Goal: Task Accomplishment & Management: Use online tool/utility

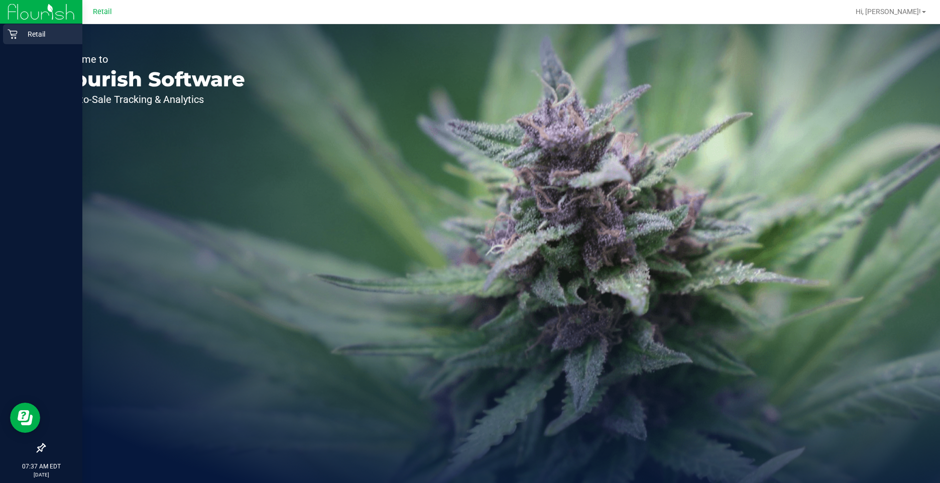
click at [5, 35] on div "Retail" at bounding box center [42, 34] width 79 height 20
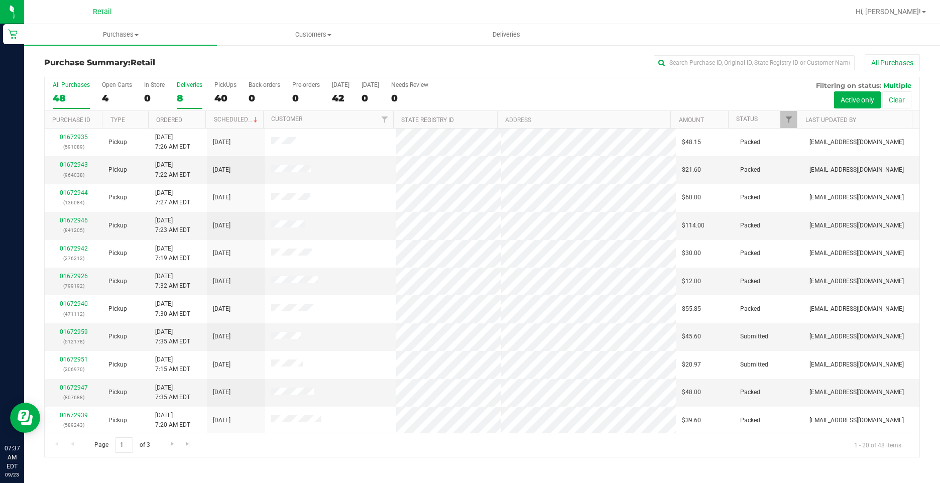
click at [180, 97] on div "8" at bounding box center [190, 98] width 26 height 12
click at [0, 0] on input "Deliveries 8" at bounding box center [0, 0] width 0 height 0
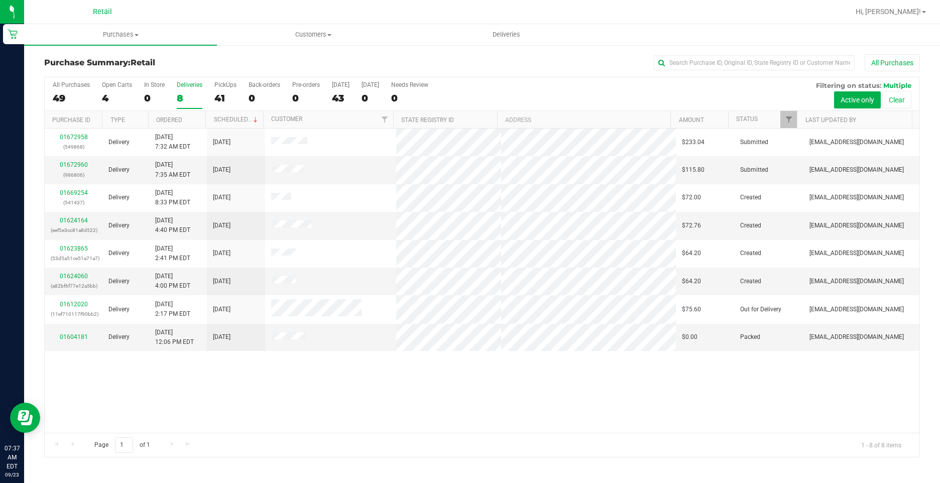
drag, startPoint x: 181, startPoint y: 330, endPoint x: 312, endPoint y: 406, distance: 151.4
click at [312, 406] on div "01672958 (549868) Delivery 9/23/2025 7:32 AM EDT 9/23/2025 $233.04 Submitted ai…" at bounding box center [482, 281] width 875 height 304
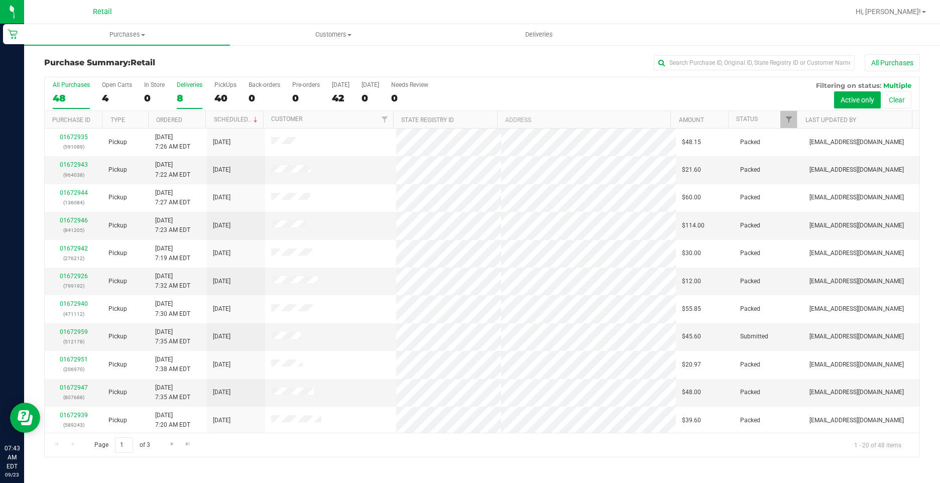
click at [182, 100] on div "8" at bounding box center [190, 98] width 26 height 12
click at [0, 0] on input "Deliveries 8" at bounding box center [0, 0] width 0 height 0
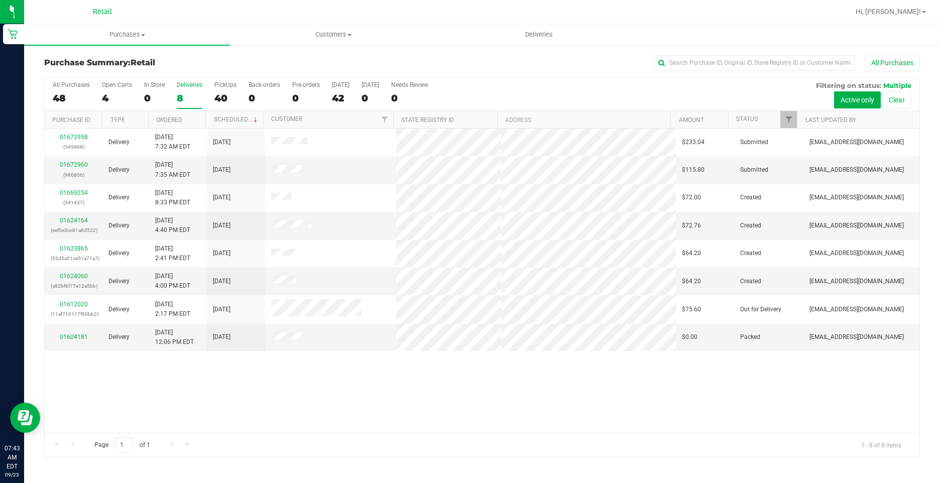
click at [182, 100] on div "8" at bounding box center [190, 98] width 26 height 12
click at [0, 0] on input "Deliveries 8" at bounding box center [0, 0] width 0 height 0
click at [738, 59] on input "text" at bounding box center [754, 62] width 201 height 15
type input "868"
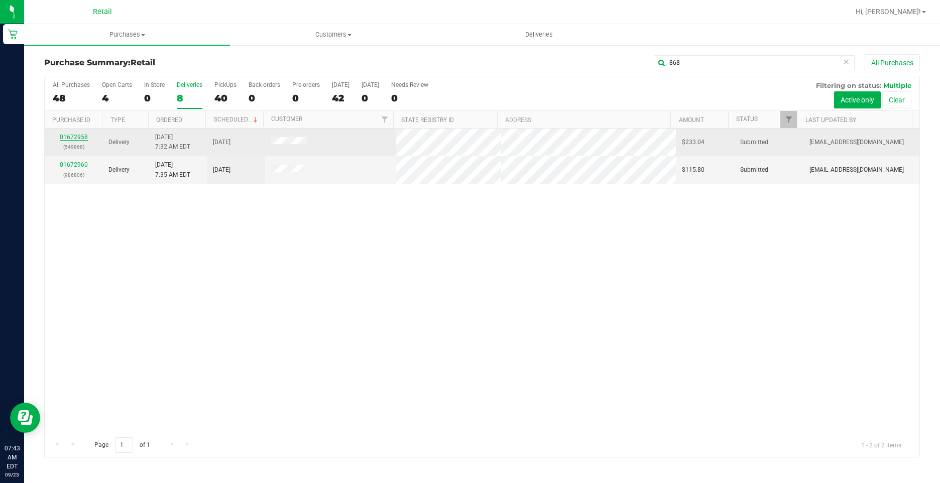
click at [76, 136] on link "01672958" at bounding box center [74, 137] width 28 height 7
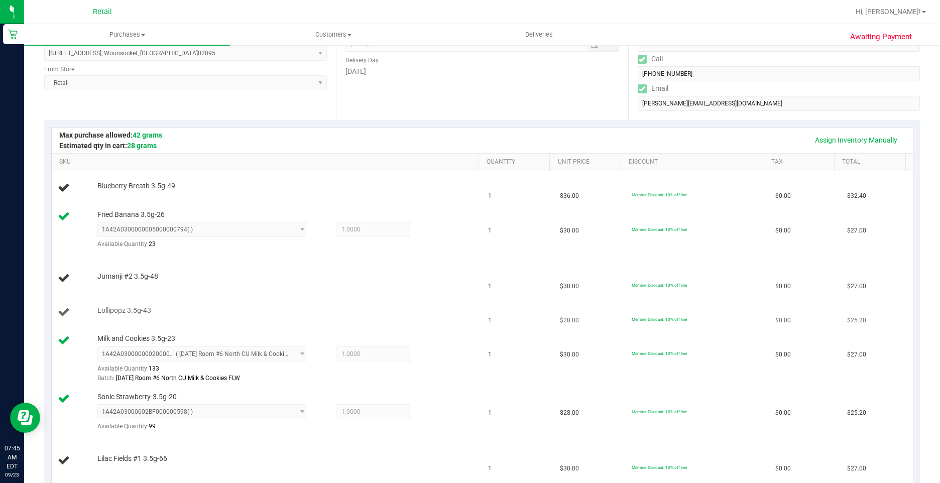
scroll to position [201, 0]
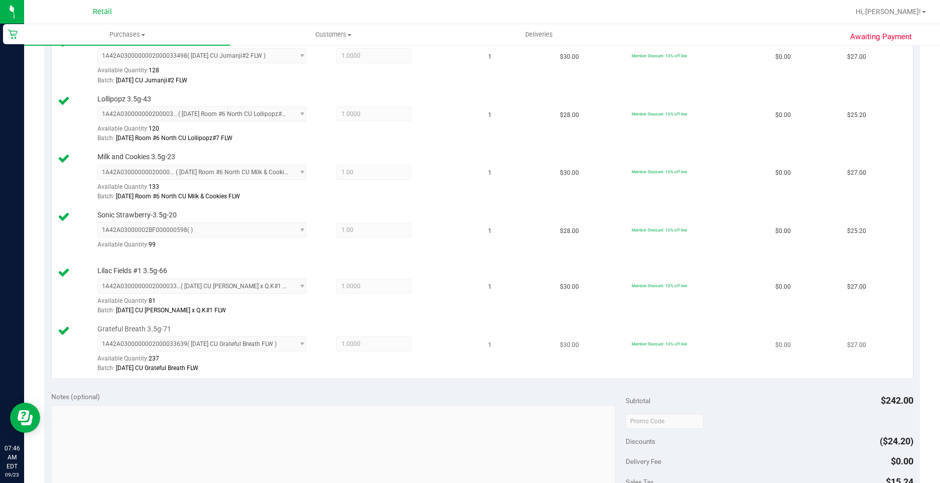
scroll to position [602, 0]
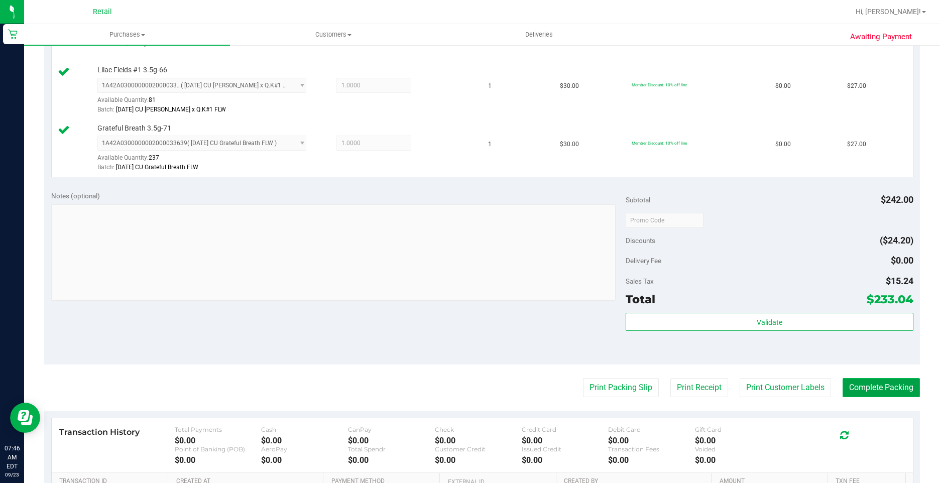
click at [893, 386] on button "Complete Packing" at bounding box center [880, 387] width 77 height 19
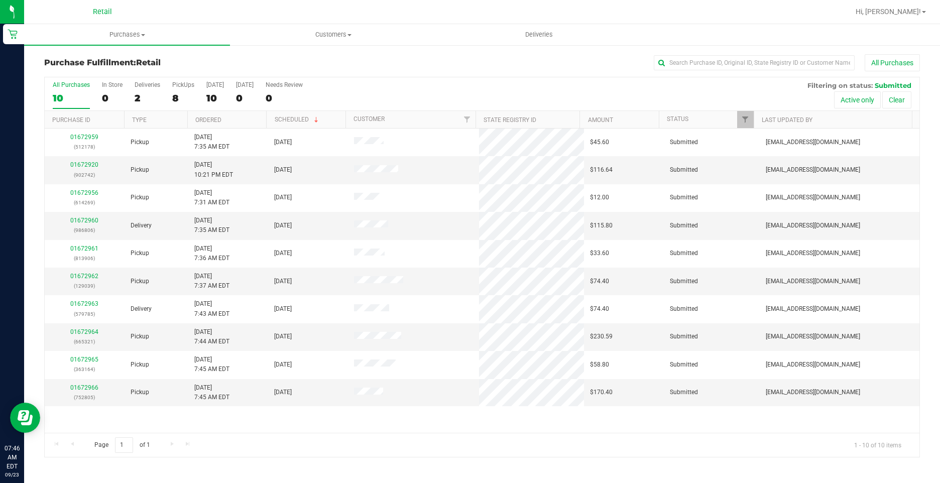
click at [167, 99] on div "All Purchases 10 In Store 0 Deliveries 2 PickUps 8 Today 10 Tomorrow 0 Needs Re…" at bounding box center [482, 94] width 875 height 34
click at [178, 98] on div "8" at bounding box center [183, 98] width 22 height 12
click at [0, 0] on input "PickUps 8" at bounding box center [0, 0] width 0 height 0
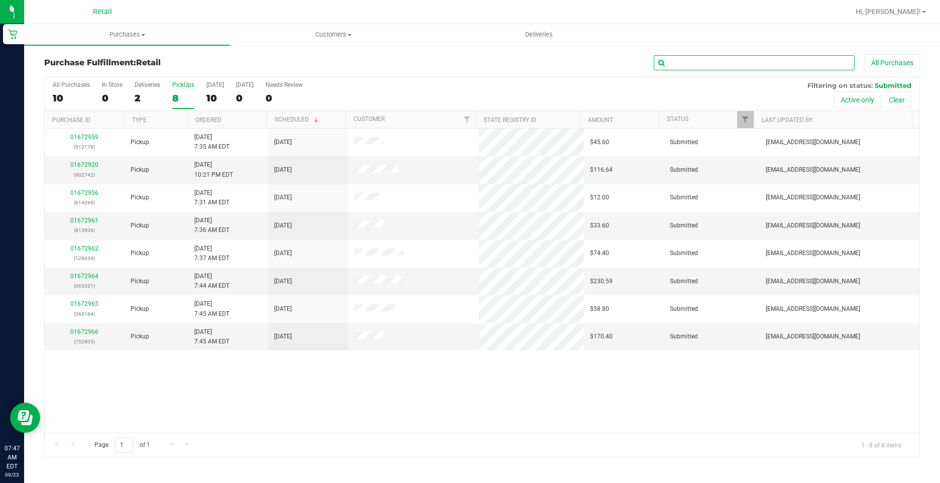
drag, startPoint x: 160, startPoint y: 143, endPoint x: 720, endPoint y: 60, distance: 565.8
click at [720, 60] on input "text" at bounding box center [754, 62] width 201 height 15
type input "806"
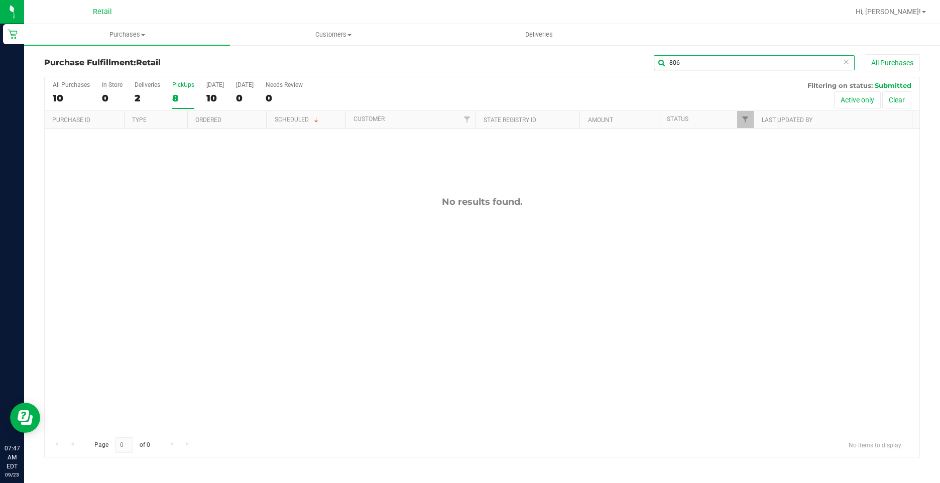
drag, startPoint x: 720, startPoint y: 63, endPoint x: 583, endPoint y: 55, distance: 137.8
click at [583, 55] on div "806 All Purchases" at bounding box center [628, 62] width 584 height 17
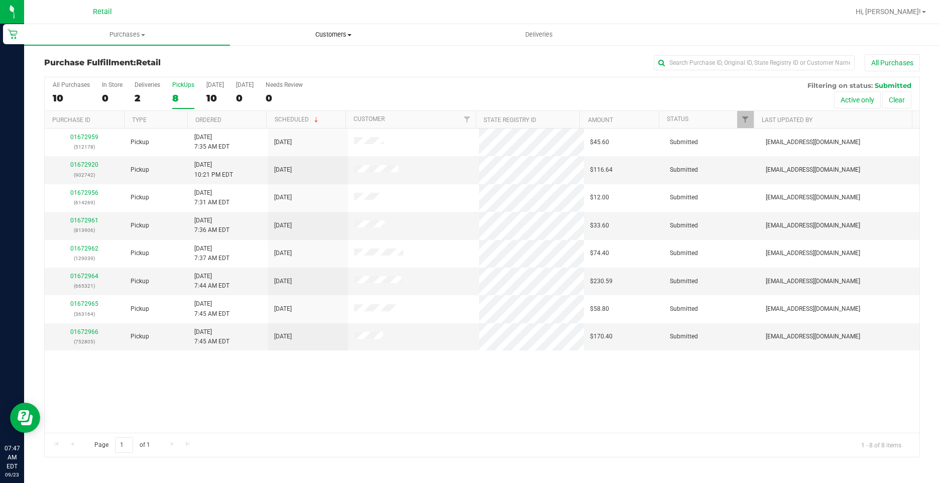
click at [324, 38] on span "Customers" at bounding box center [332, 34] width 205 height 9
click at [307, 55] on li "All customers" at bounding box center [333, 61] width 206 height 12
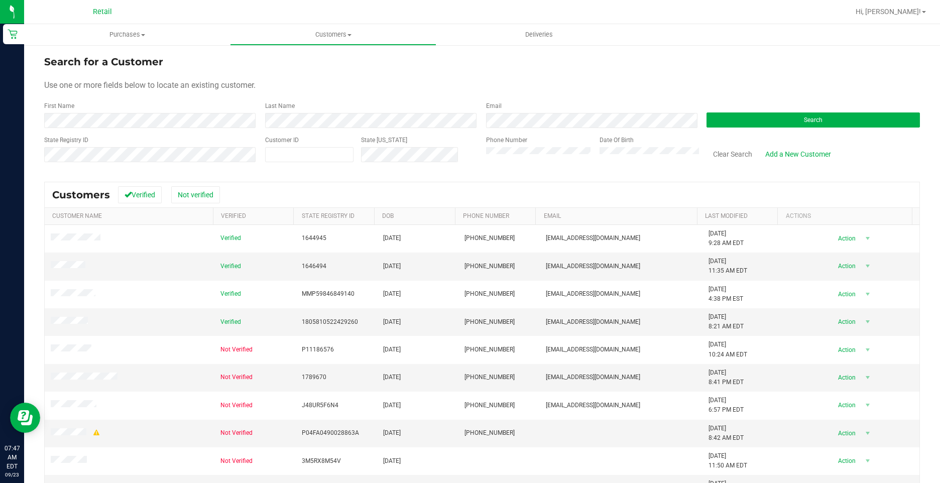
click at [290, 128] on form "Search for a Customer Use one or more fields below to locate an existing custom…" at bounding box center [482, 112] width 876 height 117
click at [724, 123] on button "Search" at bounding box center [812, 119] width 213 height 15
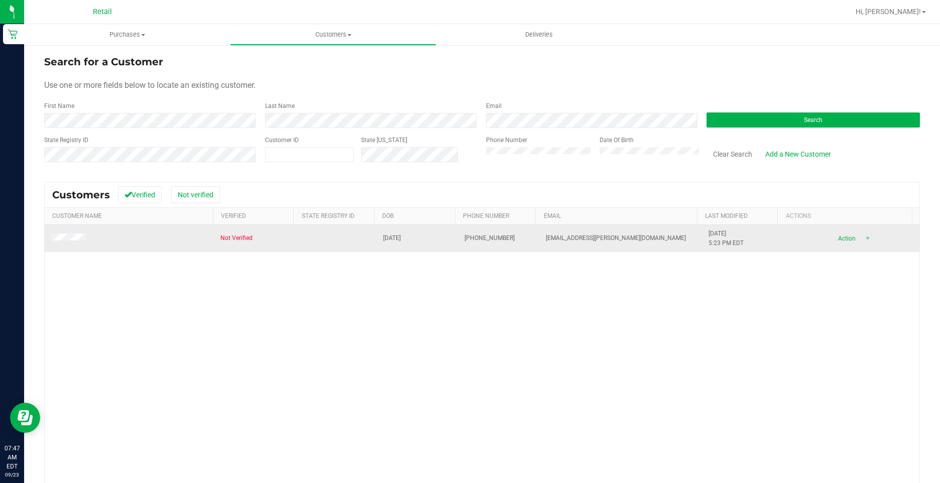
click at [71, 244] on td at bounding box center [130, 238] width 170 height 27
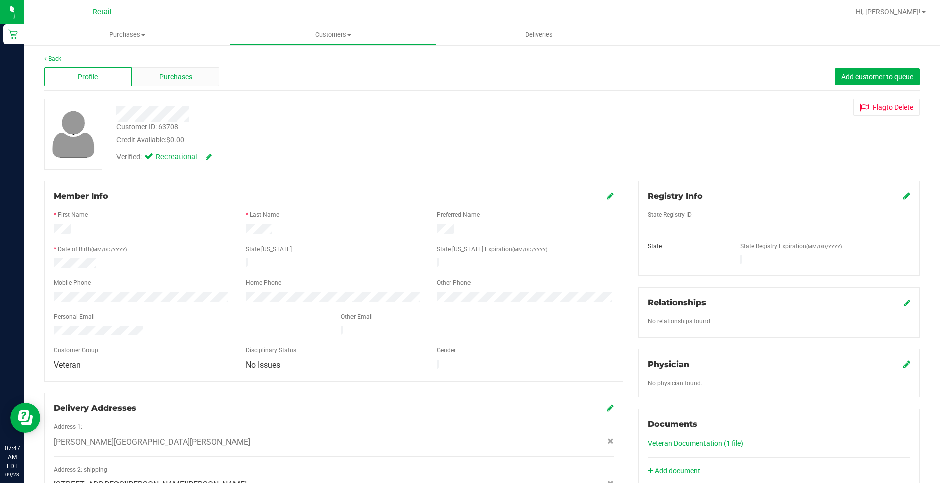
click at [178, 83] on div "Purchases" at bounding box center [175, 76] width 87 height 19
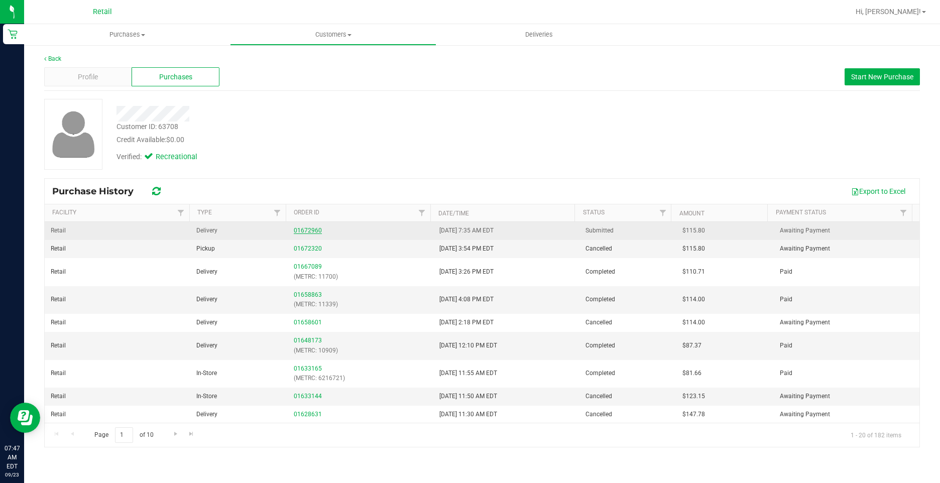
click at [303, 229] on link "01672960" at bounding box center [308, 230] width 28 height 7
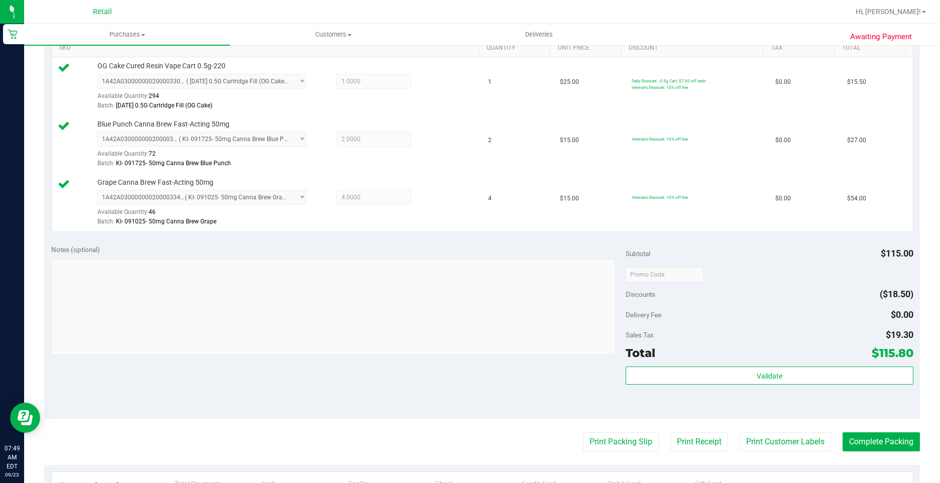
scroll to position [351, 0]
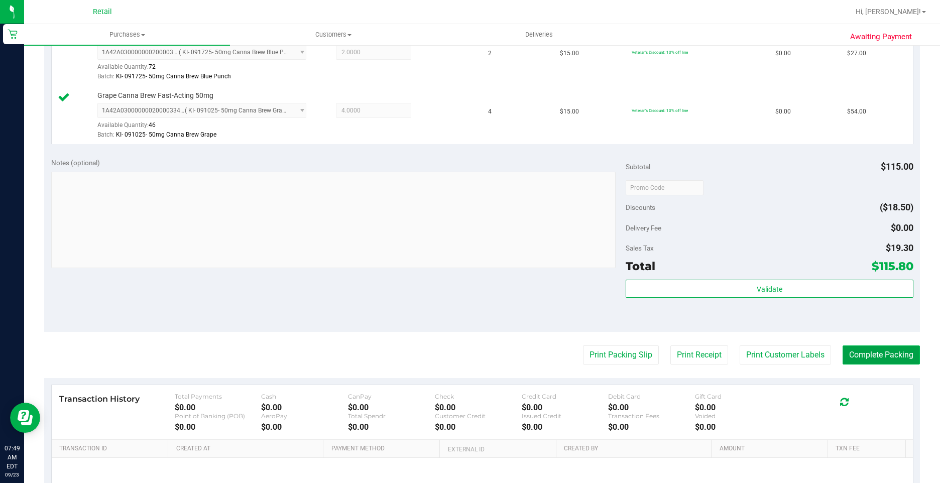
click at [879, 354] on button "Complete Packing" at bounding box center [880, 354] width 77 height 19
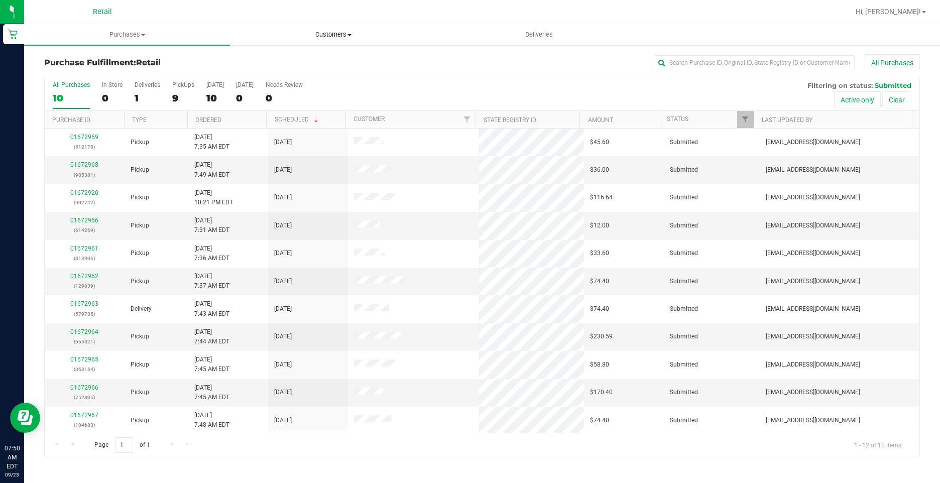
click at [323, 28] on uib-tab-heading "Customers All customers Add a new customer All physicians" at bounding box center [332, 35] width 205 height 20
click at [309, 55] on li "All customers" at bounding box center [333, 61] width 206 height 12
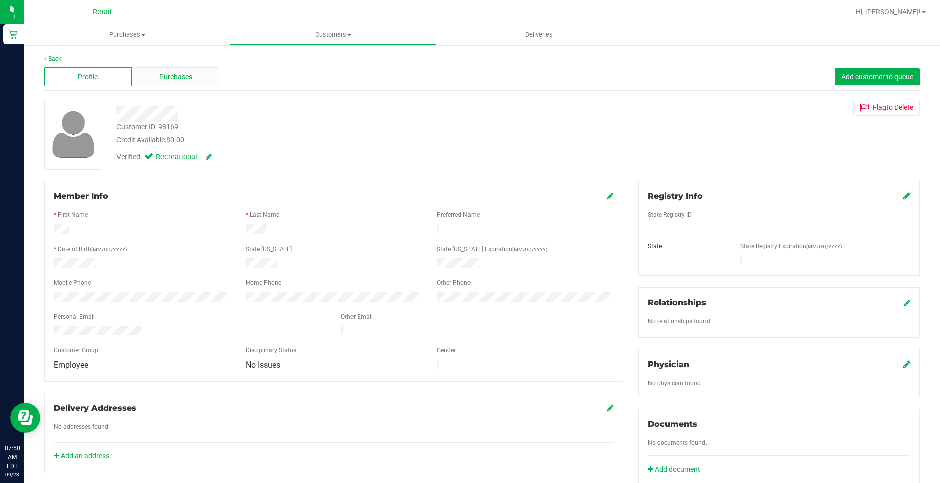
click at [150, 75] on div "Purchases" at bounding box center [175, 76] width 87 height 19
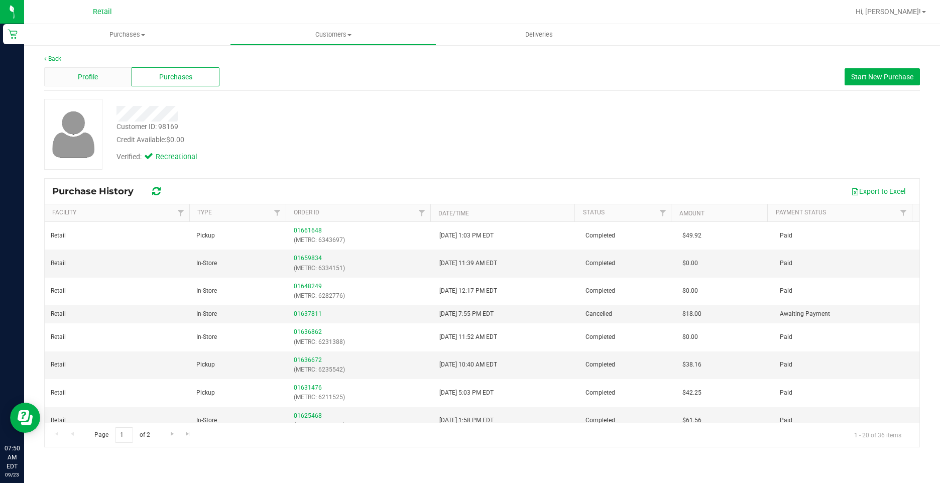
click at [79, 74] on span "Profile" at bounding box center [88, 77] width 20 height 11
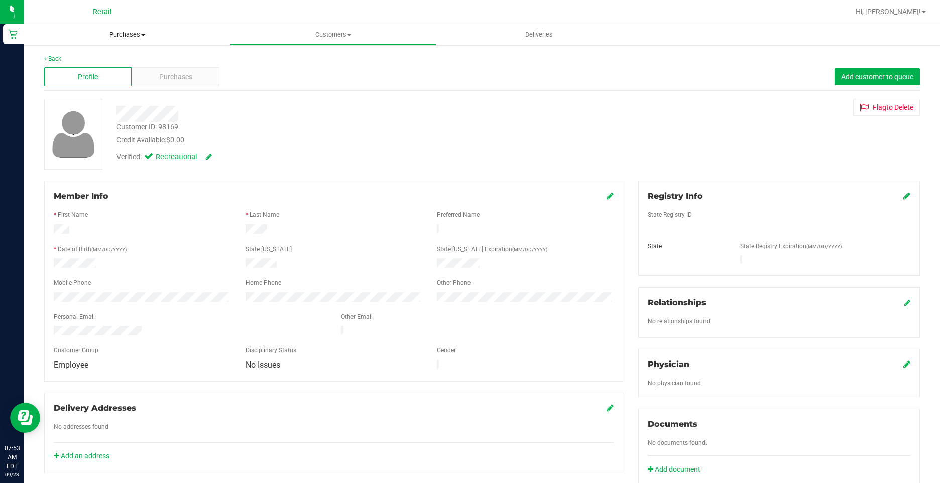
click at [140, 31] on span "Purchases" at bounding box center [127, 34] width 206 height 9
click at [101, 68] on li "Fulfillment" at bounding box center [127, 73] width 206 height 12
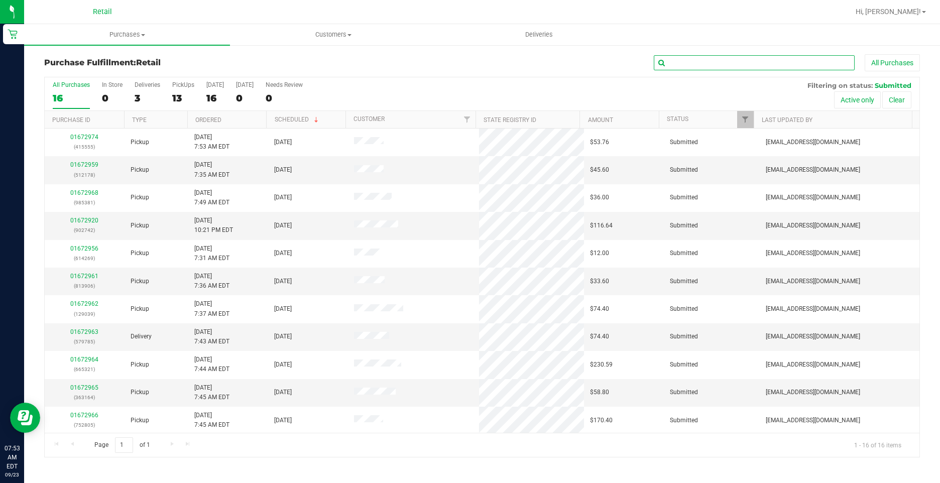
click at [706, 64] on input "text" at bounding box center [754, 62] width 201 height 15
type input "785"
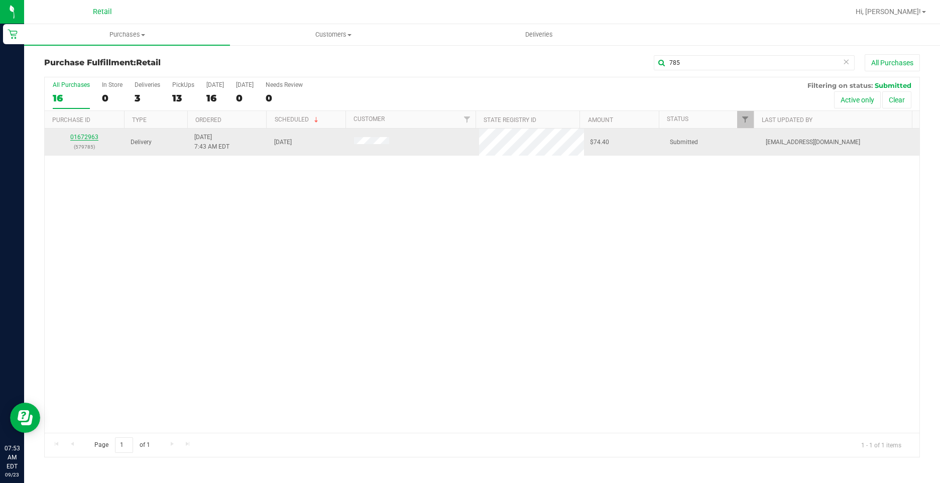
click at [84, 139] on link "01672963" at bounding box center [84, 137] width 28 height 7
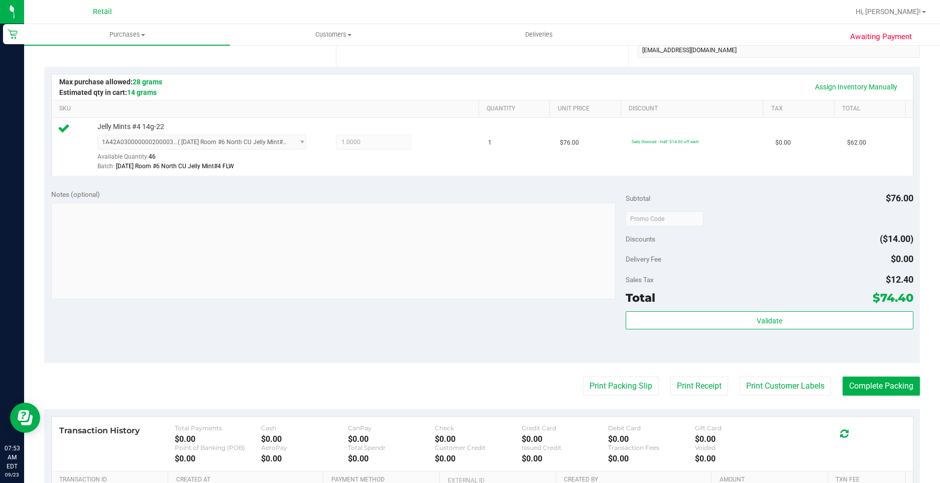
scroll to position [301, 0]
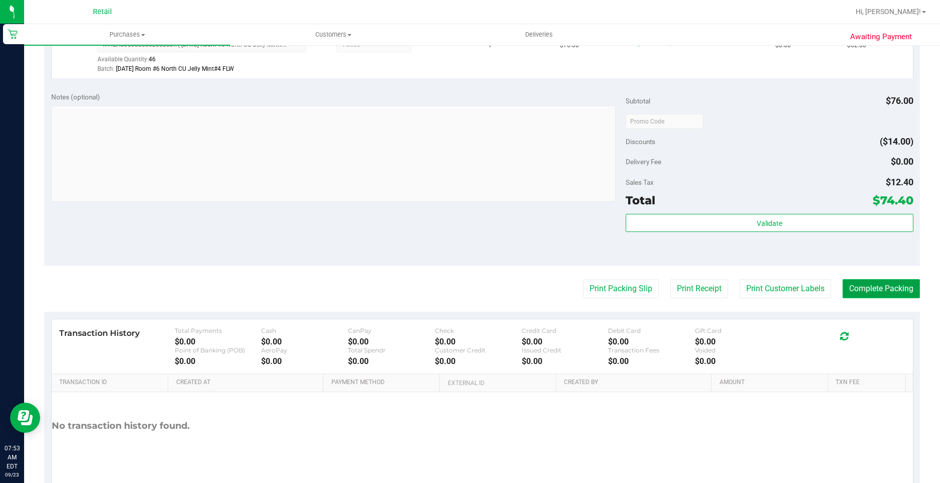
click at [856, 286] on button "Complete Packing" at bounding box center [880, 288] width 77 height 19
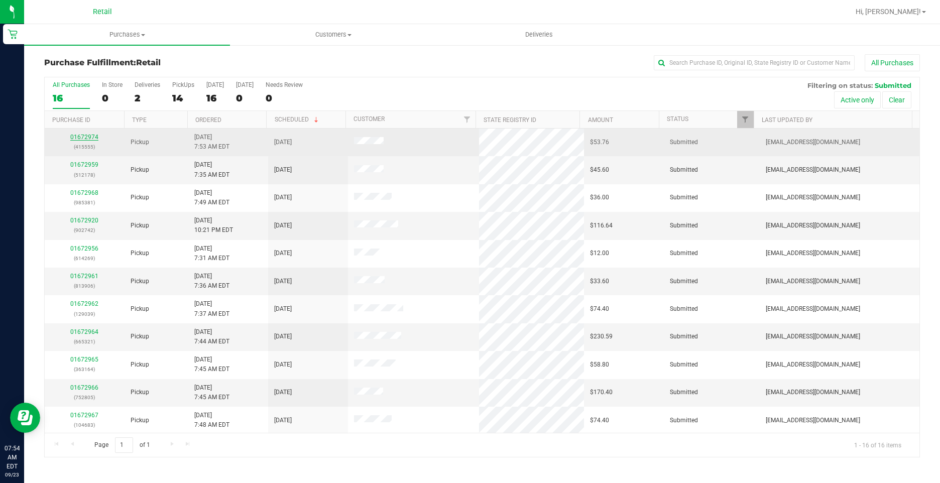
click at [90, 137] on link "01672974" at bounding box center [84, 137] width 28 height 7
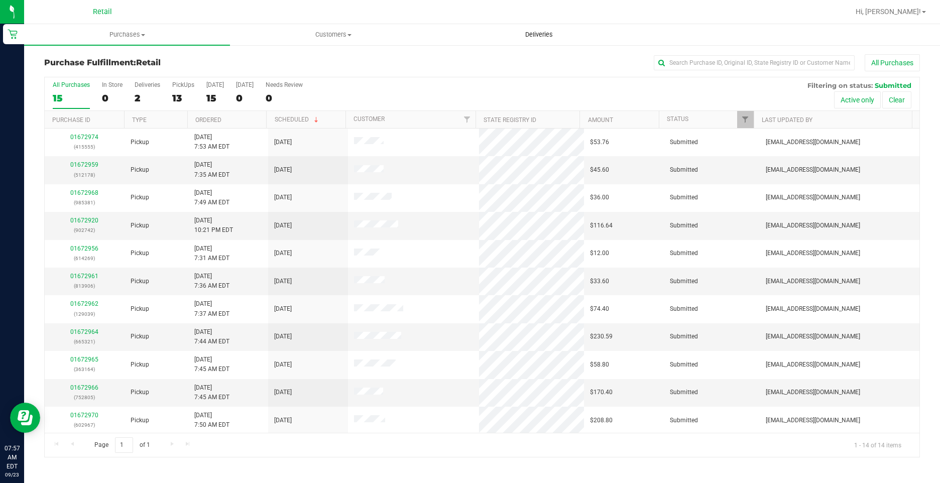
click at [529, 33] on span "Deliveries" at bounding box center [539, 34] width 55 height 9
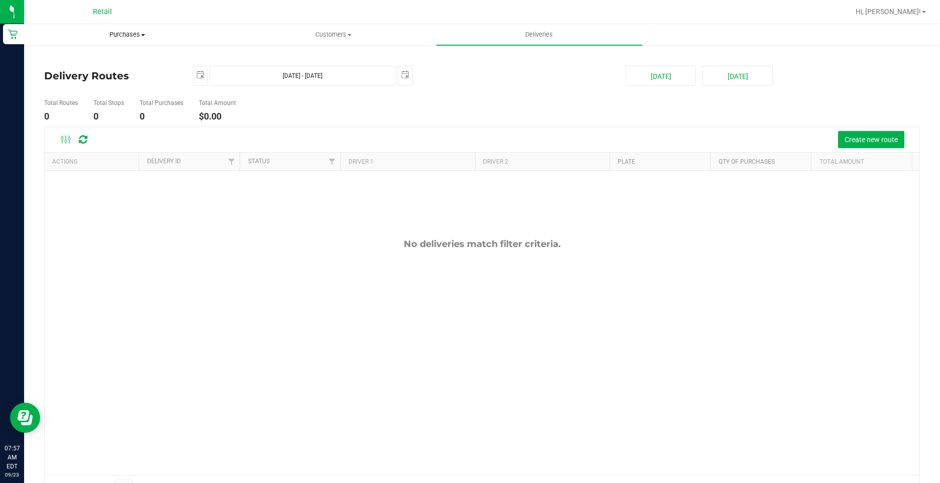
click at [111, 38] on span "Purchases" at bounding box center [127, 34] width 205 height 9
click at [77, 67] on li "Fulfillment" at bounding box center [127, 73] width 206 height 12
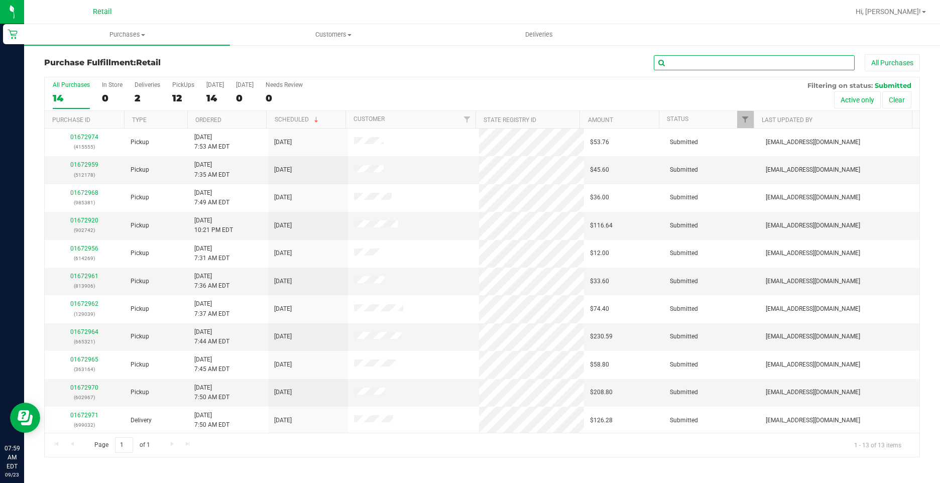
click at [737, 62] on input "text" at bounding box center [754, 62] width 201 height 15
click at [682, 62] on input "text" at bounding box center [754, 62] width 201 height 15
drag, startPoint x: 685, startPoint y: 62, endPoint x: 750, endPoint y: 505, distance: 447.1
drag, startPoint x: 750, startPoint y: 505, endPoint x: 509, endPoint y: 108, distance: 463.7
click at [509, 108] on div "All Purchases 14 In Store 0 Deliveries 2 PickUps 12 Today 14 Tomorrow 0 Needs R…" at bounding box center [482, 94] width 875 height 34
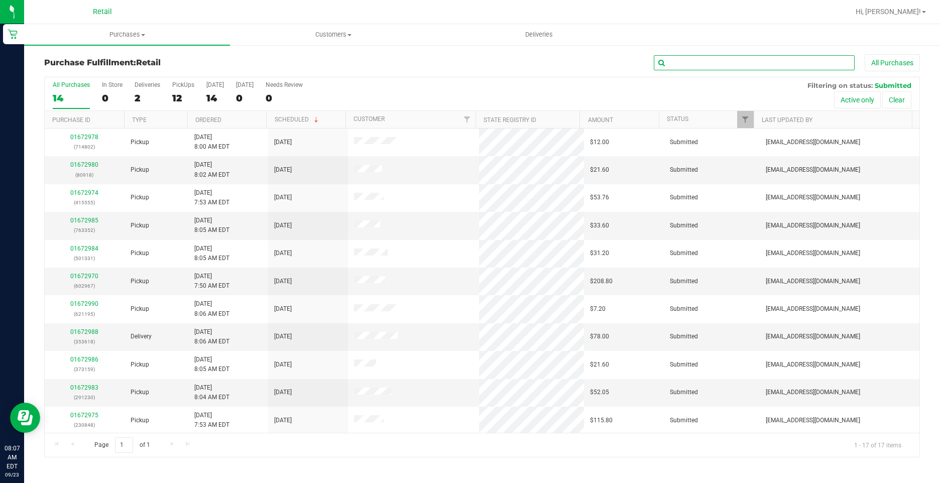
click at [693, 59] on input "text" at bounding box center [754, 62] width 201 height 15
type input "680"
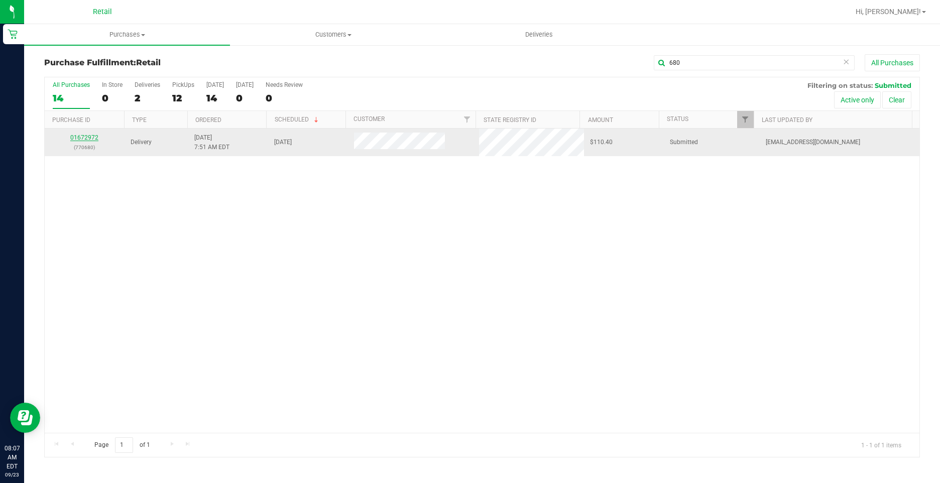
click at [88, 136] on link "01672972" at bounding box center [84, 137] width 28 height 7
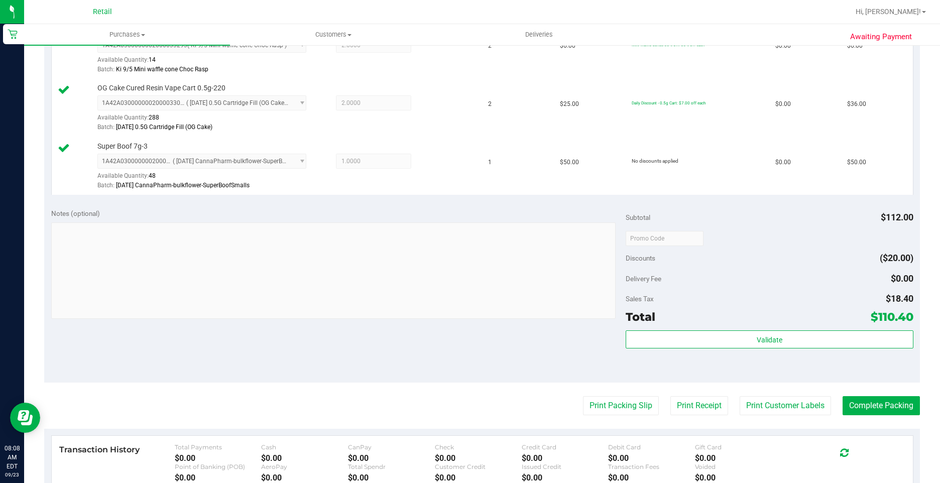
scroll to position [301, 0]
click at [881, 408] on button "Complete Packing" at bounding box center [880, 405] width 77 height 19
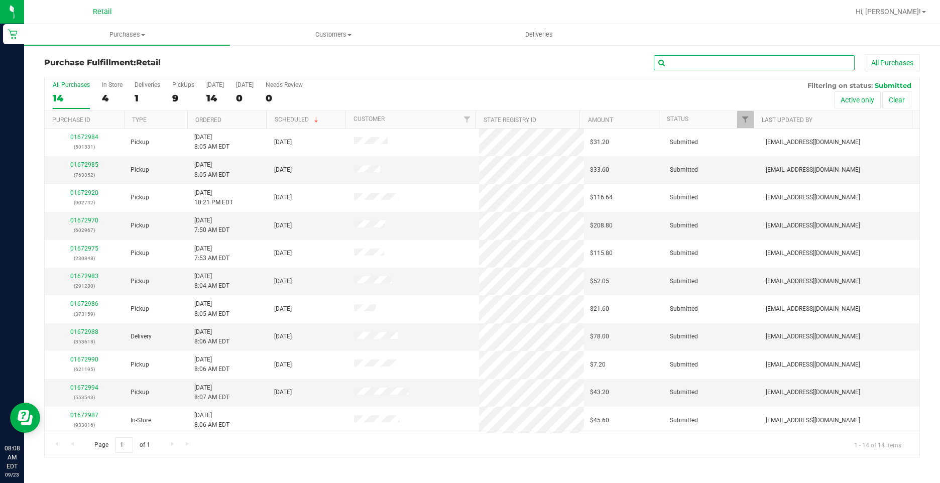
click at [732, 57] on input "text" at bounding box center [754, 62] width 201 height 15
click at [135, 100] on div "1" at bounding box center [148, 98] width 26 height 12
click at [0, 0] on input "Deliveries 1" at bounding box center [0, 0] width 0 height 0
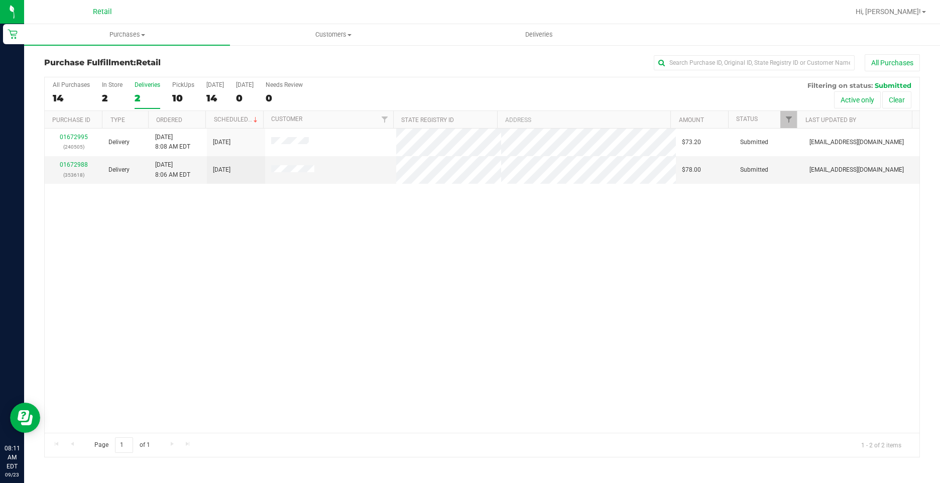
click at [227, 254] on div "01672995 (240505) Delivery 9/23/2025 8:08 AM EDT 9/23/2025 $73.20 Submitted aiq…" at bounding box center [482, 281] width 875 height 304
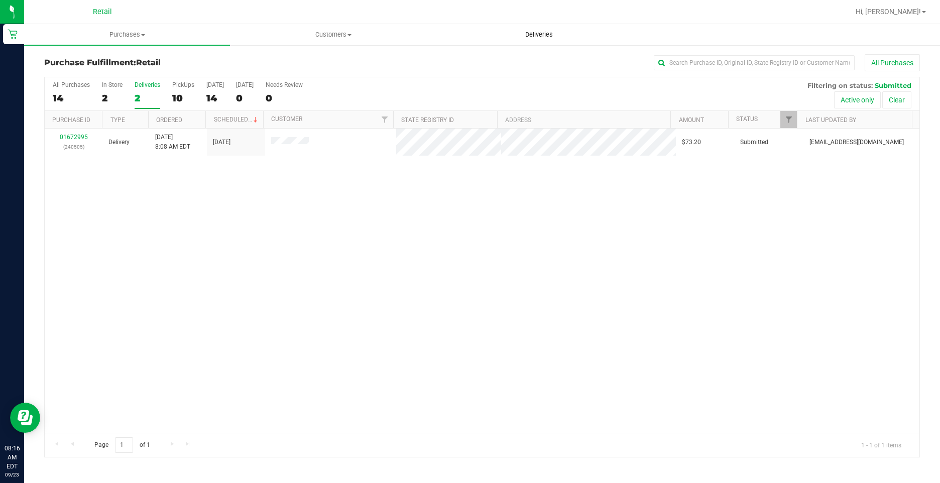
click at [542, 38] on span "Deliveries" at bounding box center [539, 34] width 55 height 9
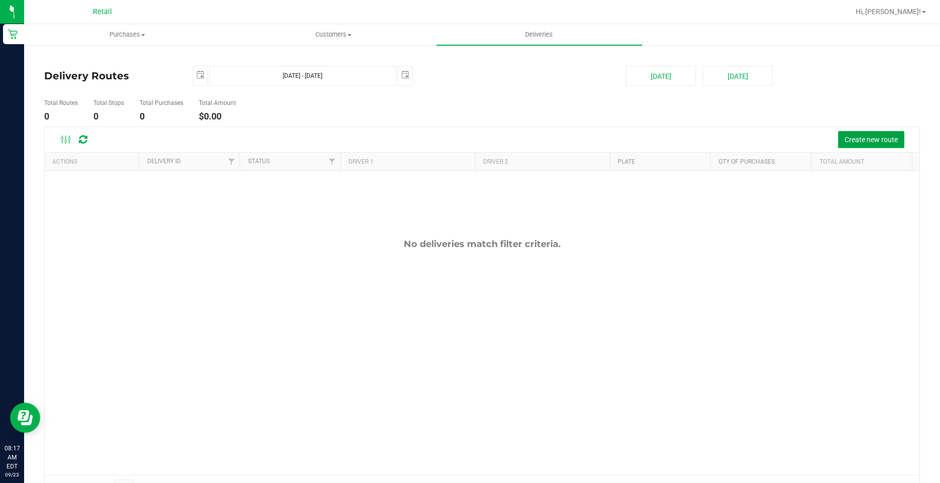
click at [846, 143] on span "Create new route" at bounding box center [871, 140] width 53 height 8
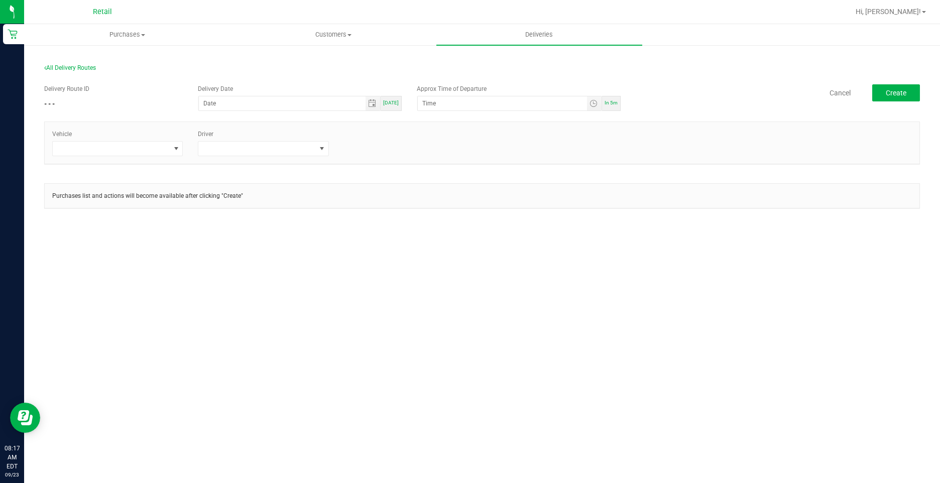
click at [393, 104] on span "[DATE]" at bounding box center [391, 103] width 16 height 6
type input "[DATE]"
click at [591, 105] on span "Toggle time list" at bounding box center [593, 103] width 8 height 8
click at [436, 160] on span "8" at bounding box center [438, 161] width 4 height 7
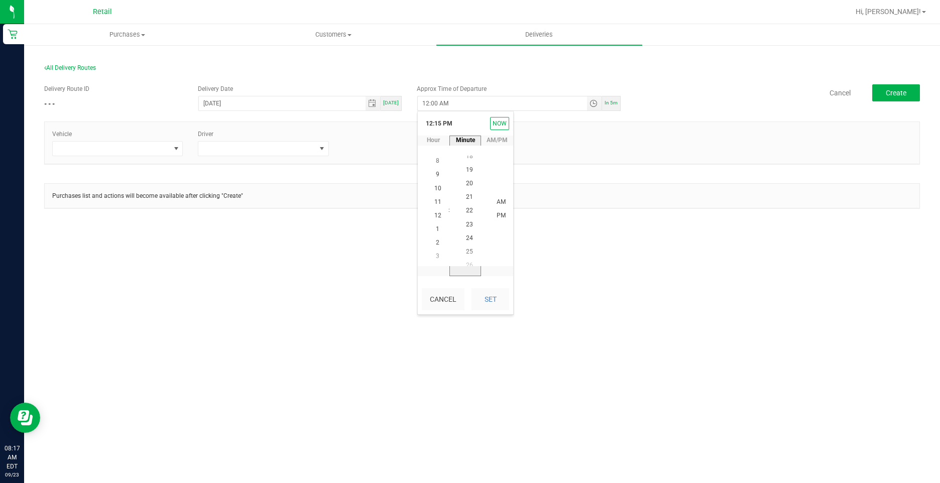
scroll to position [314, 0]
click at [467, 174] on span "20" at bounding box center [469, 174] width 7 height 7
click at [496, 298] on button "Set" at bounding box center [490, 299] width 38 height 22
type input "12:20 PM"
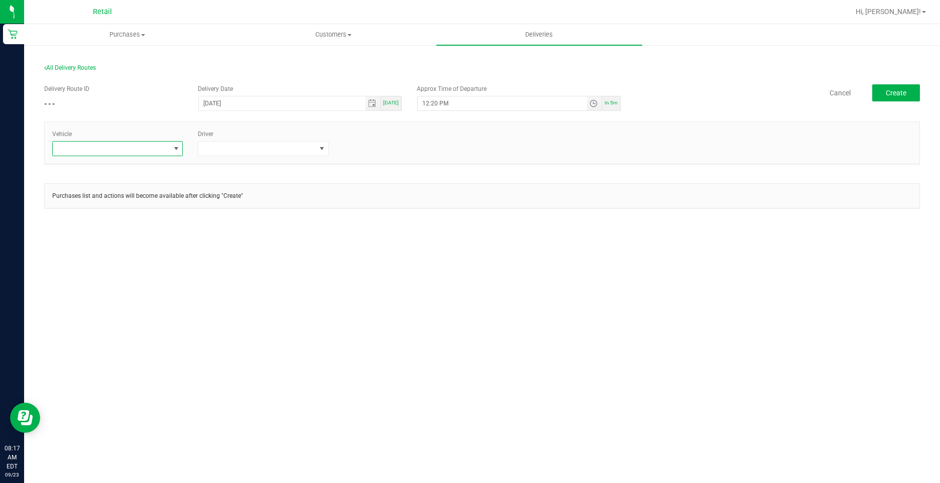
click at [176, 151] on span at bounding box center [176, 149] width 8 height 8
click at [92, 206] on li "Tesla-Gray" at bounding box center [118, 208] width 130 height 17
click at [323, 143] on span at bounding box center [322, 149] width 13 height 14
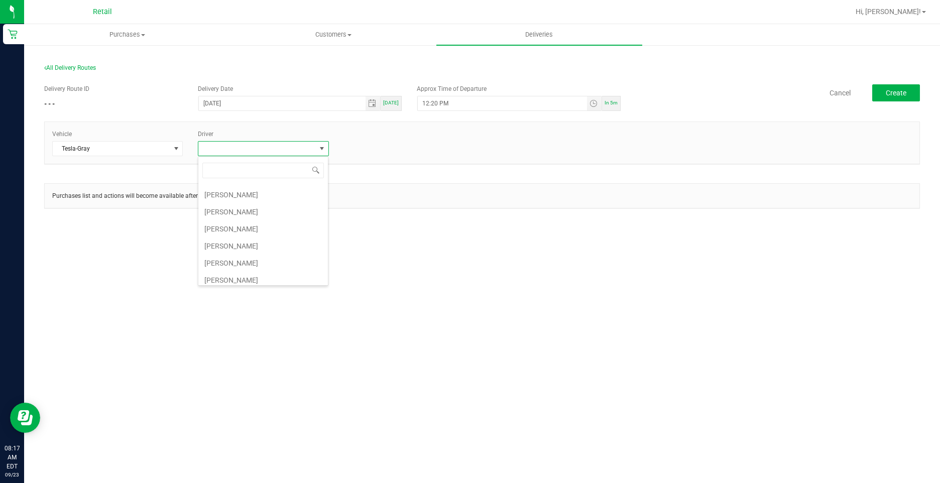
scroll to position [100, 0]
click at [232, 276] on li "Sergio Garcia" at bounding box center [263, 279] width 130 height 17
click at [905, 97] on button "Create" at bounding box center [896, 92] width 48 height 17
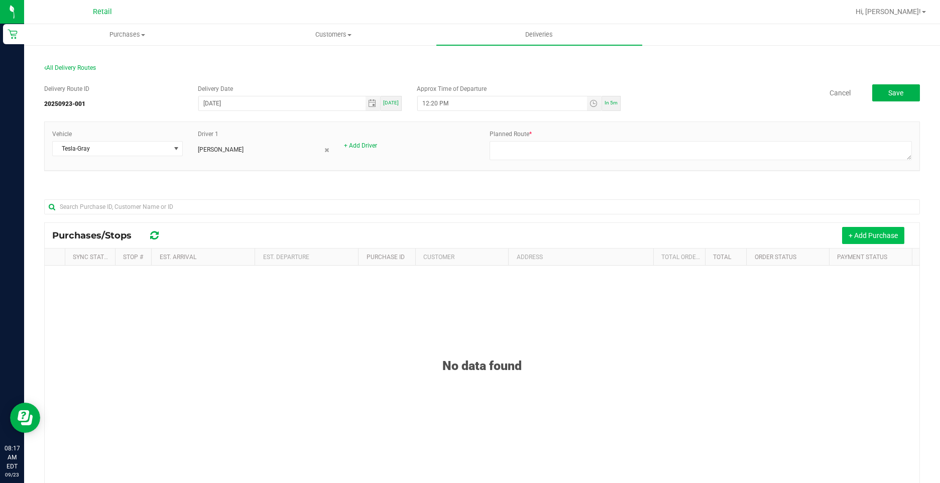
click at [842, 239] on button "+ Add Purchase" at bounding box center [873, 235] width 62 height 17
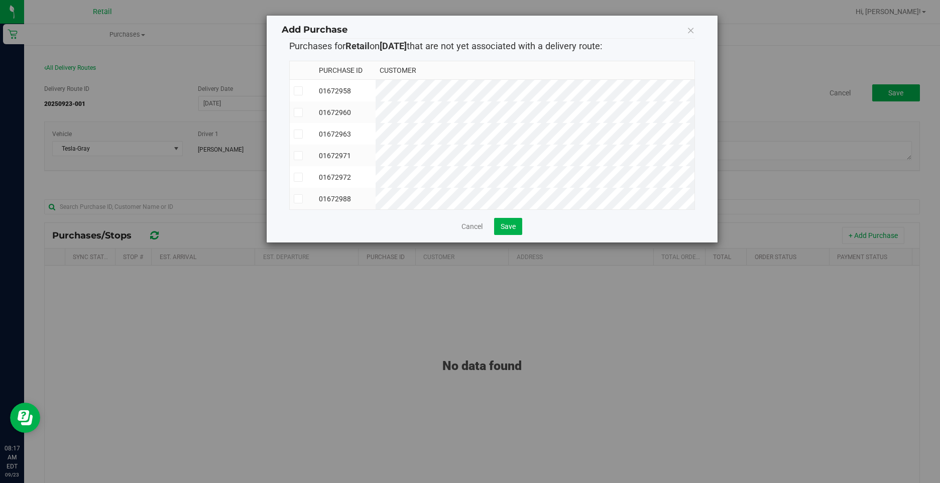
click at [300, 91] on icon at bounding box center [298, 91] width 7 height 0
click at [0, 0] on input "checkbox" at bounding box center [0, 0] width 0 height 0
click at [300, 107] on td at bounding box center [303, 112] width 26 height 22
click at [302, 134] on span at bounding box center [298, 134] width 9 height 9
click at [0, 0] on input "checkbox" at bounding box center [0, 0] width 0 height 0
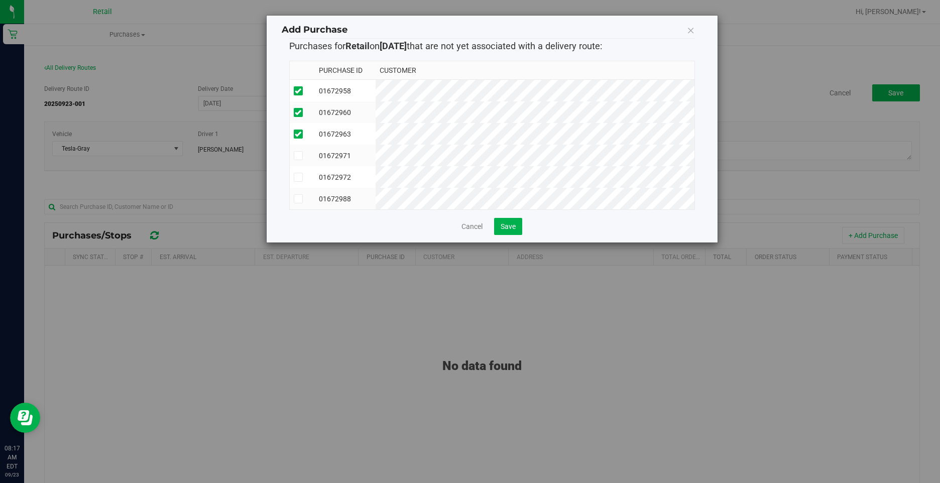
click at [297, 156] on icon at bounding box center [298, 156] width 7 height 0
click at [0, 0] on input "checkbox" at bounding box center [0, 0] width 0 height 0
click at [297, 199] on icon at bounding box center [298, 199] width 7 height 0
click at [0, 0] on input "checkbox" at bounding box center [0, 0] width 0 height 0
click at [510, 230] on span "Save" at bounding box center [508, 226] width 15 height 8
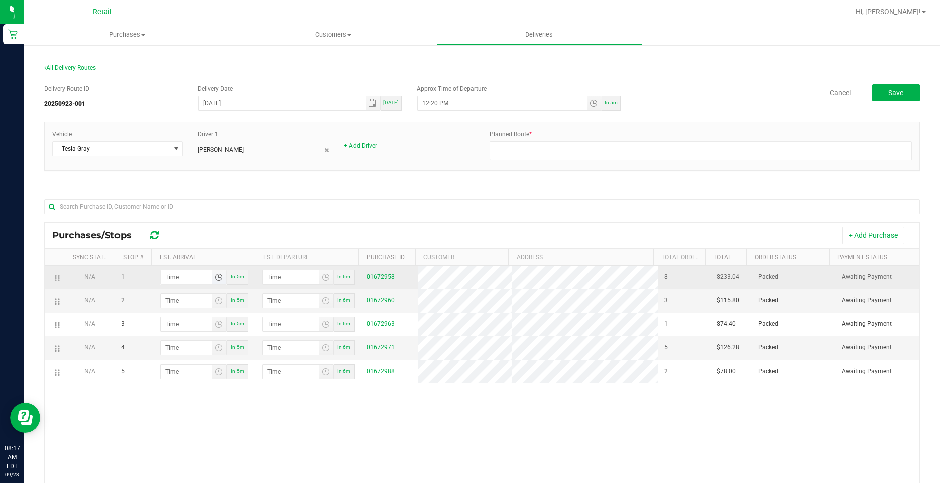
click at [215, 279] on span "Toggle time list" at bounding box center [219, 277] width 8 height 8
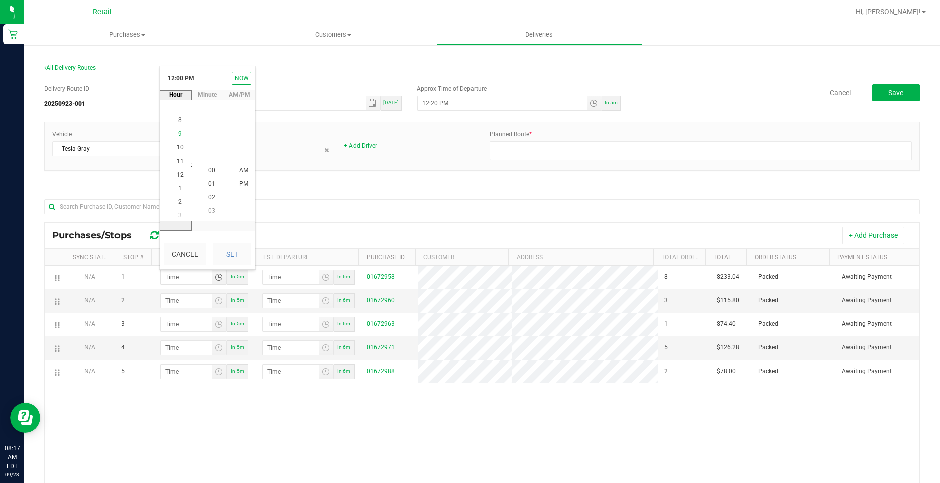
scroll to position [14, 0]
click at [178, 112] on span "8" at bounding box center [180, 115] width 4 height 7
click at [208, 128] on span "41" at bounding box center [211, 129] width 7 height 7
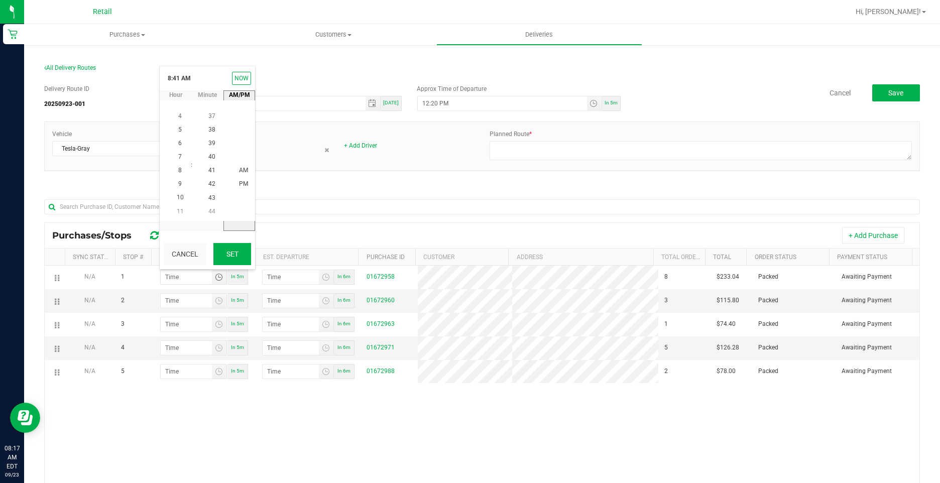
click at [229, 244] on button "Set" at bounding box center [232, 254] width 38 height 22
type input "8:41 AM"
type input "8:42 AM"
click at [215, 300] on span "Toggle time list" at bounding box center [219, 301] width 8 height 8
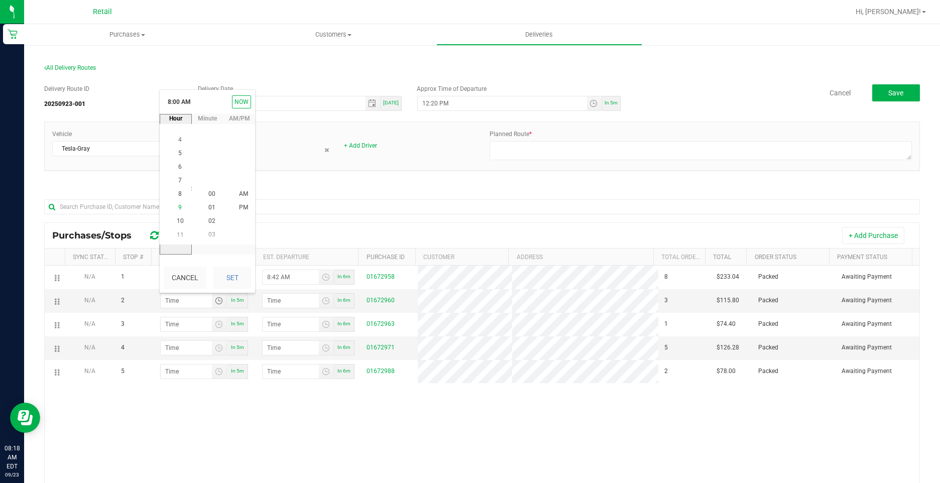
click at [178, 209] on span "9" at bounding box center [180, 207] width 4 height 7
click at [210, 193] on span "04" at bounding box center [211, 193] width 7 height 7
click at [231, 268] on button "Set" at bounding box center [232, 278] width 38 height 22
type input "9:04 AM"
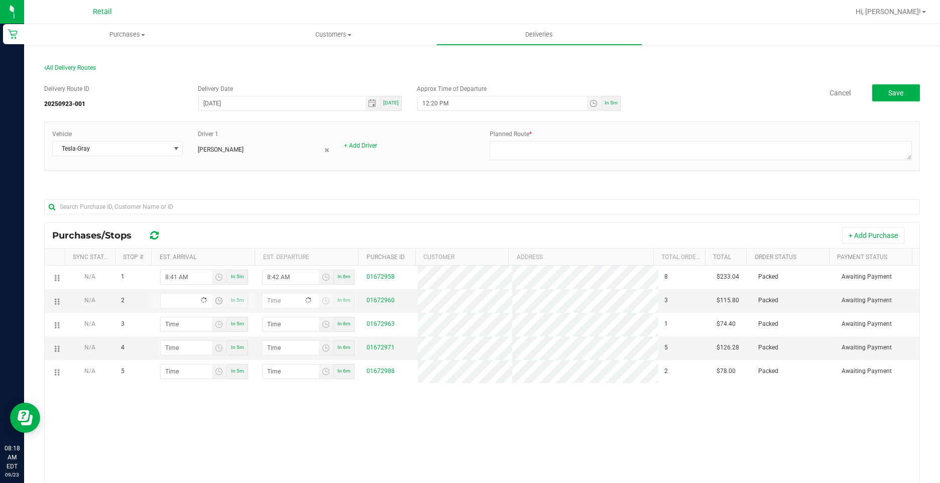
type input "9:05 AM"
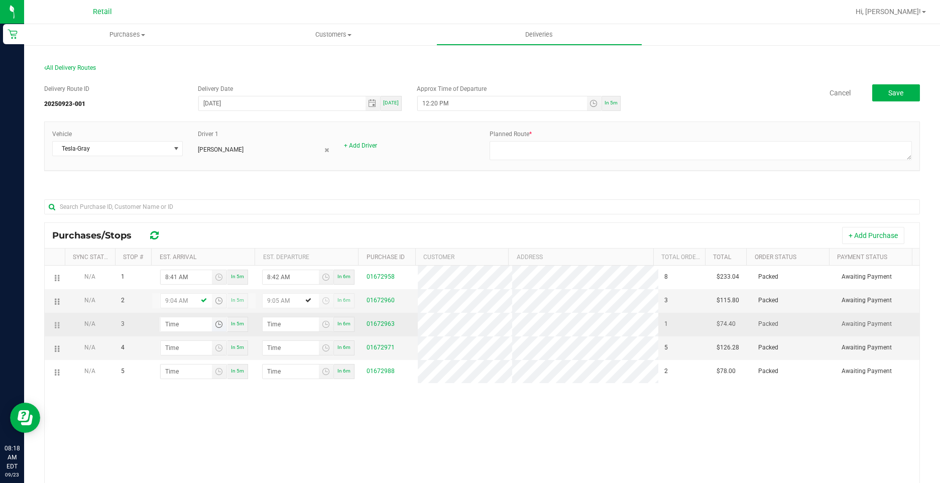
click at [217, 325] on span "Toggle time list" at bounding box center [219, 324] width 8 height 8
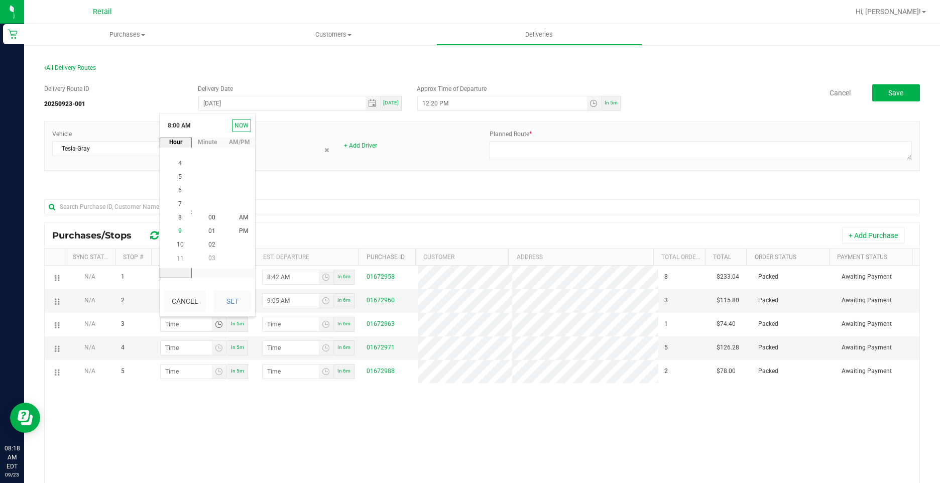
click at [178, 232] on span "9" at bounding box center [180, 231] width 4 height 7
click at [208, 218] on span "24" at bounding box center [211, 217] width 7 height 7
click at [240, 301] on button "Set" at bounding box center [232, 301] width 38 height 22
type input "9:24 AM"
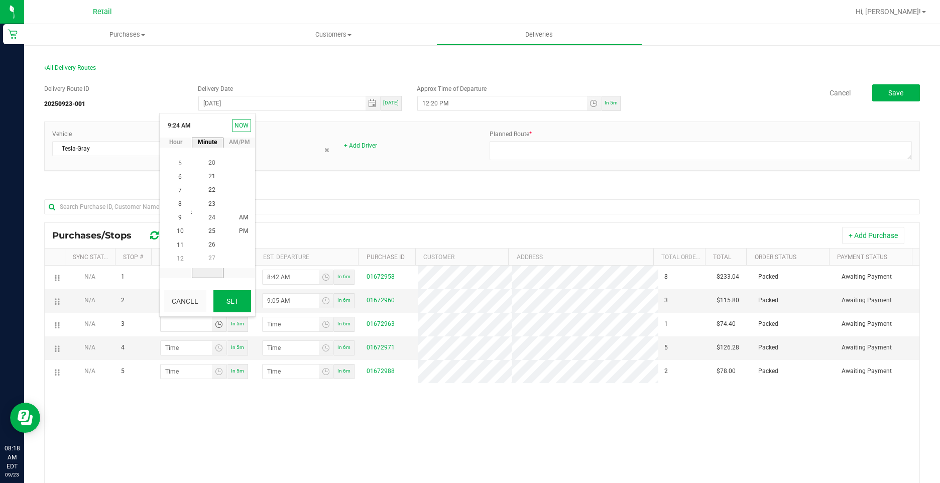
type input "9:25 AM"
click at [215, 350] on span "Toggle time list" at bounding box center [219, 348] width 8 height 8
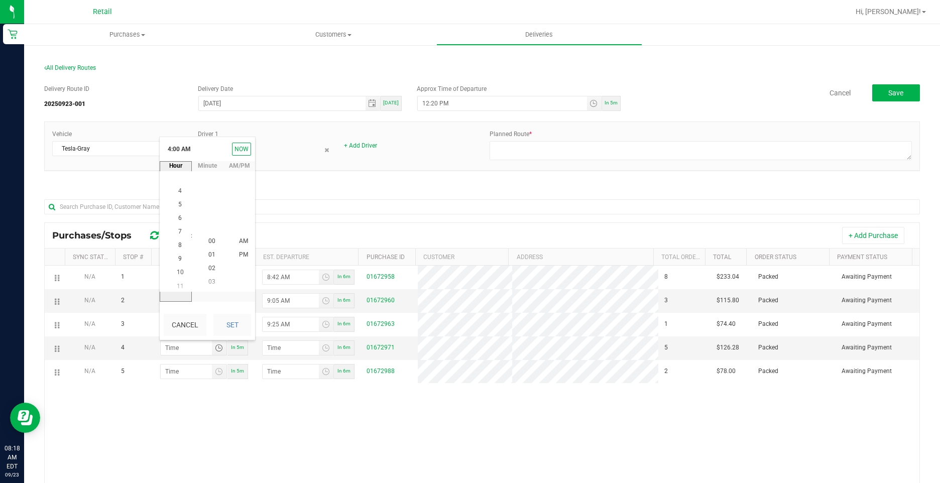
scroll to position [109, 0]
click at [178, 257] on span "9" at bounding box center [180, 255] width 4 height 7
click at [211, 241] on span "38" at bounding box center [211, 240] width 7 height 7
click at [234, 321] on button "Set" at bounding box center [232, 325] width 38 height 22
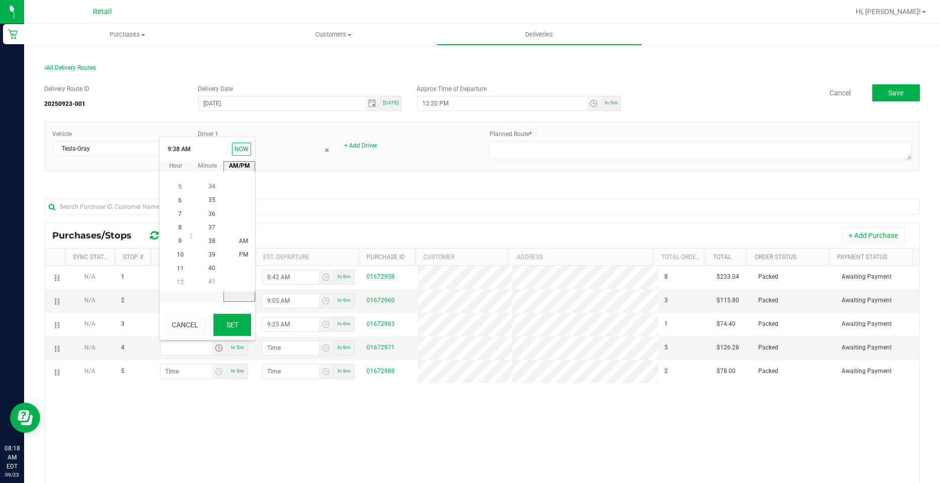
type input "9:38 AM"
type input "9:39 AM"
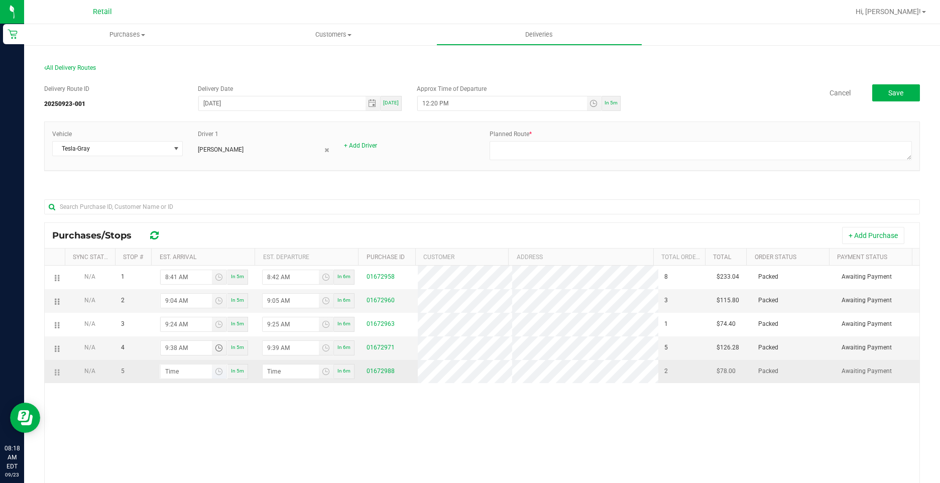
click at [220, 377] on span "Toggle time list" at bounding box center [219, 372] width 15 height 14
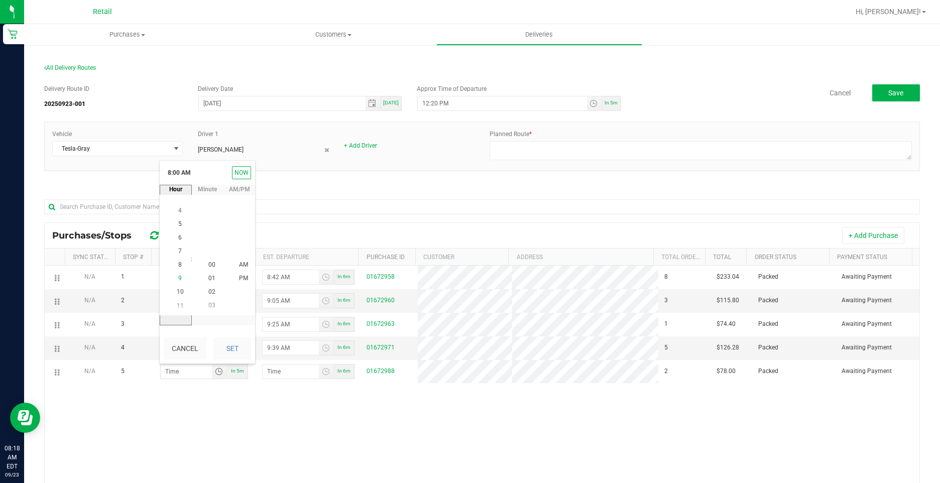
click at [178, 276] on li "9" at bounding box center [180, 279] width 24 height 14
click at [208, 266] on span "48" at bounding box center [211, 264] width 7 height 7
click at [228, 347] on button "Set" at bounding box center [232, 348] width 38 height 22
type input "9:48 AM"
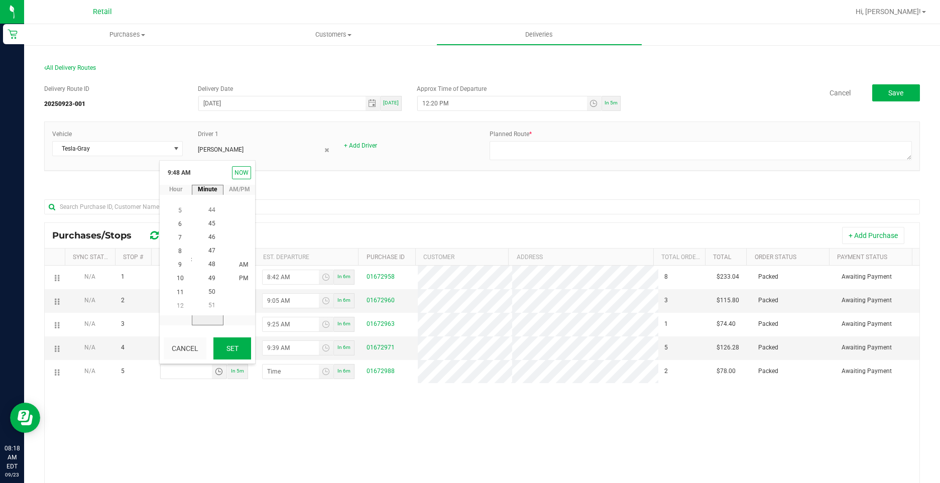
type input "9:49 AM"
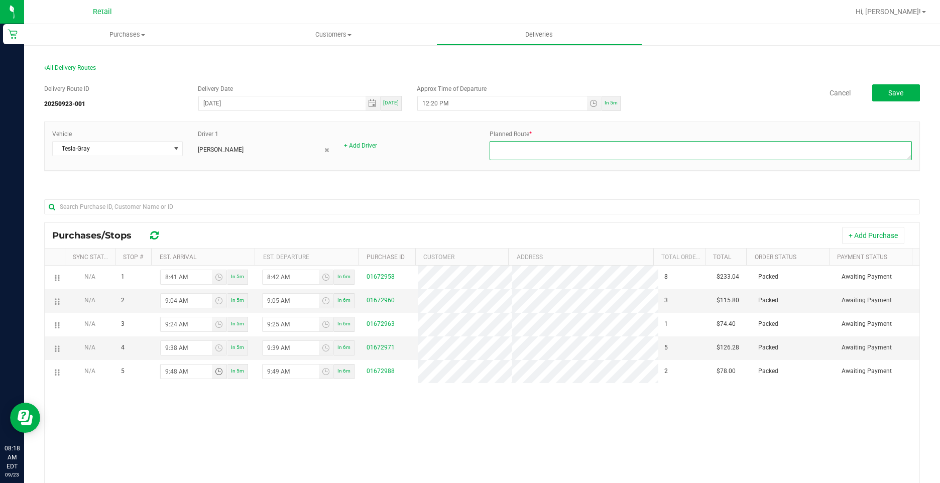
click at [550, 160] on textarea at bounding box center [701, 150] width 422 height 19
type textarea "onfleet"
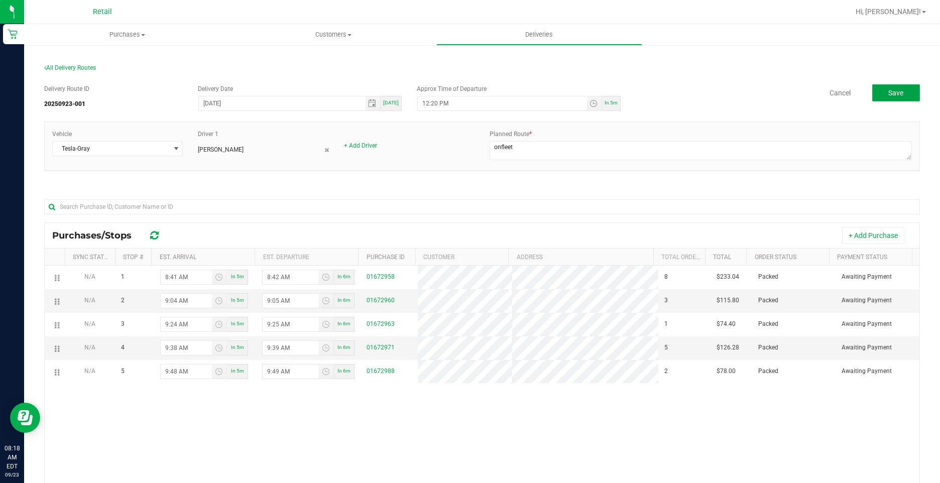
click at [899, 91] on button "Save" at bounding box center [896, 92] width 48 height 17
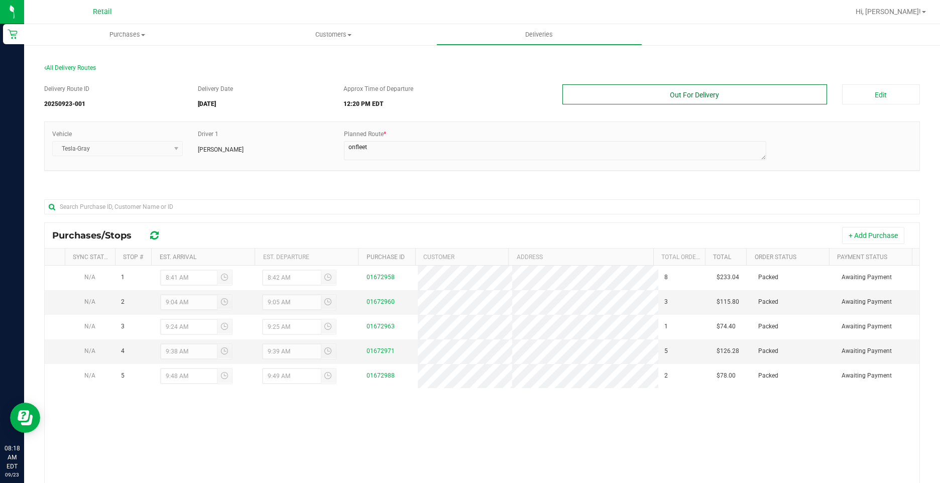
click at [700, 99] on button "Out For Delivery" at bounding box center [694, 94] width 264 height 20
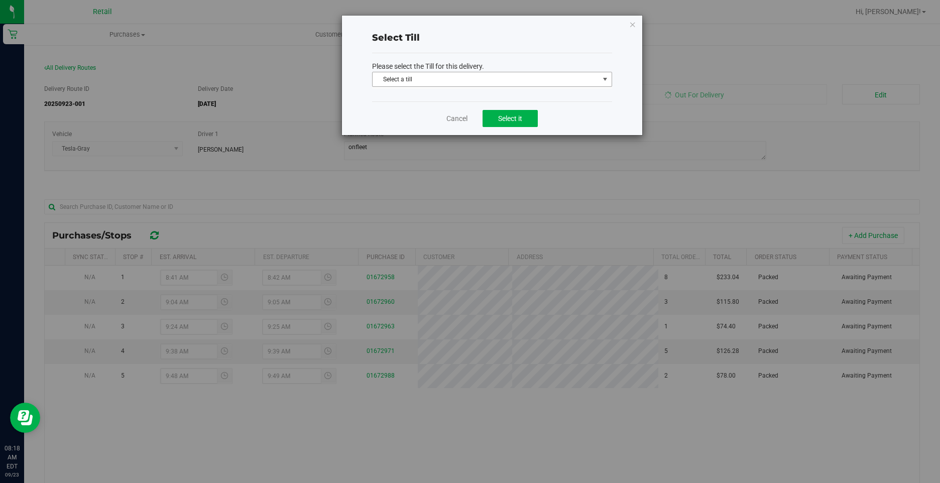
click at [601, 76] on span "select" at bounding box center [605, 79] width 8 height 8
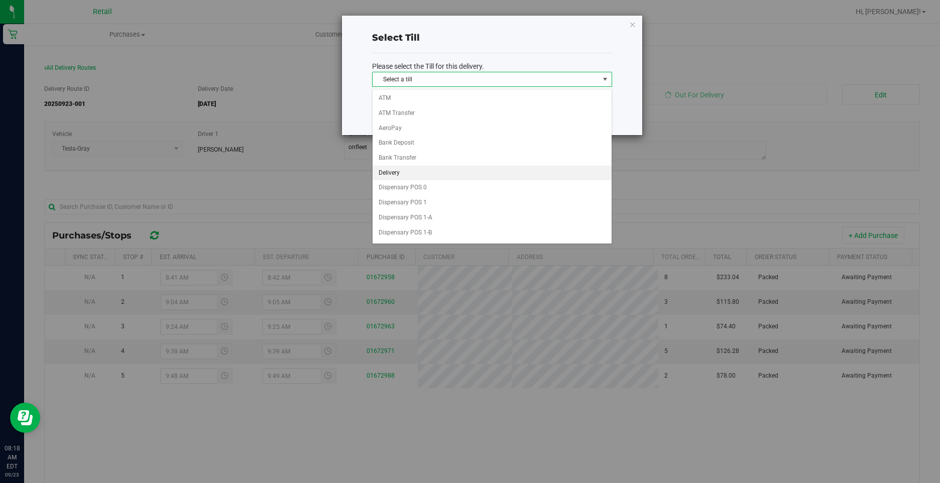
click at [408, 172] on li "Delivery" at bounding box center [492, 173] width 239 height 15
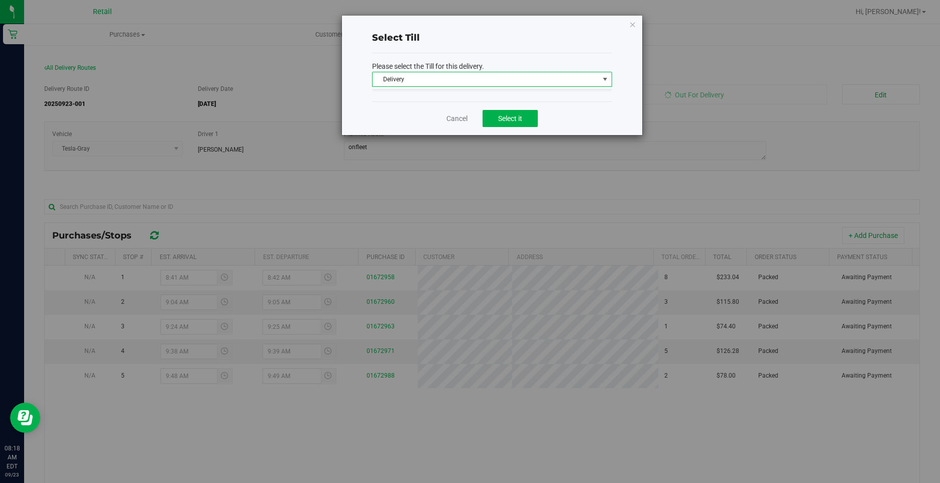
click at [408, 172] on body "Select Till Please select the Till for this delivery. Delivery Select a till AT…" at bounding box center [470, 241] width 940 height 483
click at [510, 123] on button "Select it" at bounding box center [510, 118] width 55 height 17
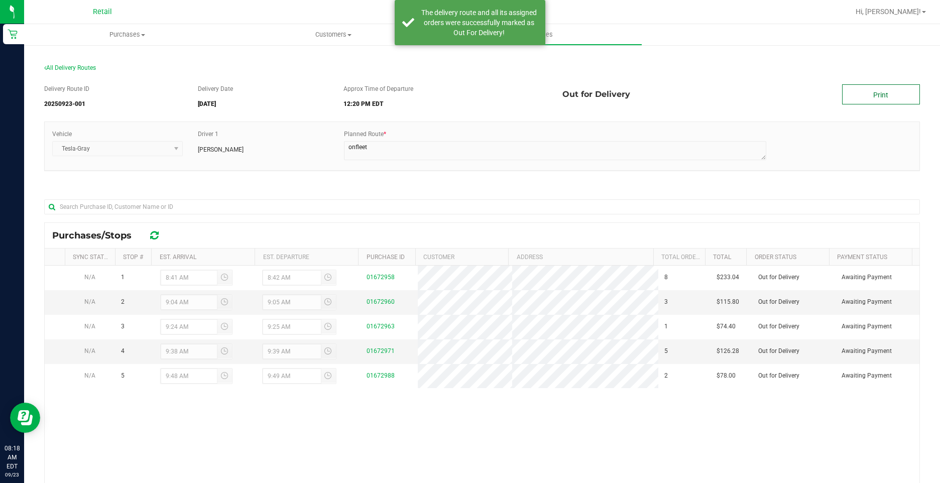
click at [873, 88] on link "Print" at bounding box center [881, 94] width 78 height 20
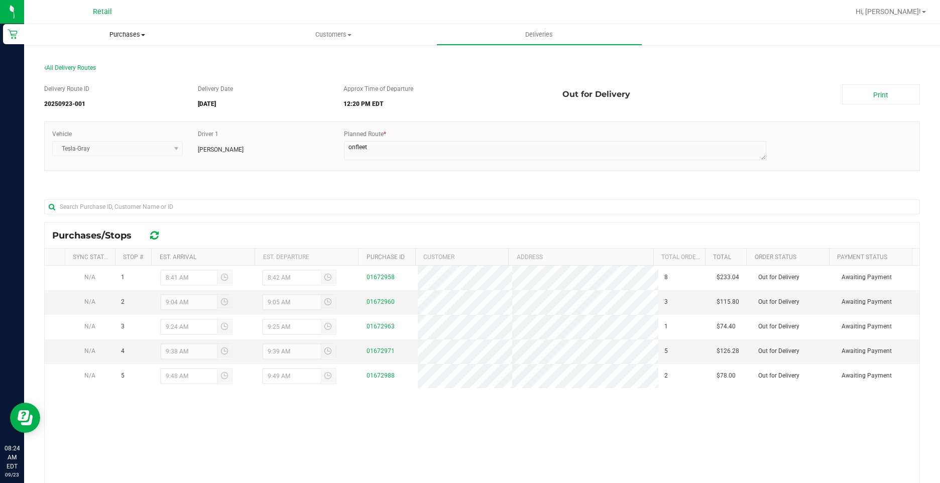
click at [139, 40] on uib-tab-heading "Purchases Summary of purchases Fulfillment All purchases" at bounding box center [127, 34] width 206 height 21
click at [109, 69] on li "Fulfillment" at bounding box center [127, 73] width 206 height 12
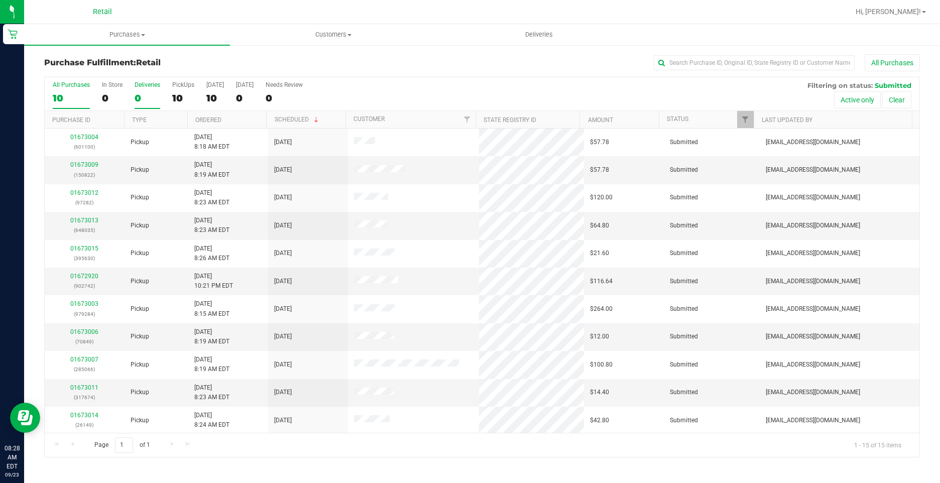
click at [137, 83] on div "Deliveries" at bounding box center [148, 84] width 26 height 7
click at [0, 0] on input "Deliveries 0" at bounding box center [0, 0] width 0 height 0
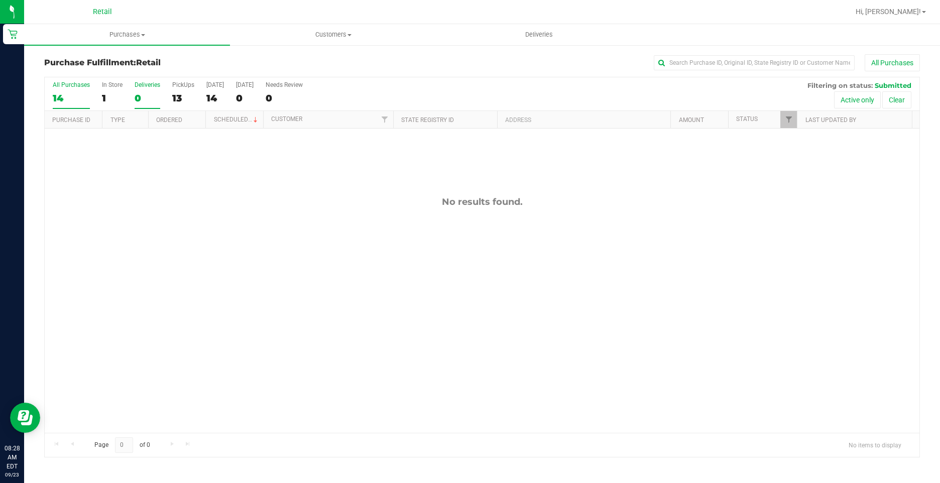
click at [69, 92] on div "14" at bounding box center [71, 98] width 37 height 12
click at [0, 0] on input "All Purchases 14" at bounding box center [0, 0] width 0 height 0
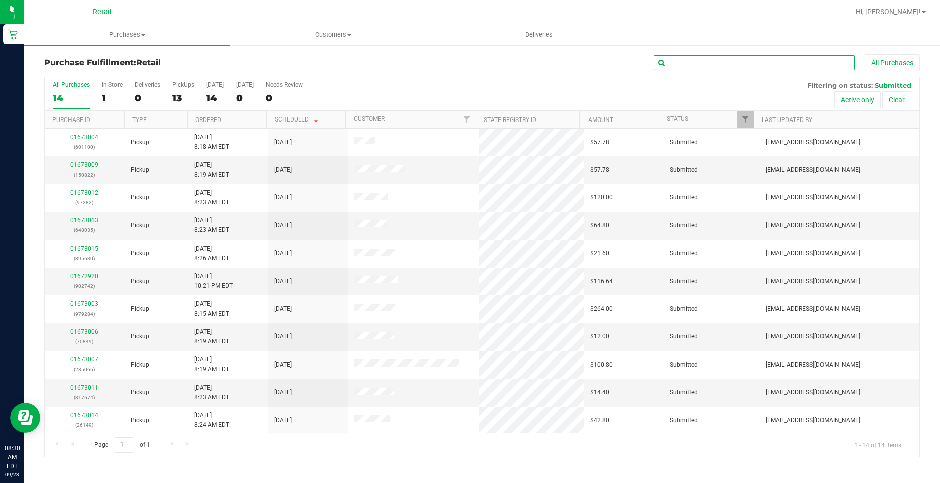
click at [712, 58] on input "text" at bounding box center [754, 62] width 201 height 15
type input "100"
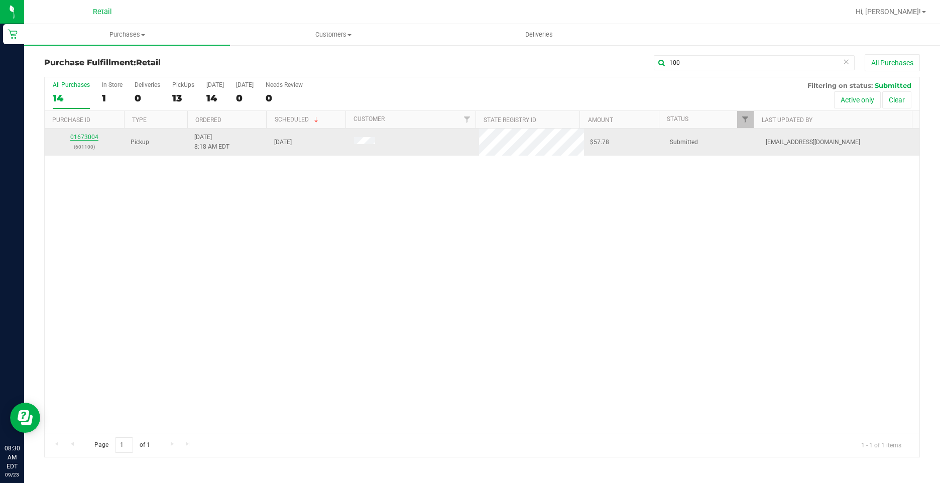
click at [91, 137] on link "01673004" at bounding box center [84, 137] width 28 height 7
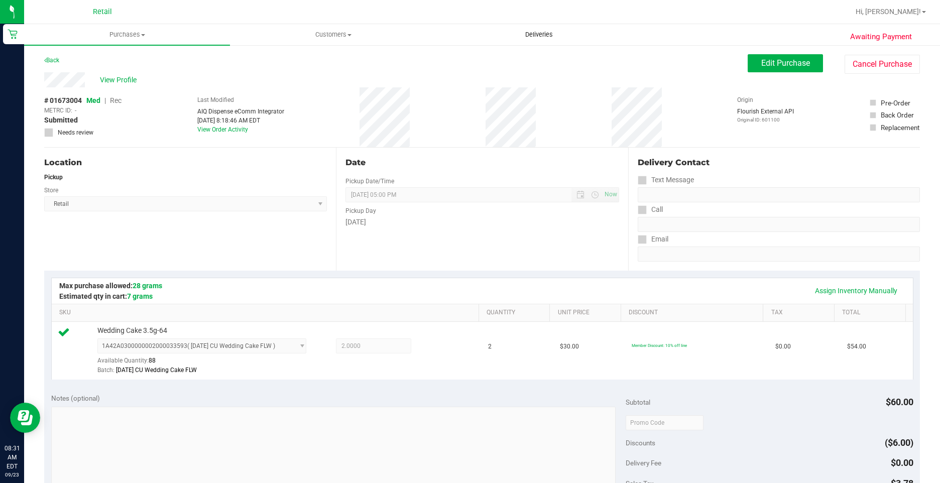
click at [551, 38] on span "Deliveries" at bounding box center [539, 34] width 55 height 9
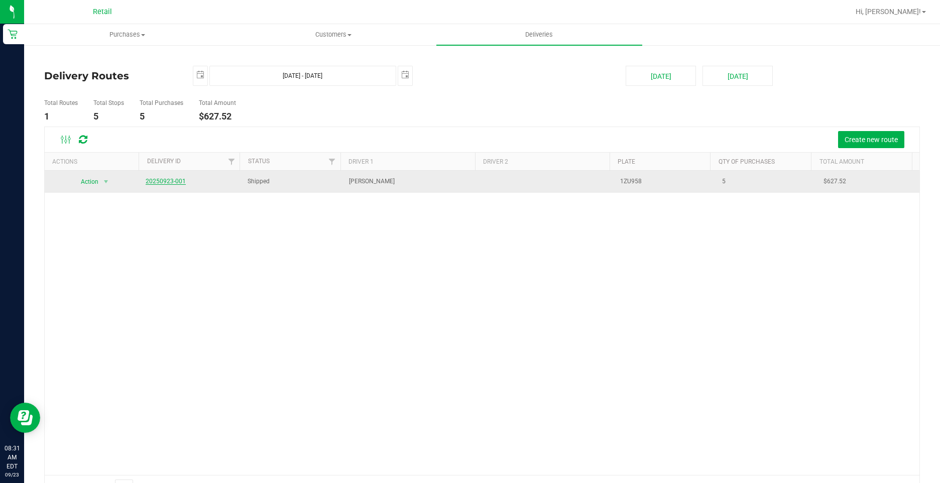
click at [174, 179] on link "20250923-001" at bounding box center [166, 181] width 40 height 7
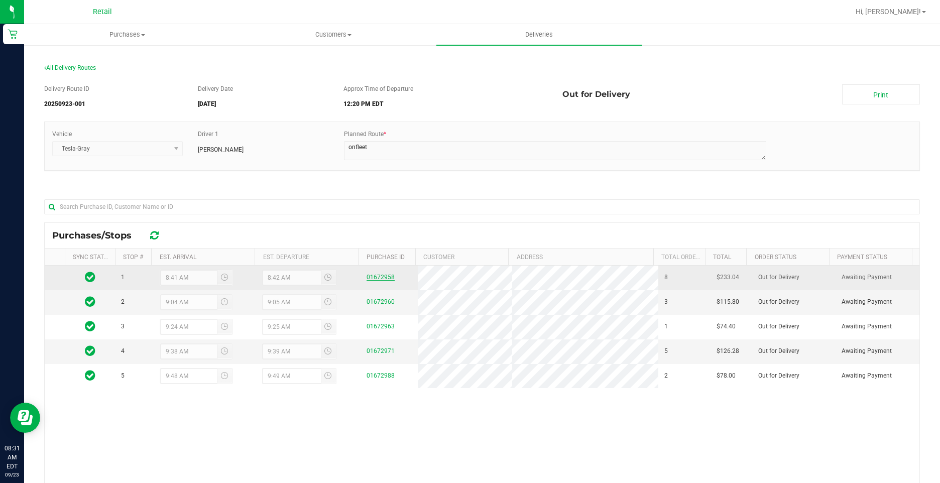
click at [370, 277] on link "01672958" at bounding box center [381, 277] width 28 height 7
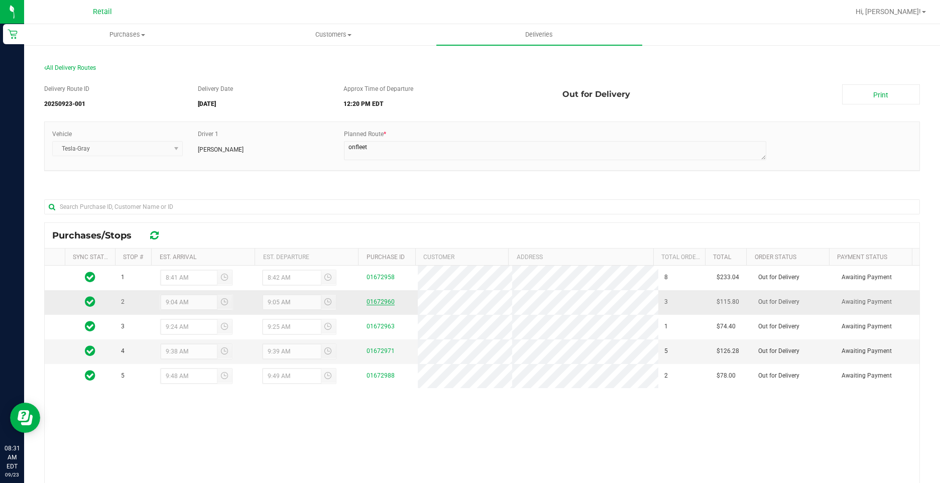
click at [367, 301] on link "01672960" at bounding box center [381, 301] width 28 height 7
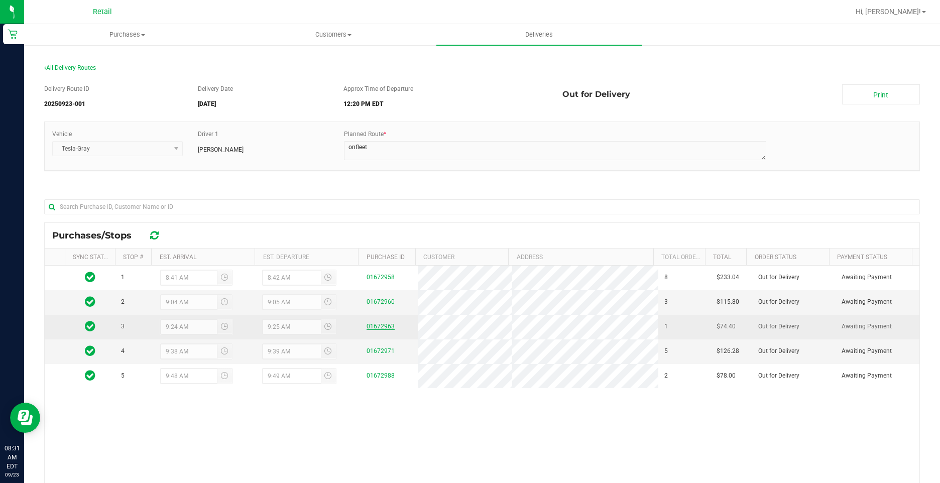
click at [367, 325] on link "01672963" at bounding box center [381, 326] width 28 height 7
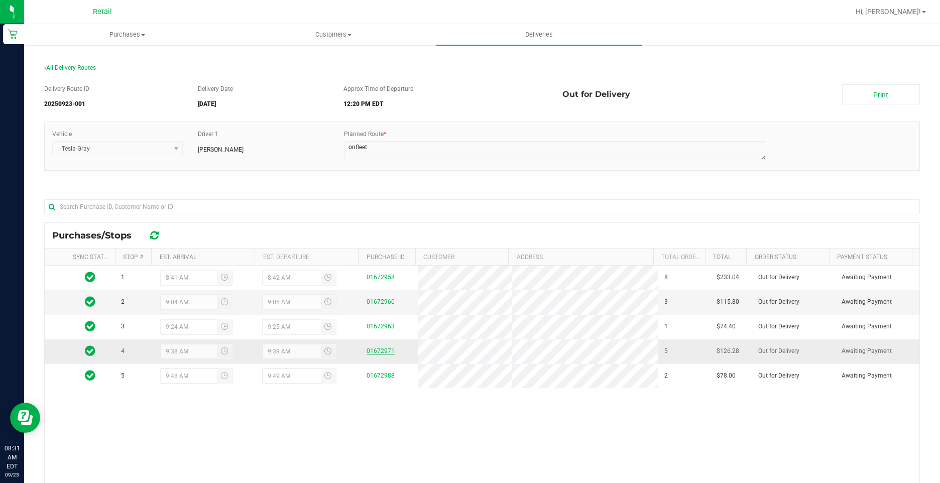
click at [374, 349] on link "01672971" at bounding box center [381, 350] width 28 height 7
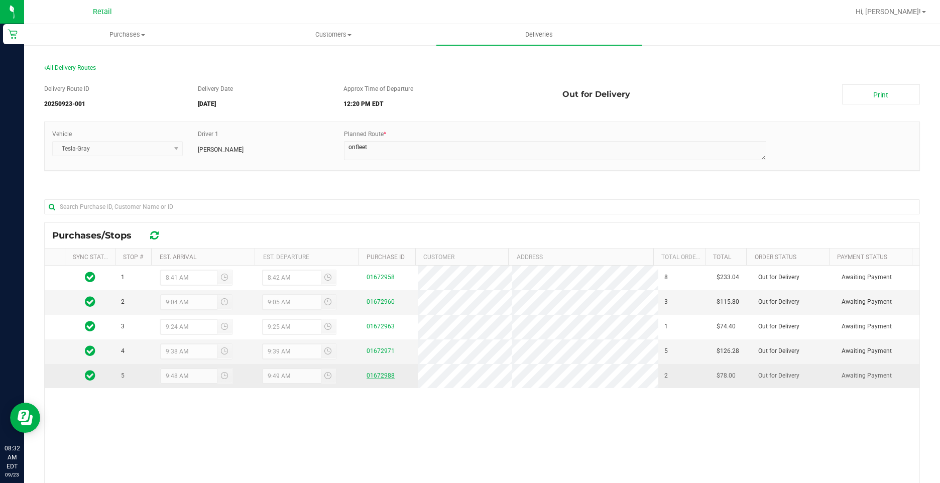
click at [381, 372] on link "01672988" at bounding box center [381, 375] width 28 height 7
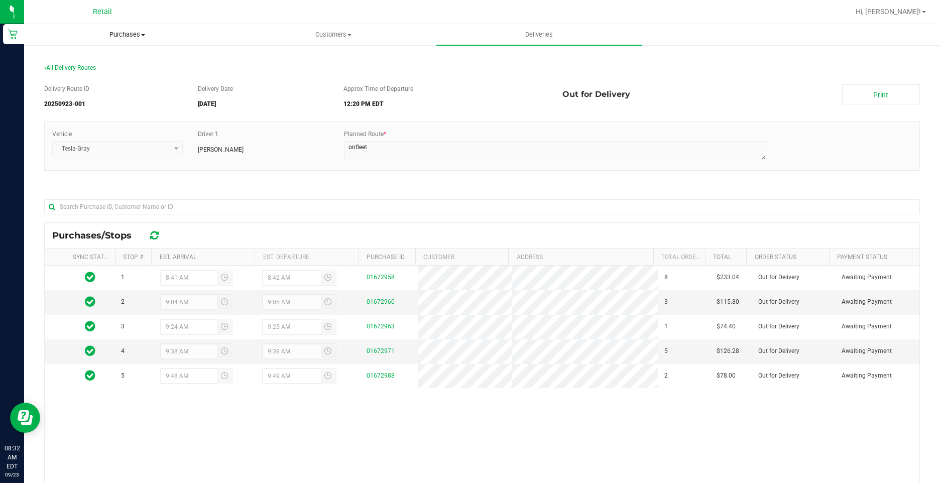
click at [125, 29] on uib-tab-heading "Purchases Summary of purchases Fulfillment All purchases" at bounding box center [127, 35] width 205 height 20
click at [108, 73] on li "Fulfillment" at bounding box center [127, 73] width 206 height 12
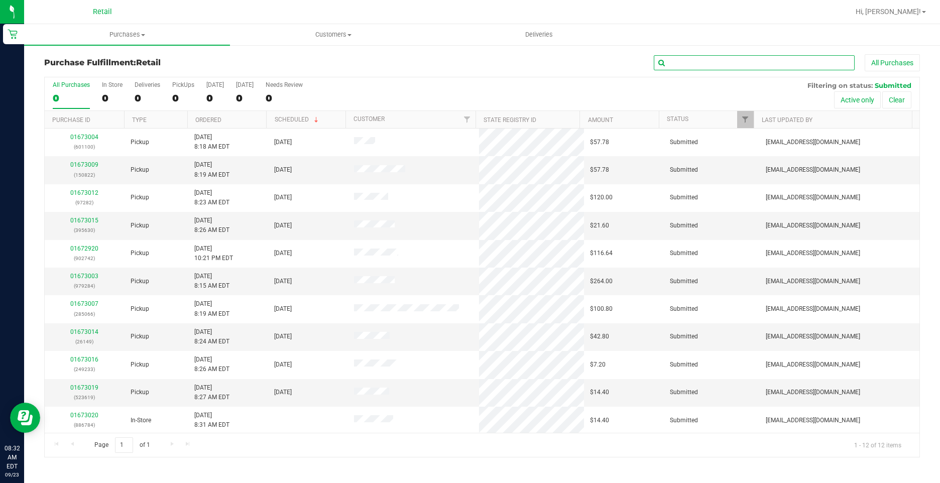
click at [720, 65] on input "text" at bounding box center [754, 62] width 201 height 15
click at [724, 64] on input "text" at bounding box center [754, 62] width 201 height 15
type input "284"
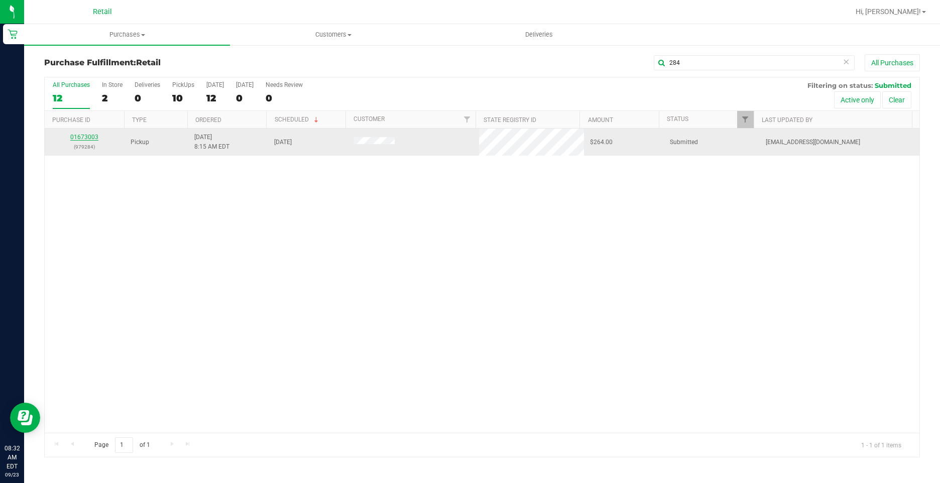
click at [84, 139] on link "01673003" at bounding box center [84, 137] width 28 height 7
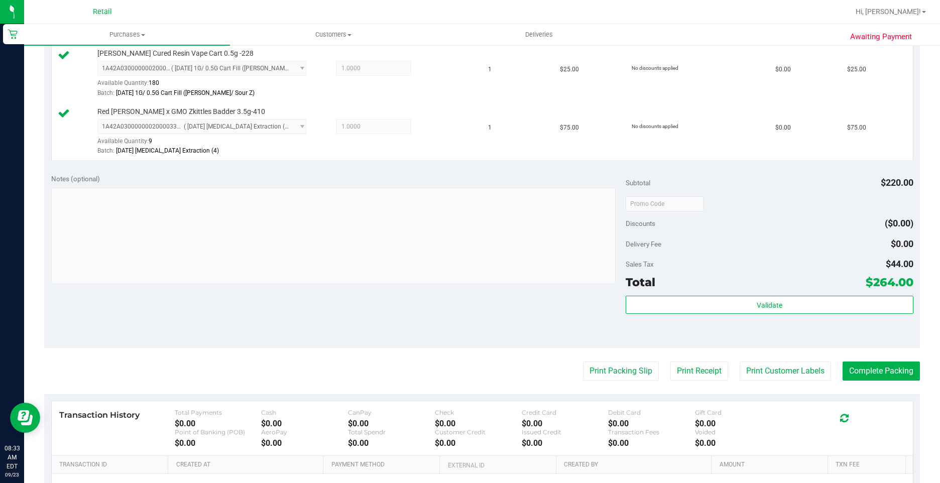
scroll to position [452, 0]
click at [896, 378] on button "Complete Packing" at bounding box center [880, 370] width 77 height 19
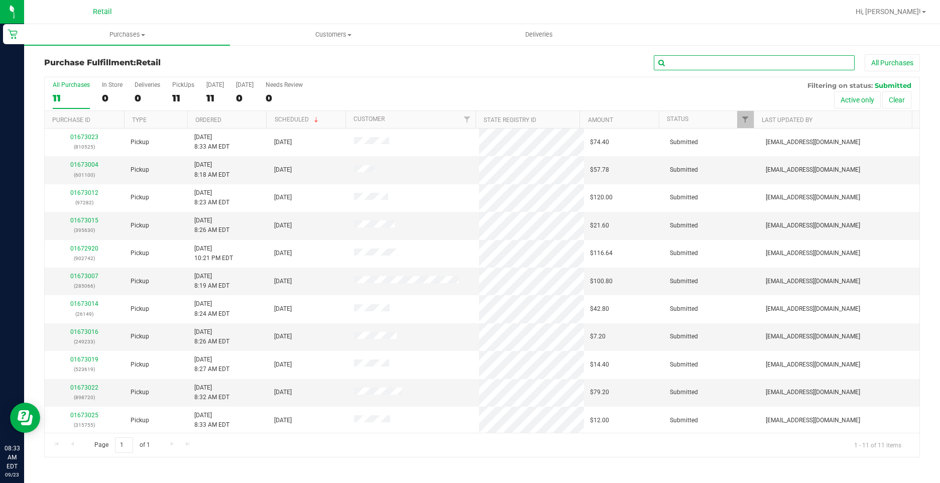
click at [758, 60] on input "text" at bounding box center [754, 62] width 201 height 15
type input "149"
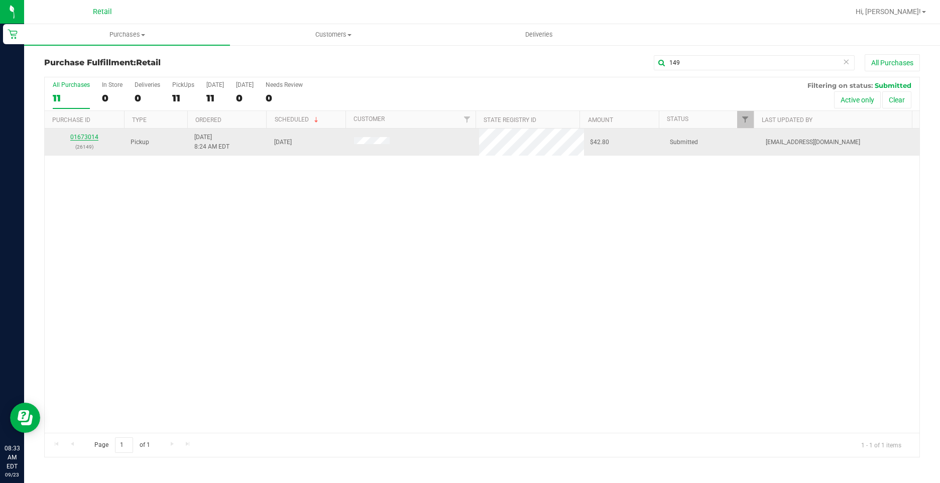
click at [96, 140] on link "01673014" at bounding box center [84, 137] width 28 height 7
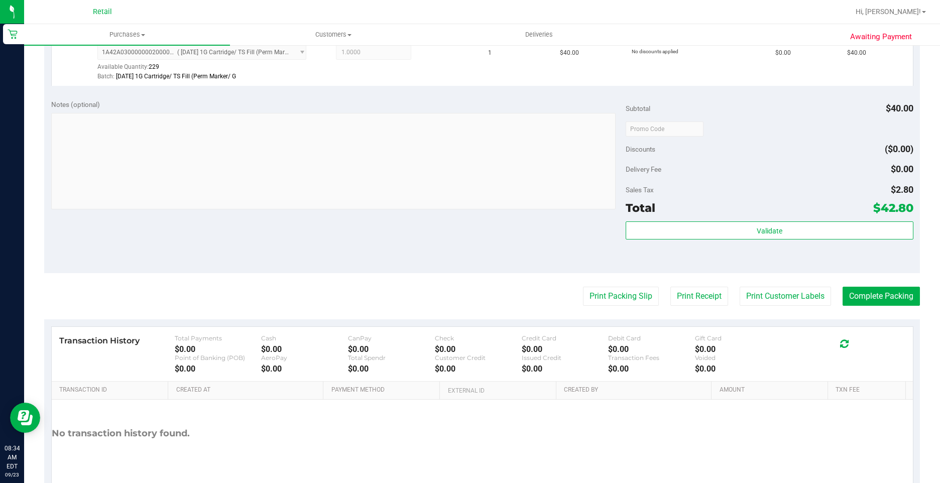
scroll to position [301, 0]
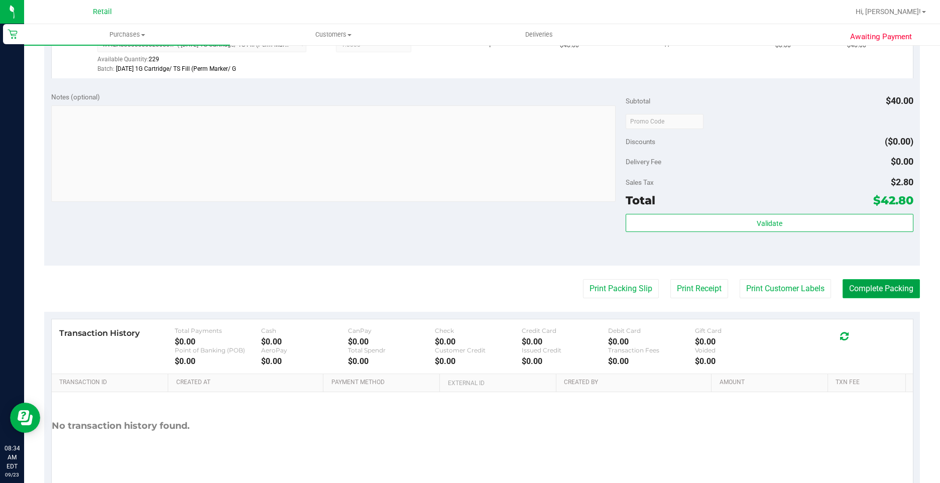
click at [882, 288] on button "Complete Packing" at bounding box center [880, 288] width 77 height 19
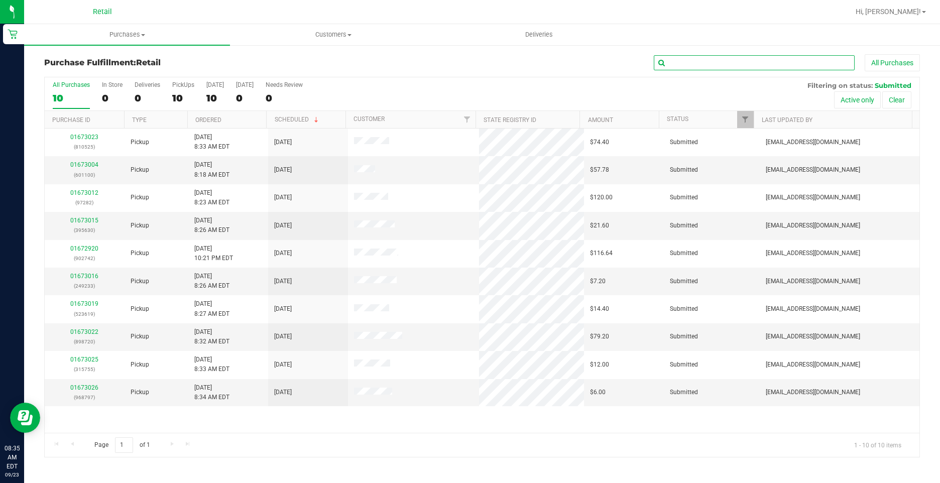
click at [727, 55] on input "text" at bounding box center [754, 62] width 201 height 15
drag, startPoint x: 727, startPoint y: 55, endPoint x: 694, endPoint y: 62, distance: 32.9
click at [694, 62] on input "text" at bounding box center [754, 62] width 201 height 15
click at [695, 62] on input "text" at bounding box center [754, 62] width 201 height 15
type input "525"
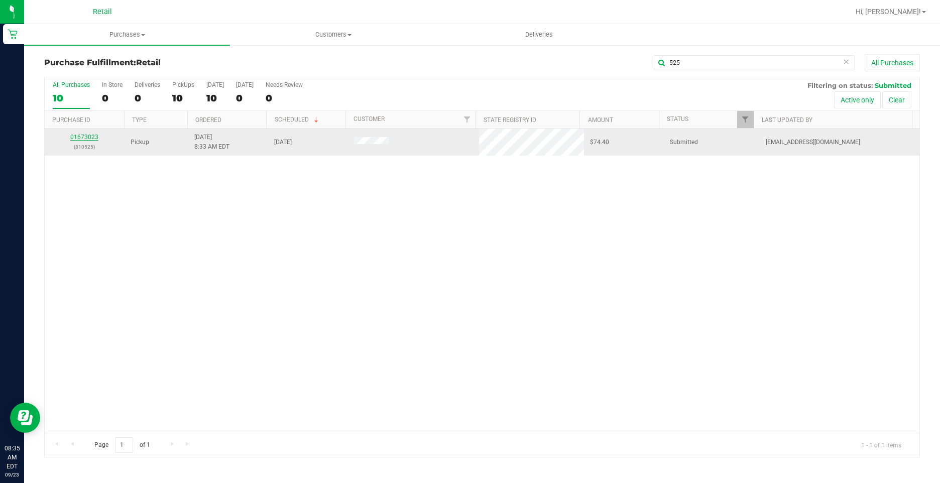
click at [91, 139] on link "01673023" at bounding box center [84, 137] width 28 height 7
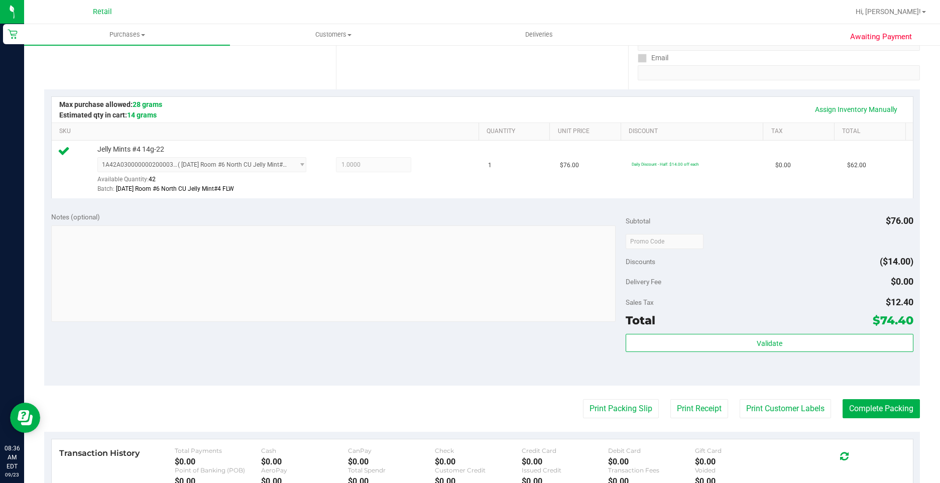
scroll to position [251, 0]
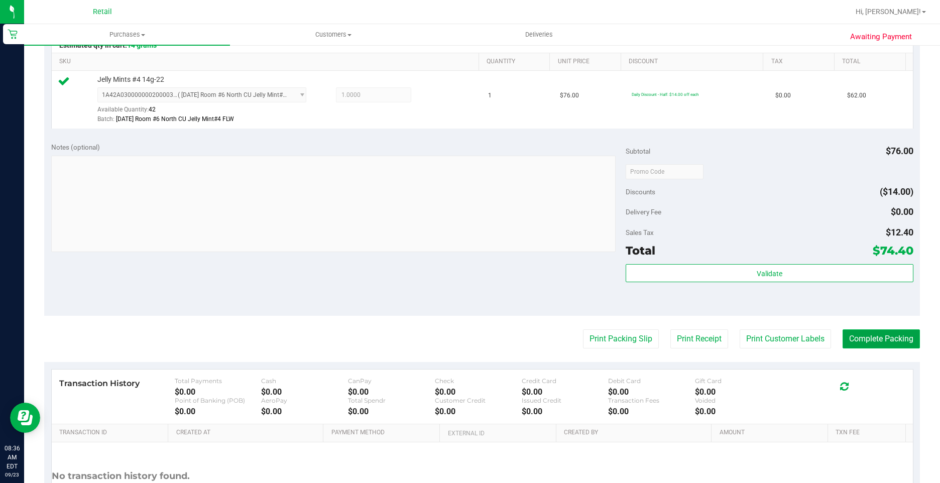
click at [876, 340] on button "Complete Packing" at bounding box center [880, 338] width 77 height 19
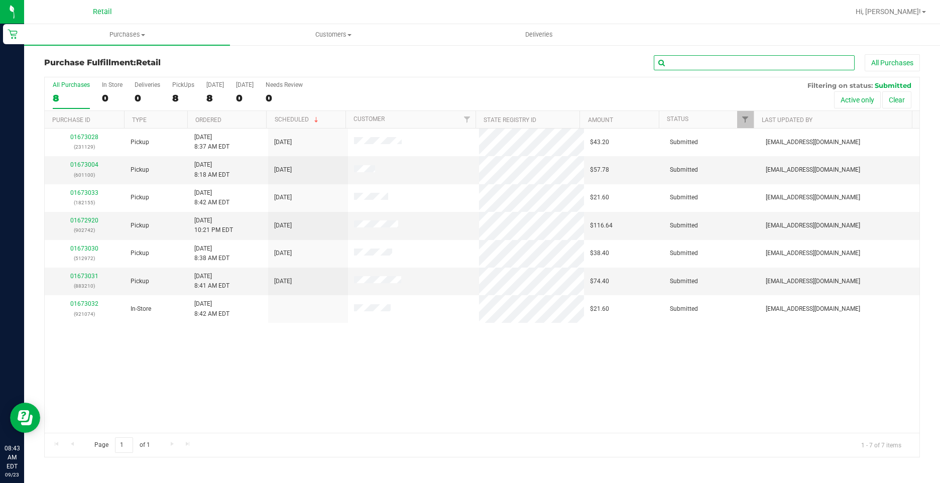
click at [718, 61] on input "text" at bounding box center [754, 62] width 201 height 15
type input "210"
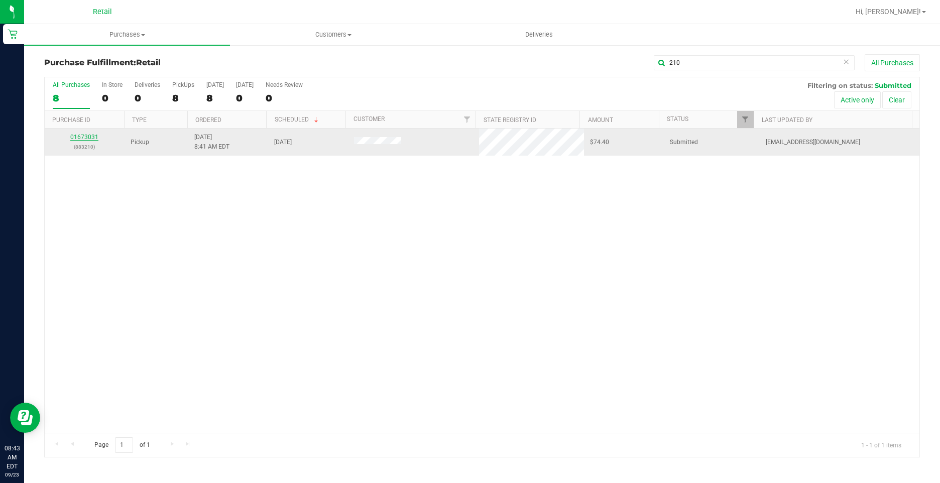
click at [87, 136] on link "01673031" at bounding box center [84, 137] width 28 height 7
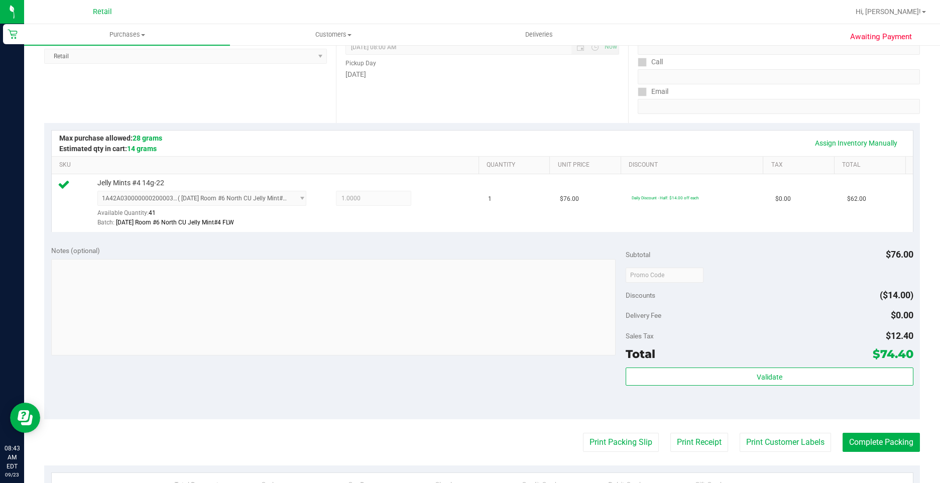
scroll to position [251, 0]
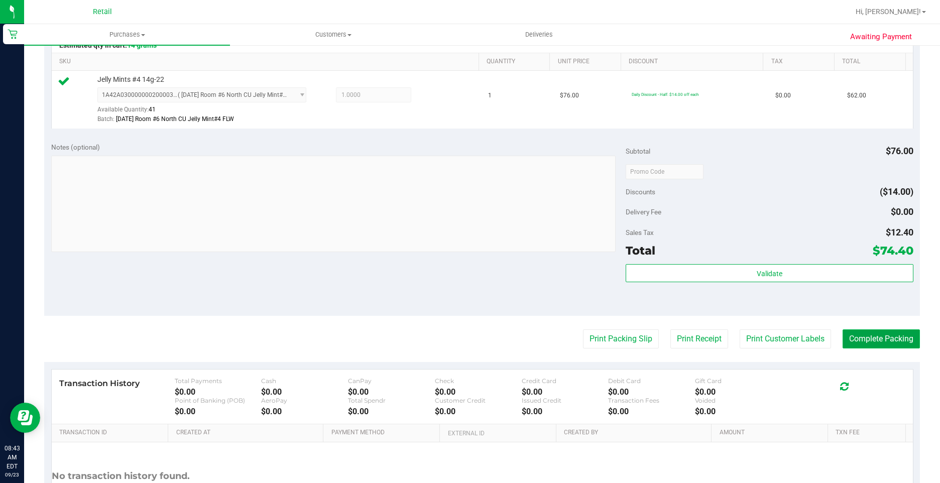
click at [851, 342] on button "Complete Packing" at bounding box center [880, 338] width 77 height 19
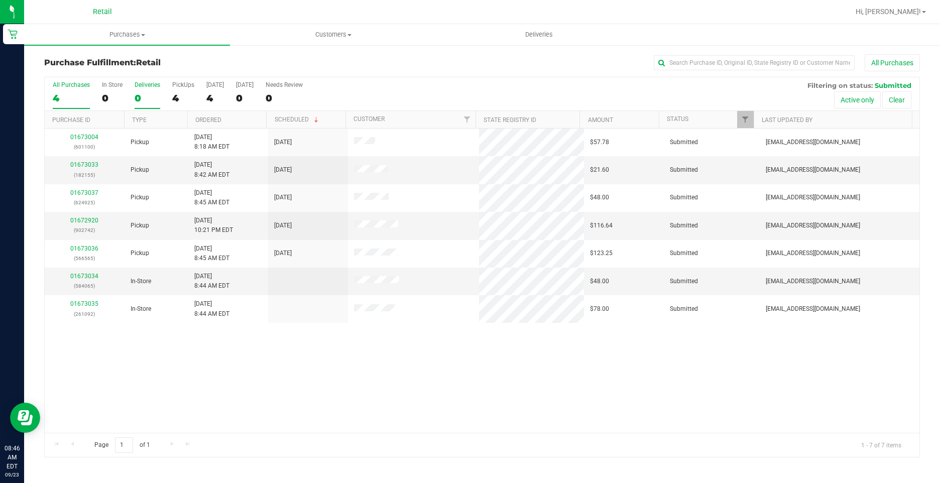
click at [151, 87] on div "Deliveries" at bounding box center [148, 84] width 26 height 7
click at [0, 0] on input "Deliveries 0" at bounding box center [0, 0] width 0 height 0
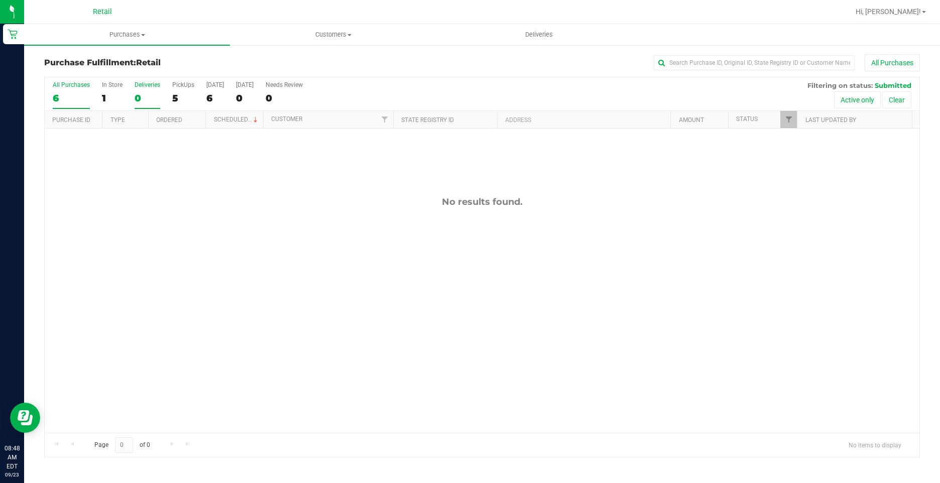
click at [62, 91] on label "All Purchases 6" at bounding box center [71, 95] width 37 height 28
click at [0, 0] on input "All Purchases 6" at bounding box center [0, 0] width 0 height 0
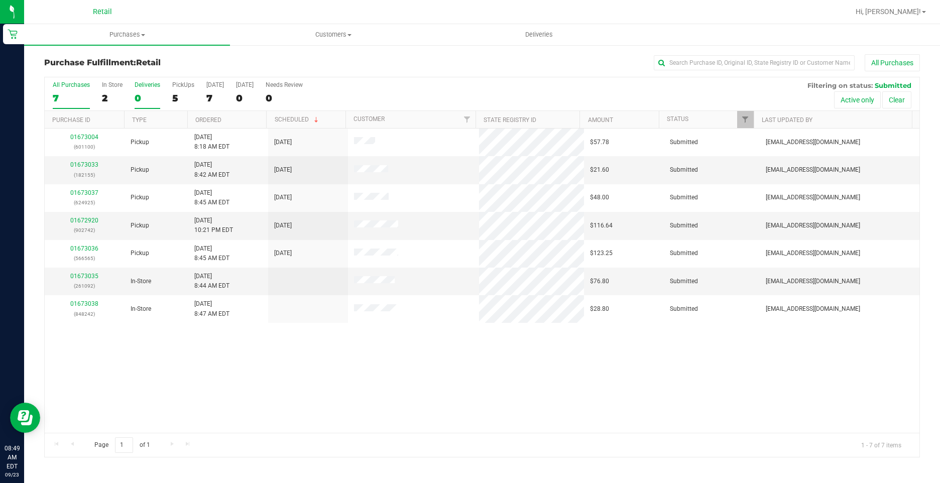
click at [140, 90] on label "Deliveries 0" at bounding box center [148, 95] width 26 height 28
click at [0, 0] on input "Deliveries 0" at bounding box center [0, 0] width 0 height 0
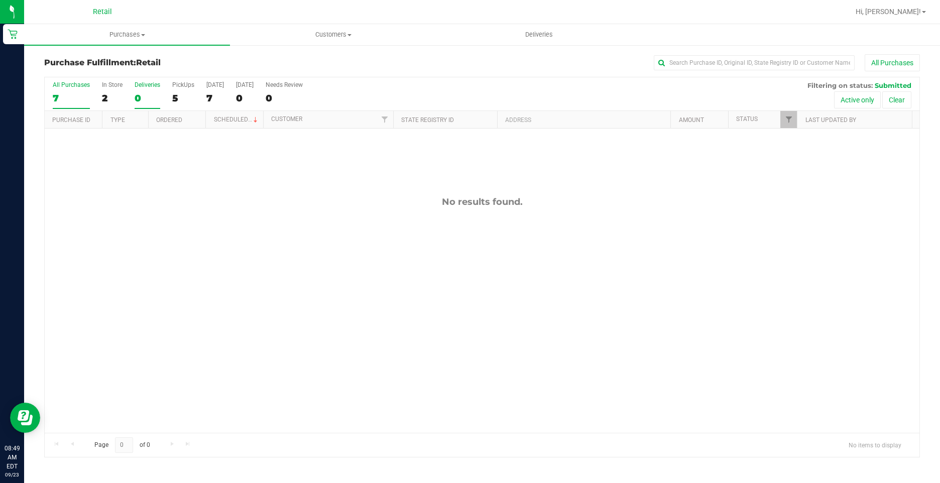
click at [77, 96] on div "7" at bounding box center [71, 98] width 37 height 12
click at [0, 0] on input "All Purchases 7" at bounding box center [0, 0] width 0 height 0
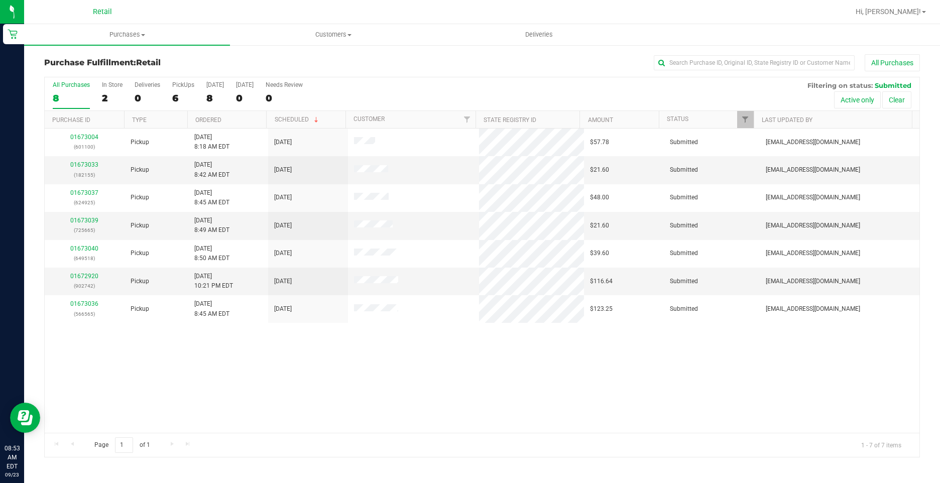
click at [534, 407] on div "01673004 (601100) Pickup 9/23/2025 8:18 AM EDT 9/23/2025 $57.78 Submitted aiqec…" at bounding box center [482, 281] width 875 height 304
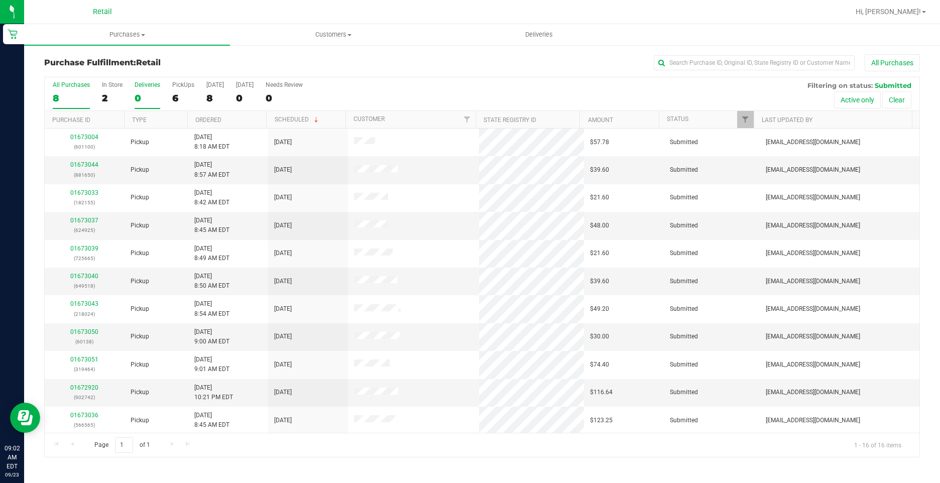
click at [149, 98] on div "0" at bounding box center [148, 98] width 26 height 12
click at [0, 0] on input "Deliveries 0" at bounding box center [0, 0] width 0 height 0
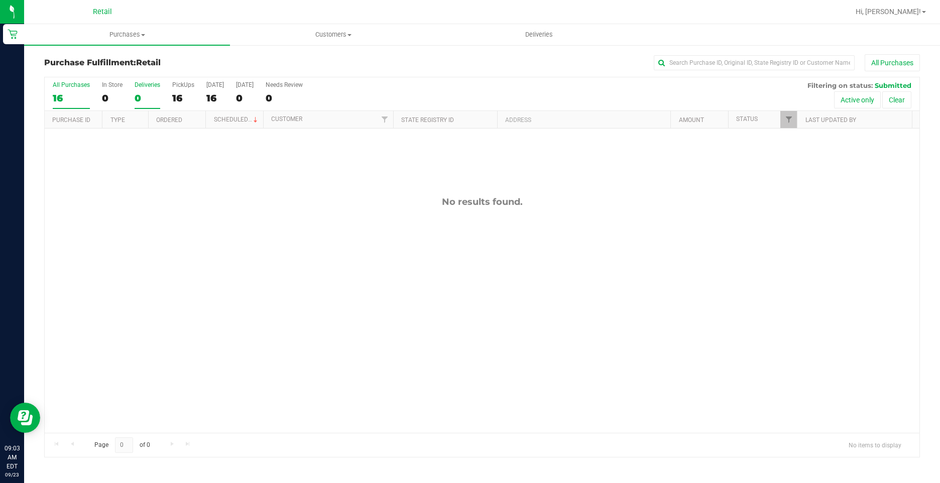
click at [63, 86] on div "All Purchases" at bounding box center [71, 84] width 37 height 7
click at [0, 0] on input "All Purchases 16" at bounding box center [0, 0] width 0 height 0
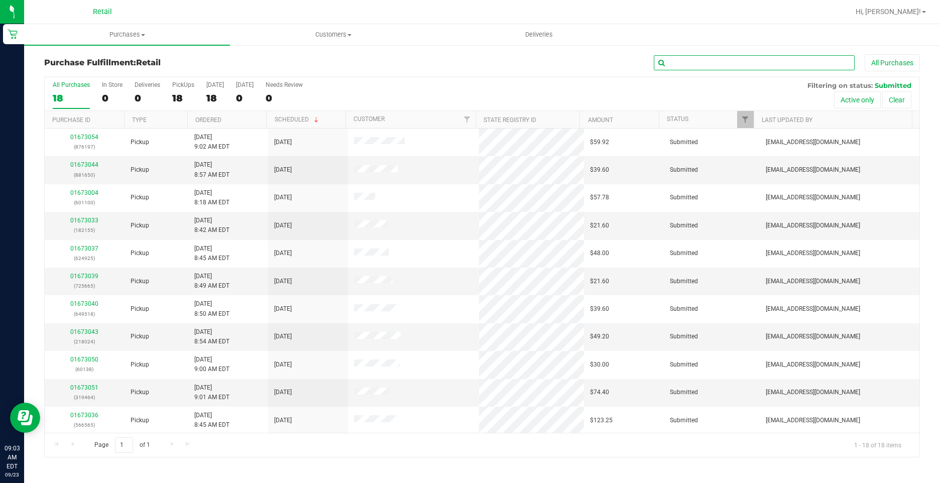
click at [721, 58] on input "text" at bounding box center [754, 62] width 201 height 15
type input "138"
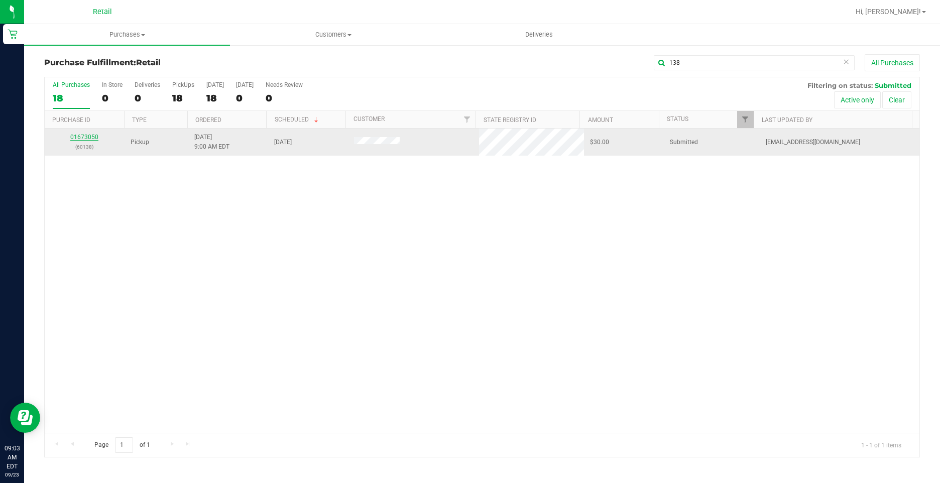
click at [87, 139] on link "01673050" at bounding box center [84, 137] width 28 height 7
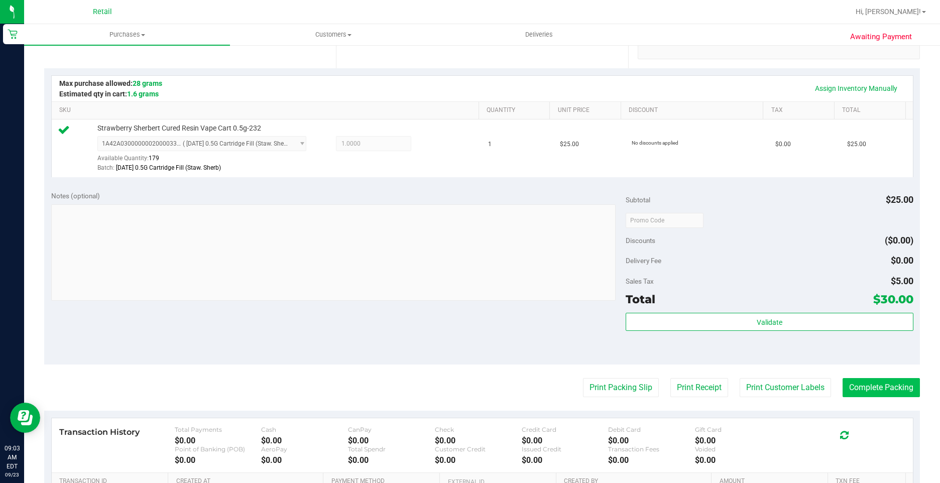
scroll to position [251, 0]
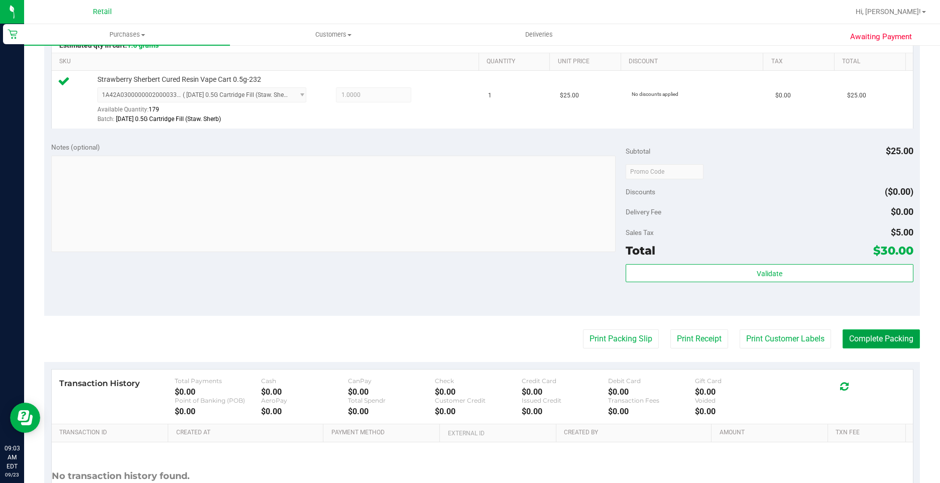
click at [903, 336] on button "Complete Packing" at bounding box center [880, 338] width 77 height 19
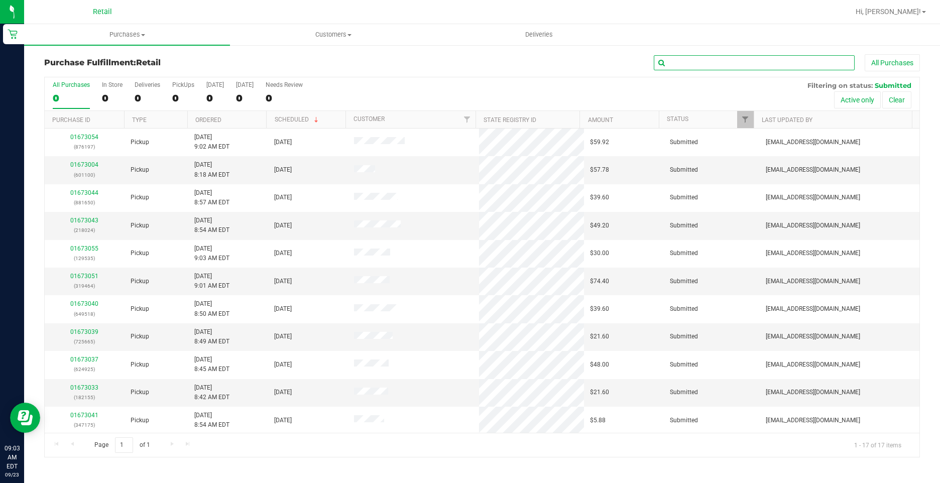
click at [741, 65] on input "text" at bounding box center [754, 62] width 201 height 15
type input "650"
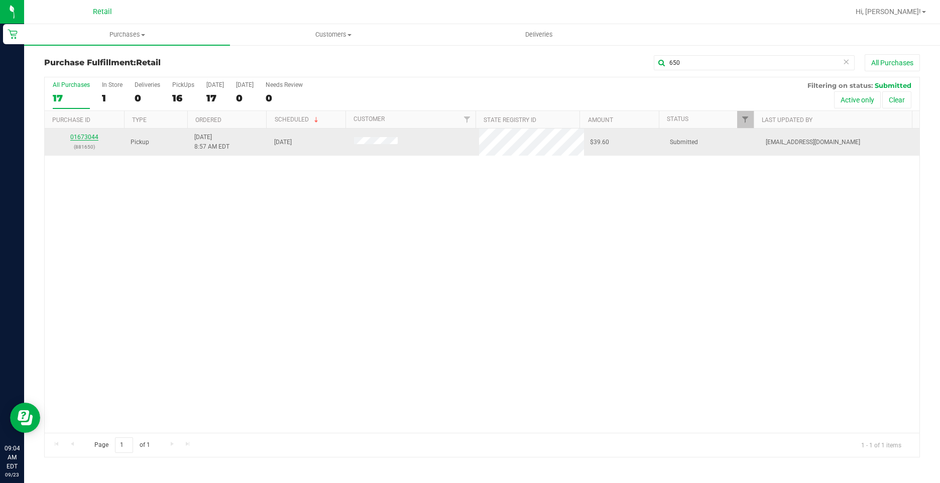
click at [84, 138] on link "01673044" at bounding box center [84, 137] width 28 height 7
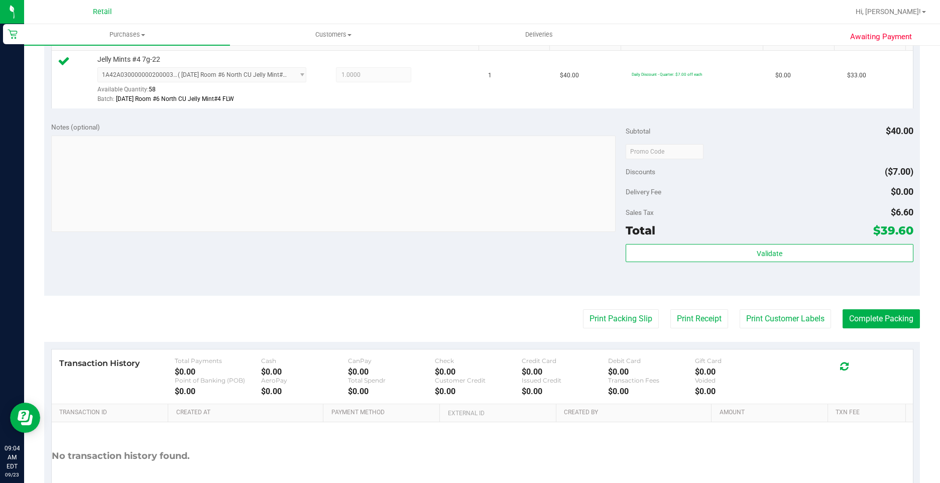
scroll to position [301, 0]
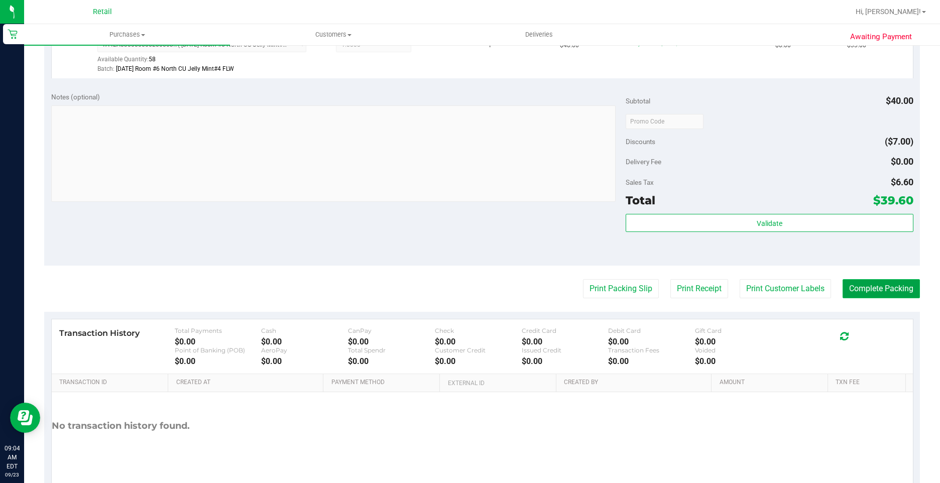
click at [845, 297] on button "Complete Packing" at bounding box center [880, 288] width 77 height 19
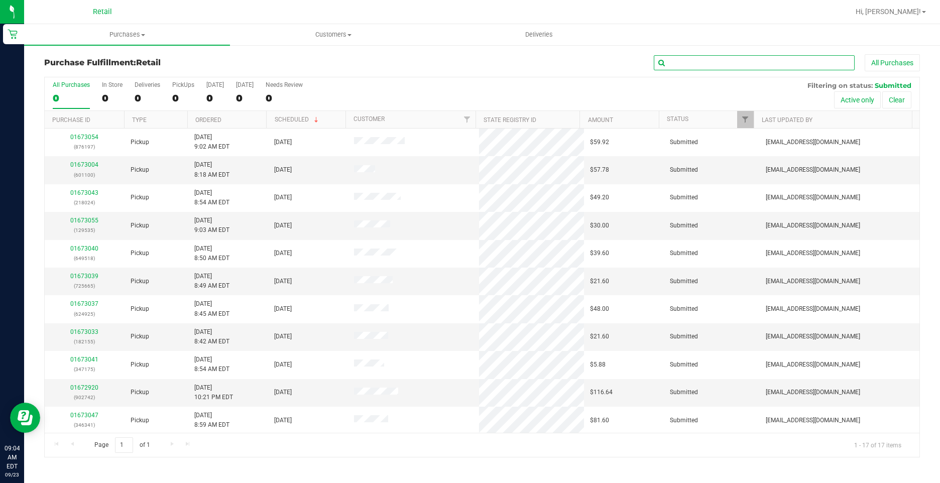
click at [734, 64] on input "text" at bounding box center [754, 62] width 201 height 15
type input "024"
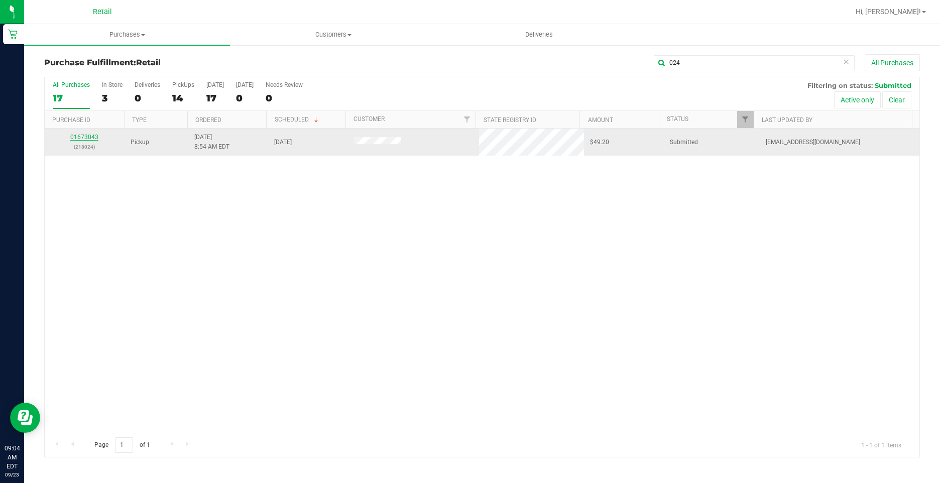
click at [94, 137] on link "01673043" at bounding box center [84, 137] width 28 height 7
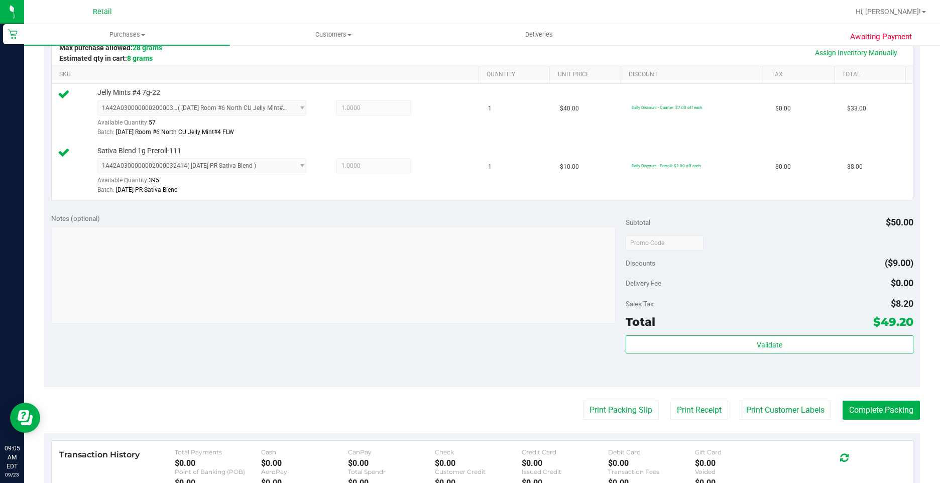
scroll to position [301, 0]
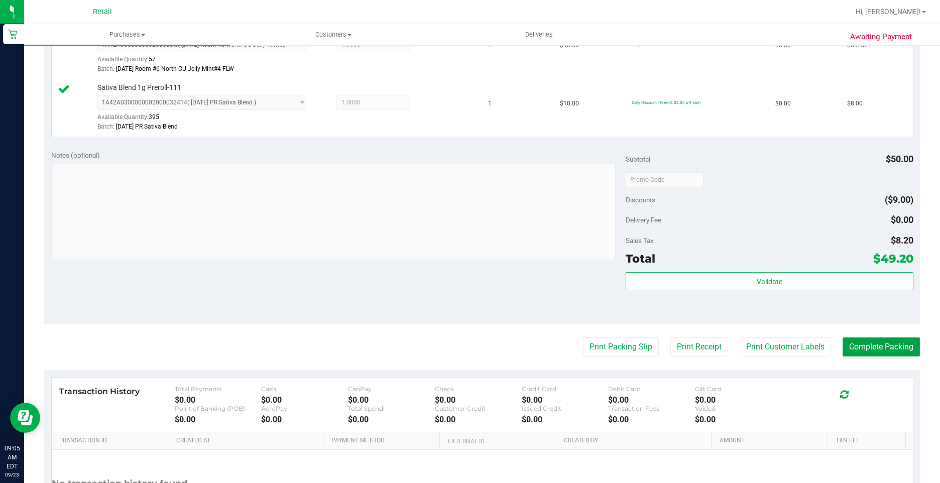
click at [905, 341] on button "Complete Packing" at bounding box center [880, 346] width 77 height 19
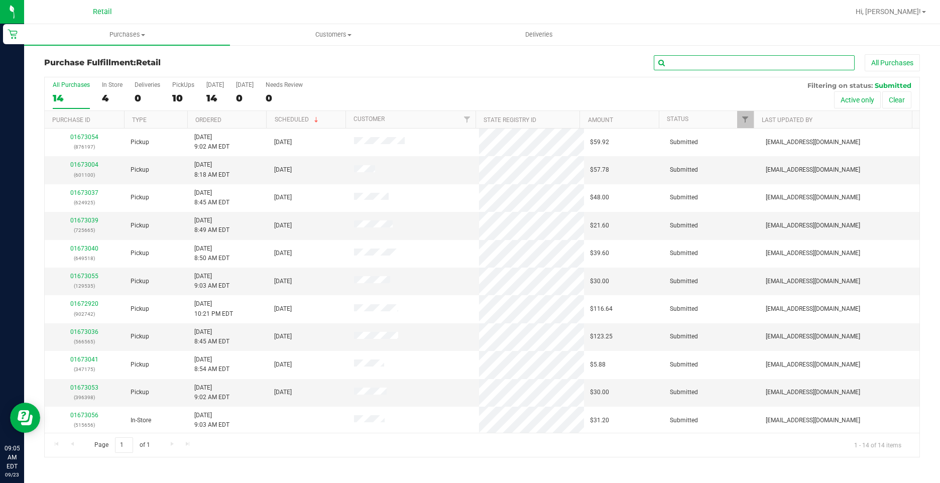
click at [735, 60] on input "text" at bounding box center [754, 62] width 201 height 15
type input "175"
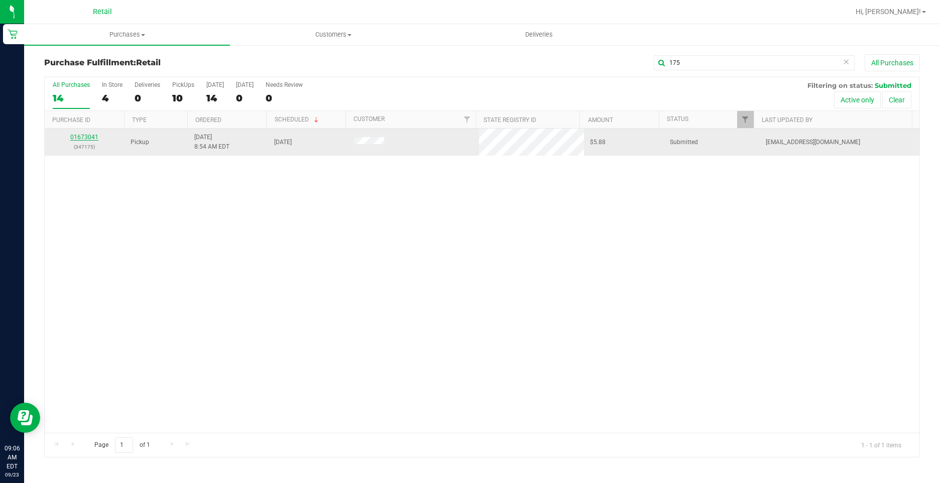
click at [81, 139] on link "01673041" at bounding box center [84, 137] width 28 height 7
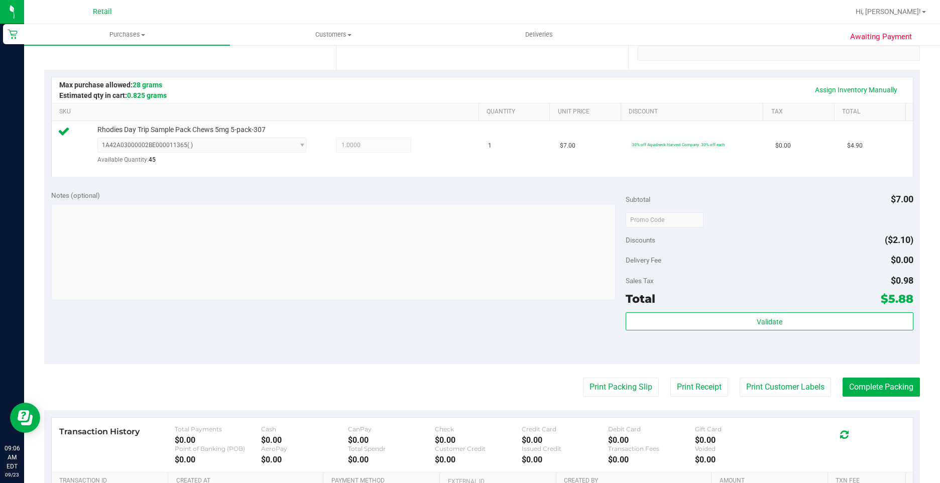
scroll to position [301, 0]
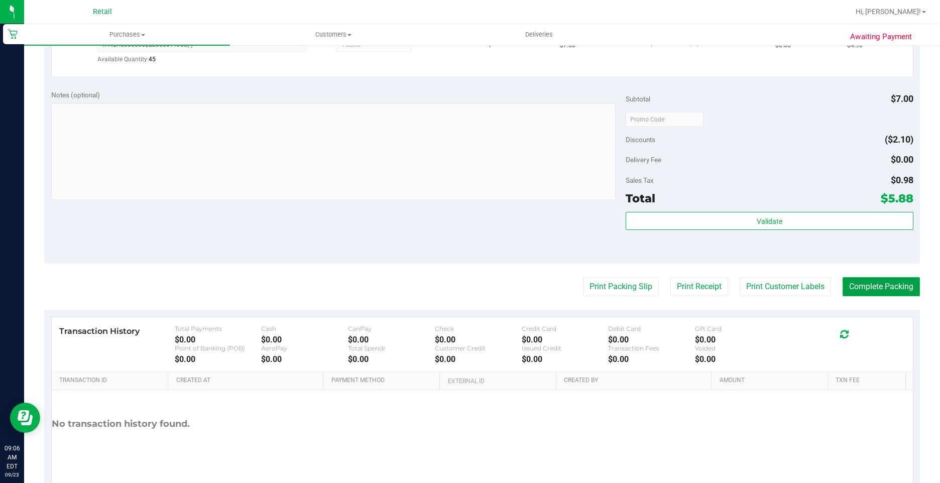
click at [903, 283] on button "Complete Packing" at bounding box center [880, 286] width 77 height 19
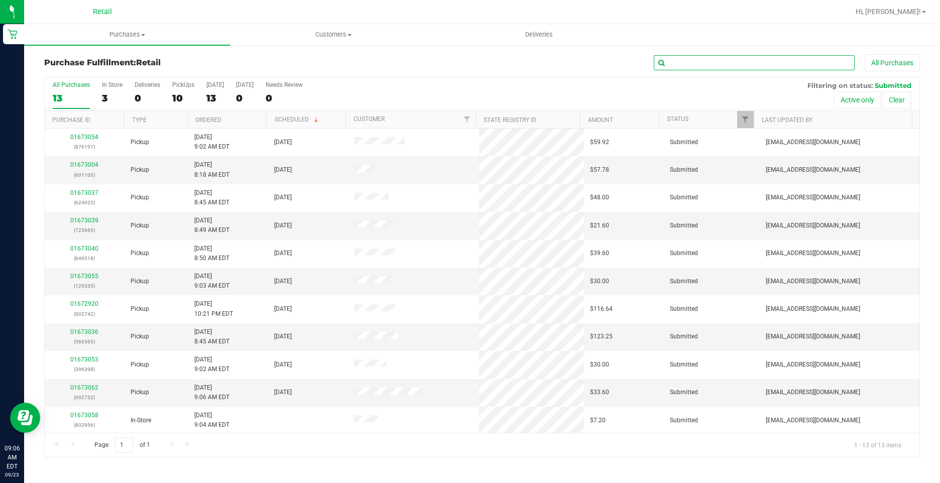
click at [723, 64] on input "text" at bounding box center [754, 62] width 201 height 15
type input "665"
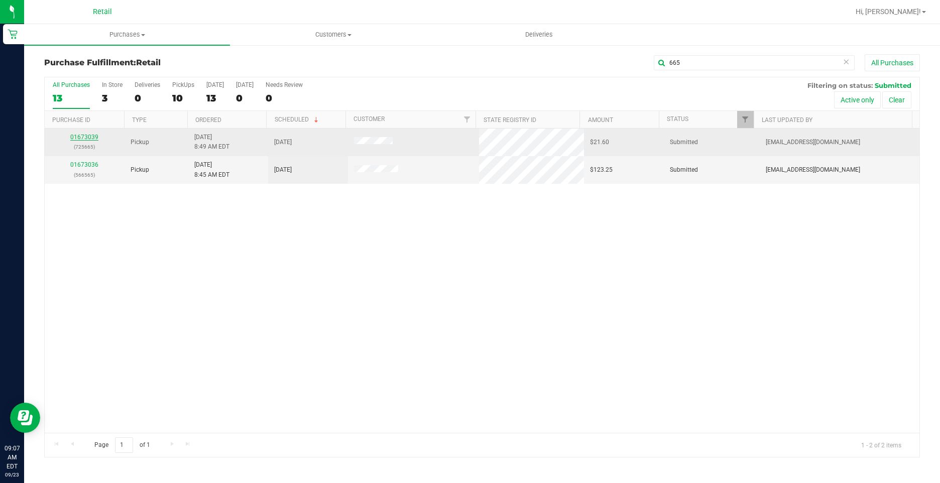
click at [95, 138] on link "01673039" at bounding box center [84, 137] width 28 height 7
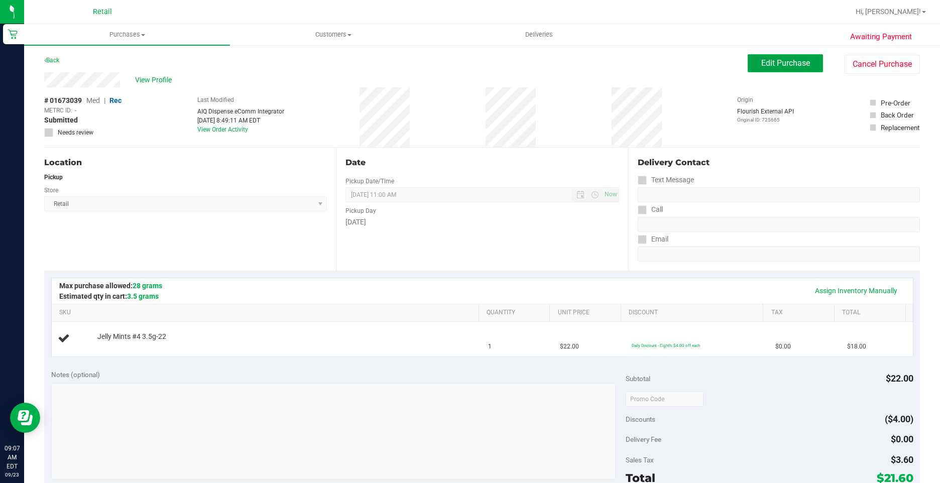
click at [772, 60] on span "Edit Purchase" at bounding box center [785, 63] width 49 height 10
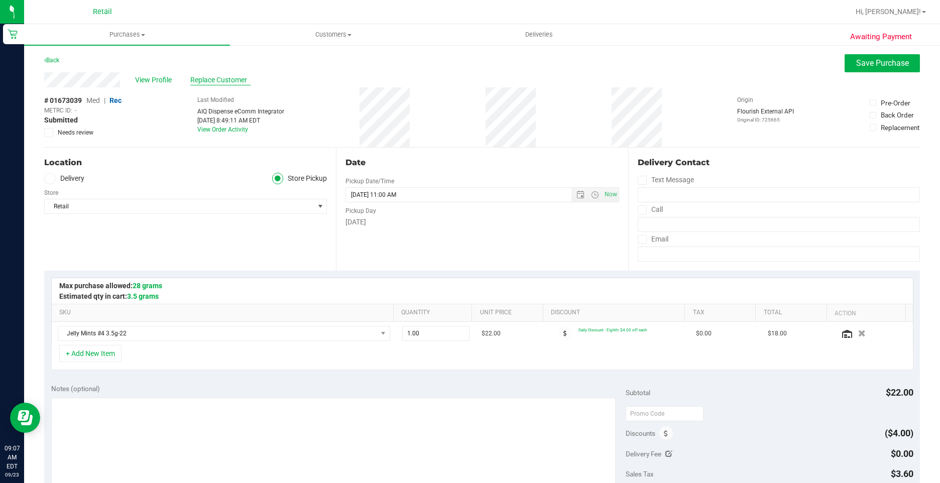
click at [212, 80] on span "Replace Customer" at bounding box center [220, 80] width 60 height 11
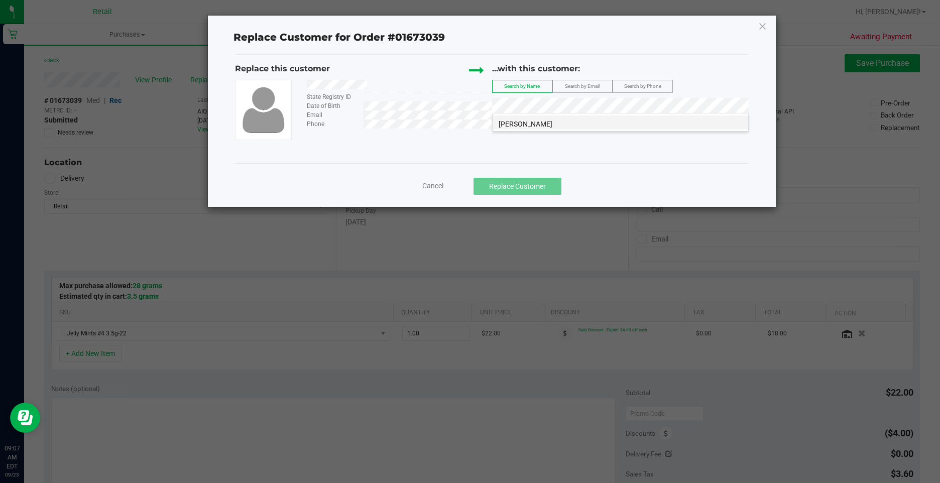
click at [528, 122] on span "Antonio Rodriguez" at bounding box center [526, 124] width 54 height 8
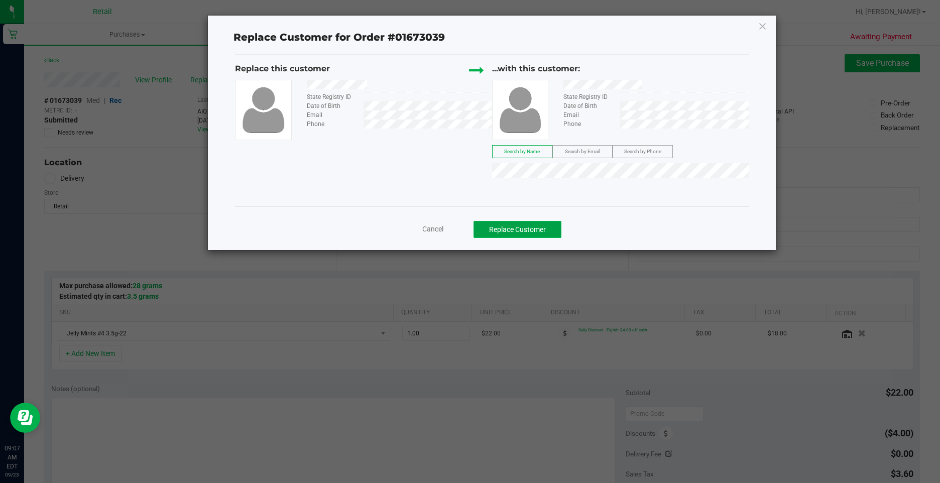
click at [515, 225] on button "Replace Customer" at bounding box center [517, 229] width 88 height 17
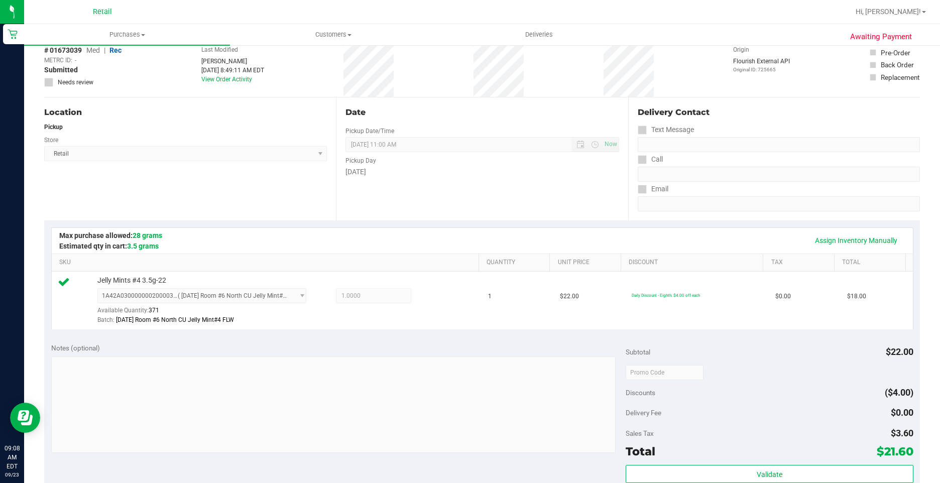
scroll to position [201, 0]
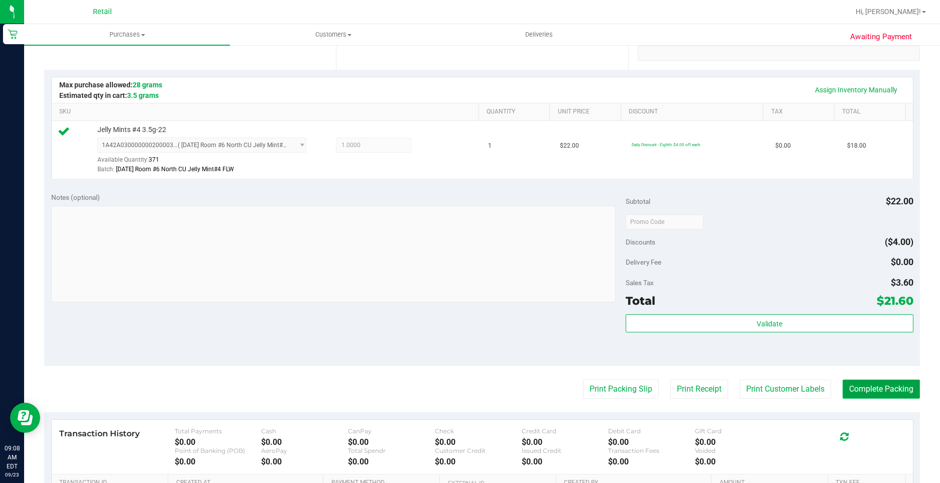
click at [889, 394] on button "Complete Packing" at bounding box center [880, 389] width 77 height 19
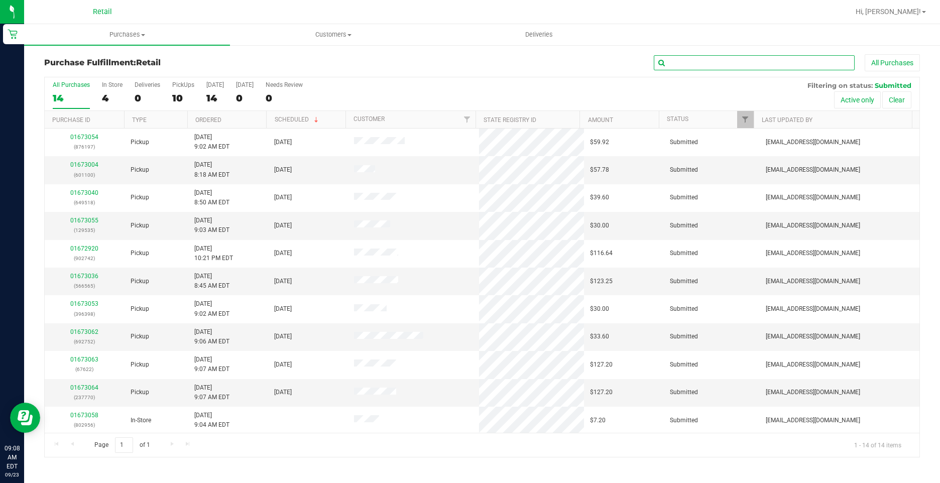
click at [775, 67] on input "text" at bounding box center [754, 62] width 201 height 15
type input "518"
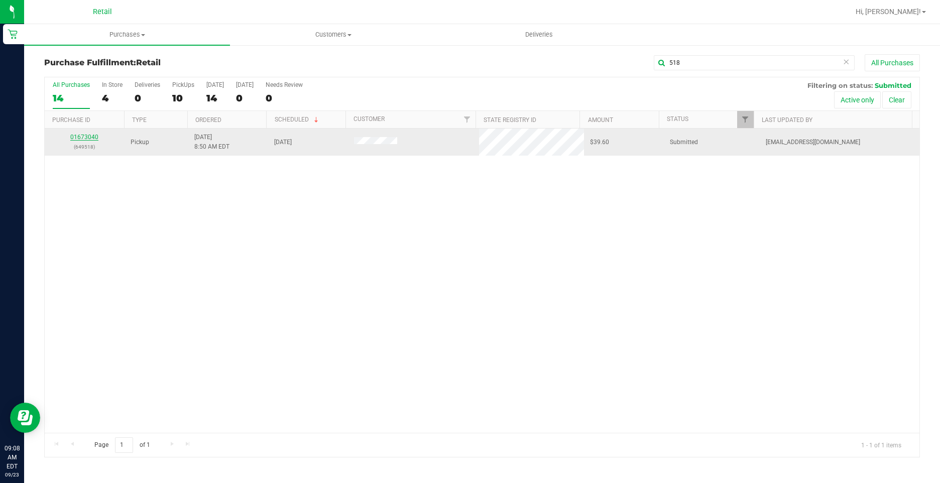
click at [93, 136] on link "01673040" at bounding box center [84, 137] width 28 height 7
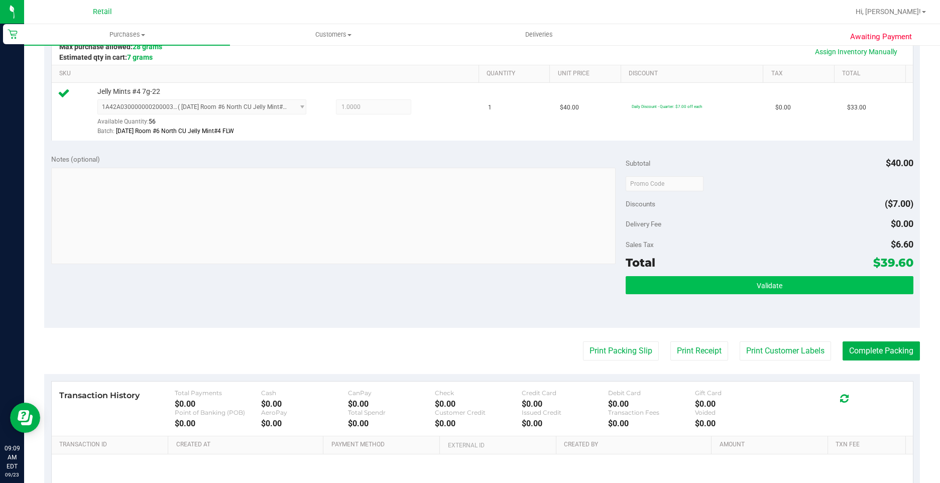
scroll to position [251, 0]
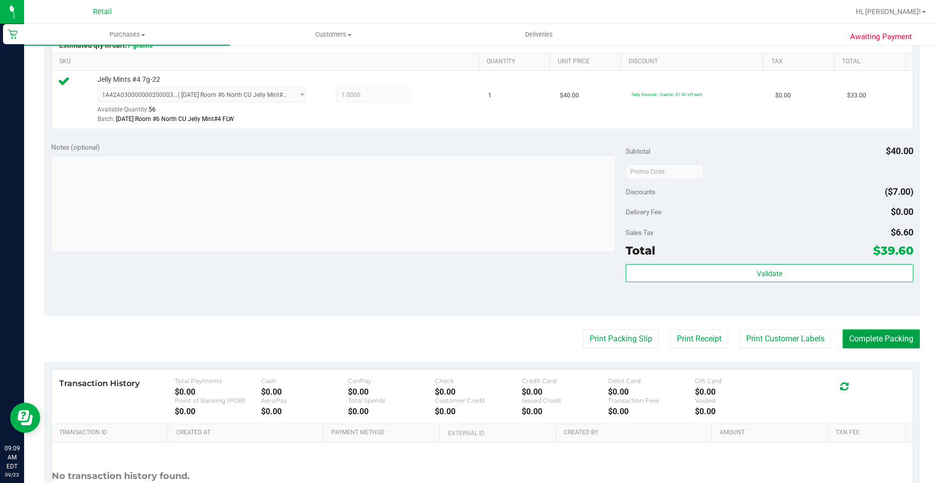
click at [876, 339] on button "Complete Packing" at bounding box center [880, 338] width 77 height 19
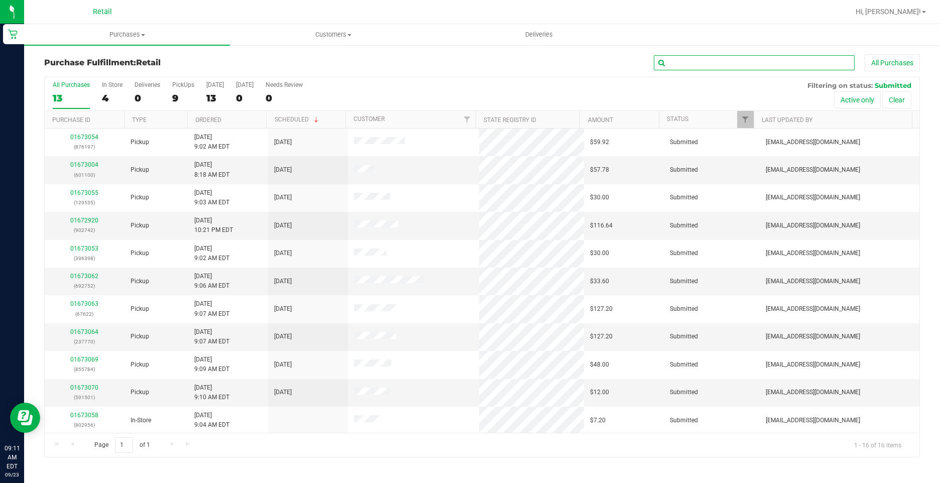
click at [708, 61] on input "text" at bounding box center [754, 62] width 201 height 15
type input "398"
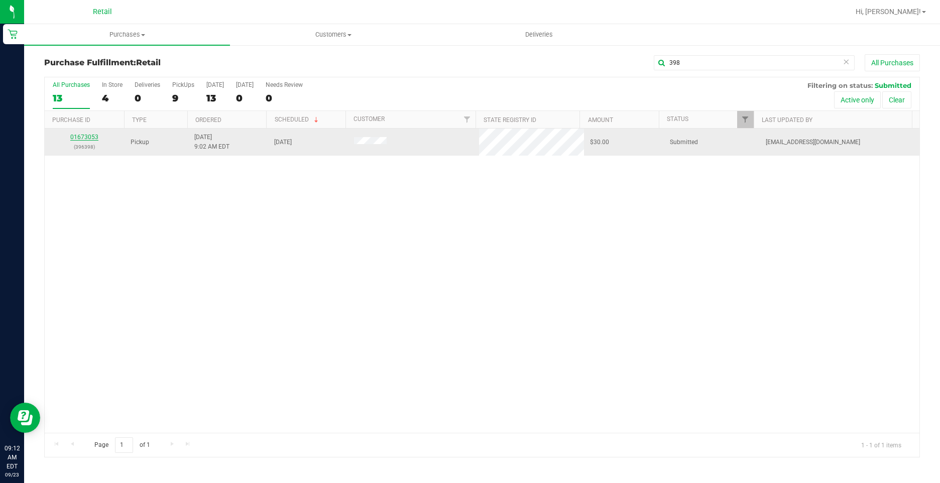
click at [89, 137] on link "01673053" at bounding box center [84, 137] width 28 height 7
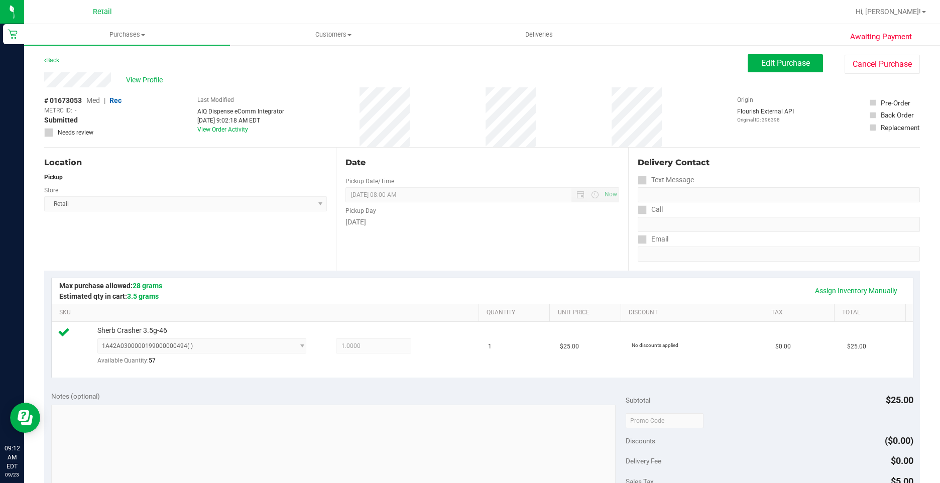
scroll to position [151, 0]
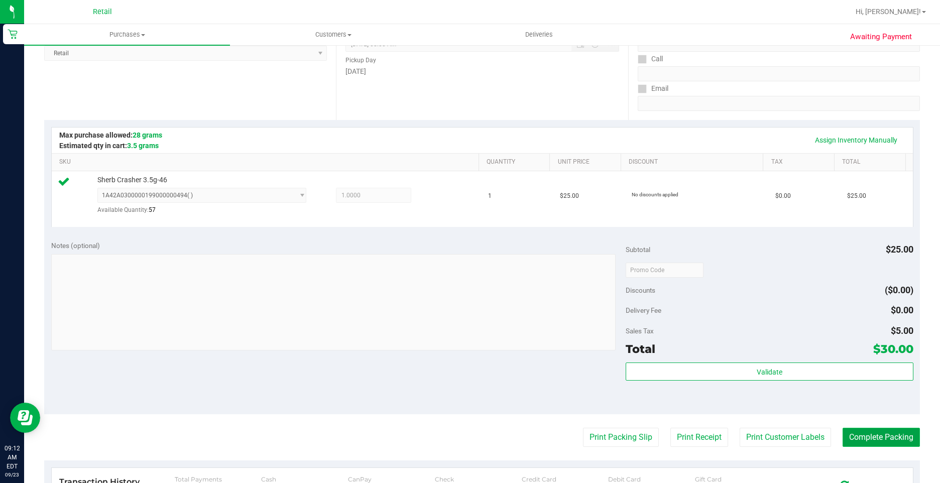
click at [884, 437] on button "Complete Packing" at bounding box center [880, 437] width 77 height 19
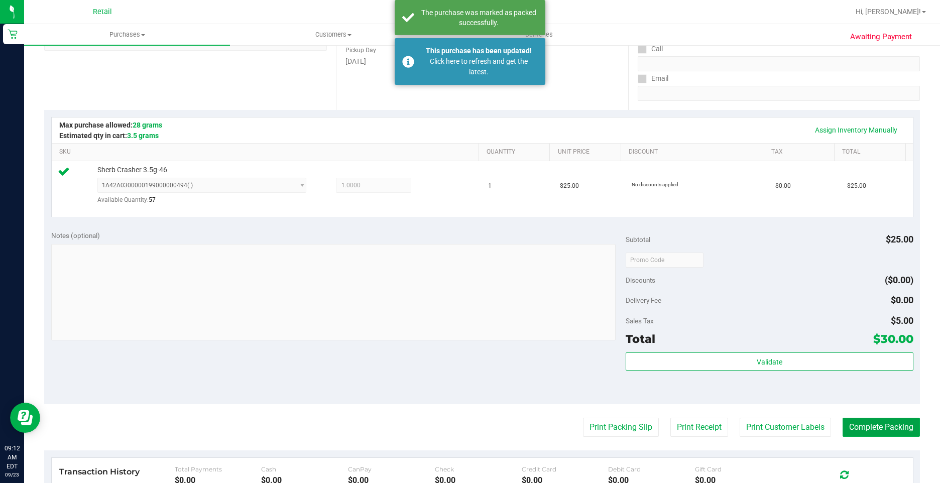
scroll to position [201, 0]
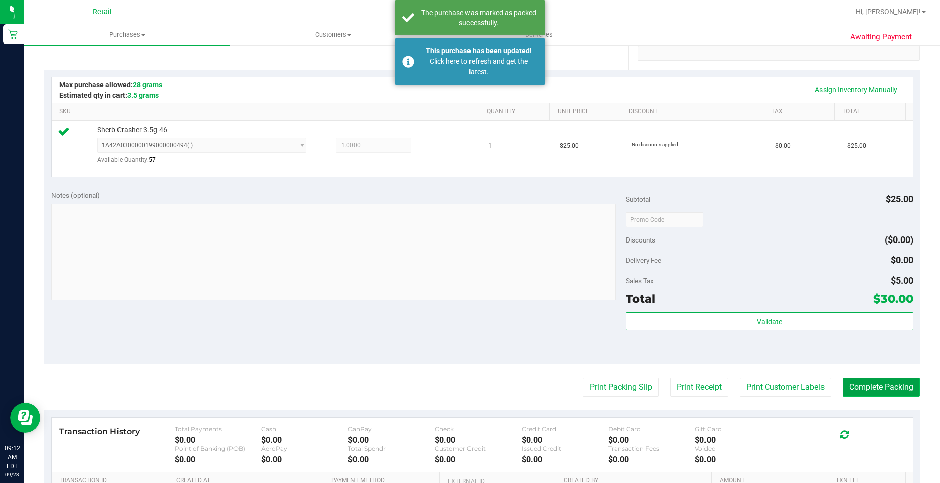
click at [889, 382] on button "Complete Packing" at bounding box center [880, 387] width 77 height 19
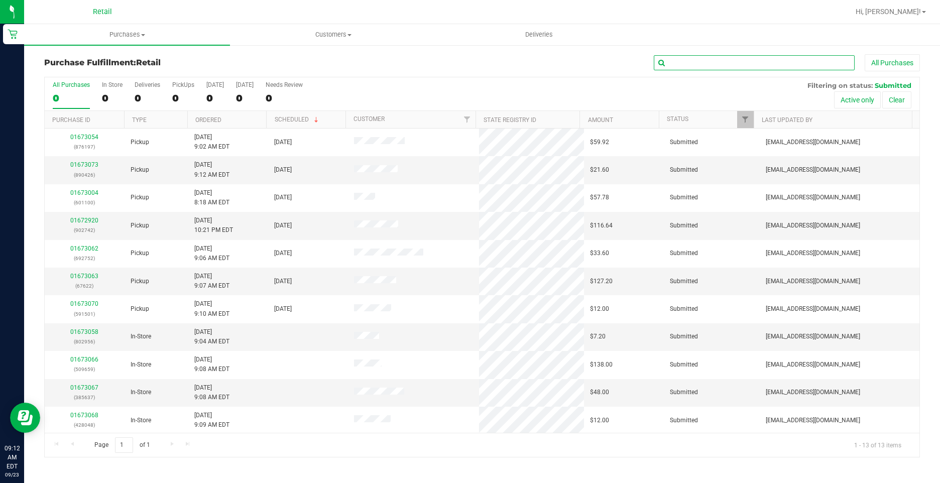
click at [781, 63] on input "text" at bounding box center [754, 62] width 201 height 15
type input "501"
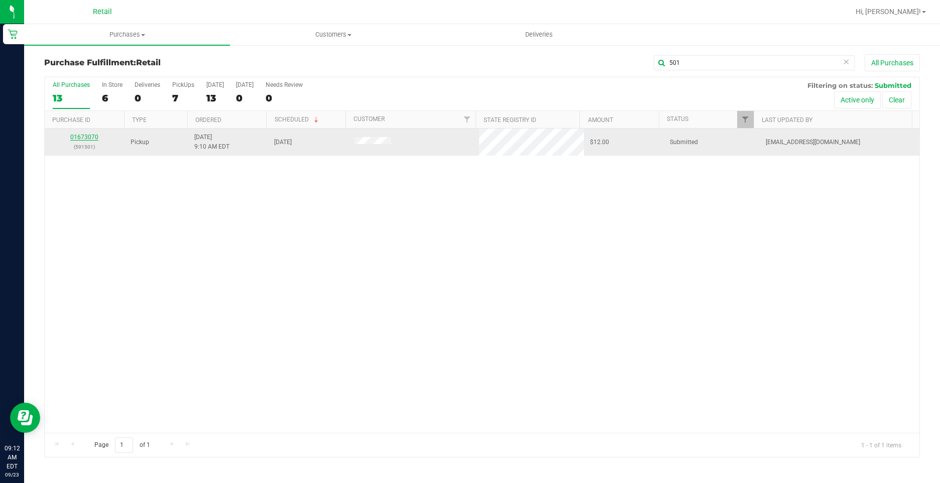
click at [84, 140] on link "01673070" at bounding box center [84, 137] width 28 height 7
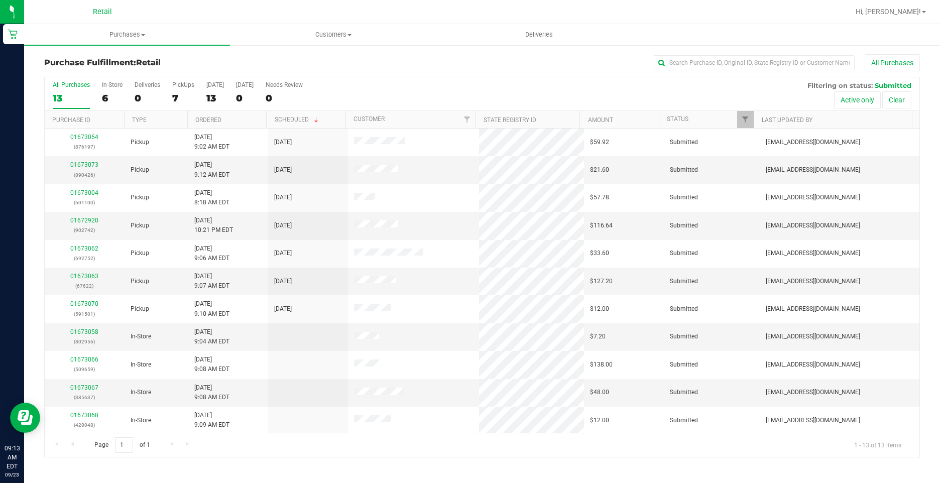
click at [706, 53] on div "Purchase Fulfillment: Retail All Purchases All Purchases 13 In Store 6 Deliveri…" at bounding box center [482, 255] width 916 height 423
click at [686, 56] on input "text" at bounding box center [754, 62] width 201 height 15
type input "8"
type input "501"
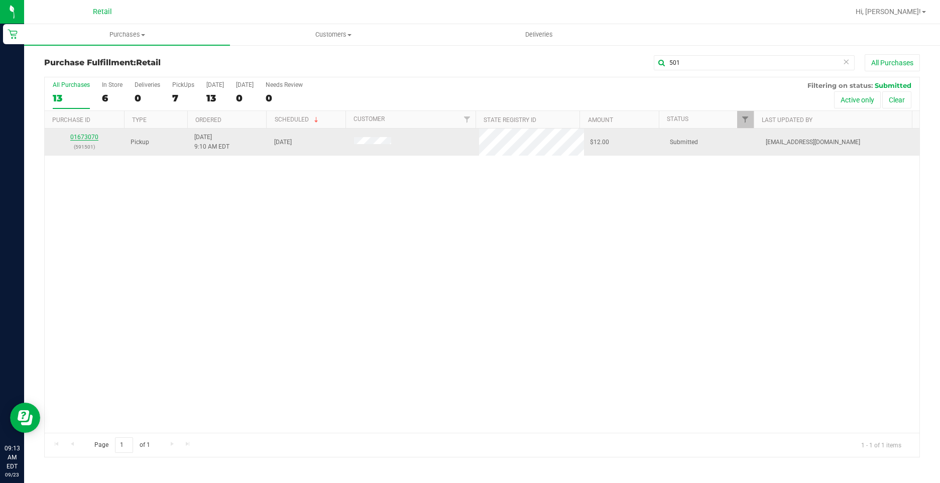
click at [88, 136] on link "01673070" at bounding box center [84, 137] width 28 height 7
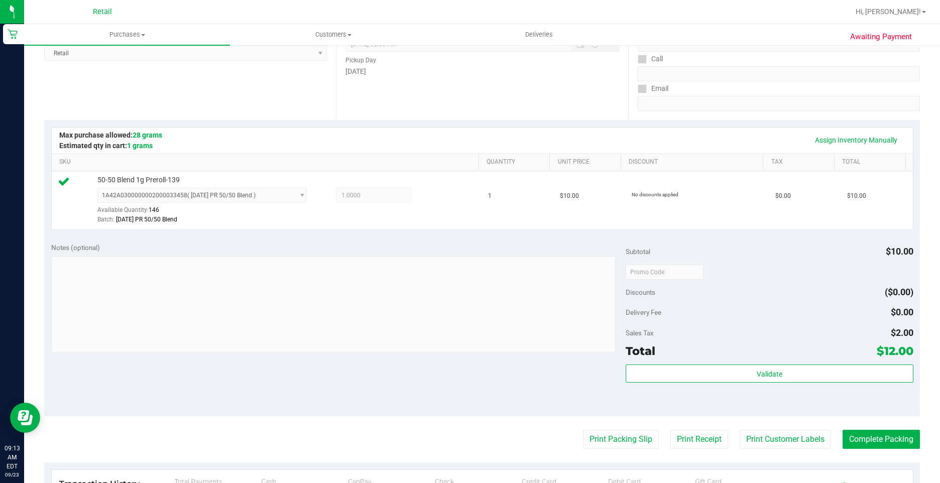
scroll to position [201, 0]
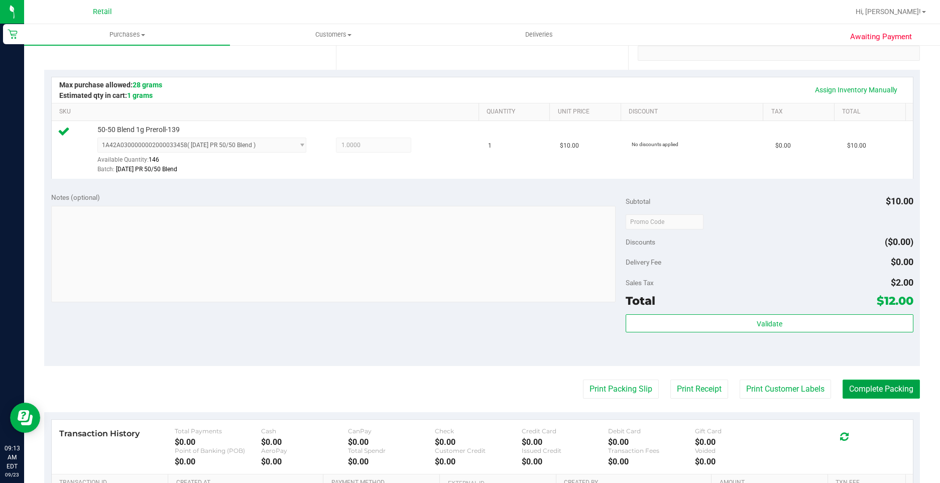
click at [866, 386] on button "Complete Packing" at bounding box center [880, 389] width 77 height 19
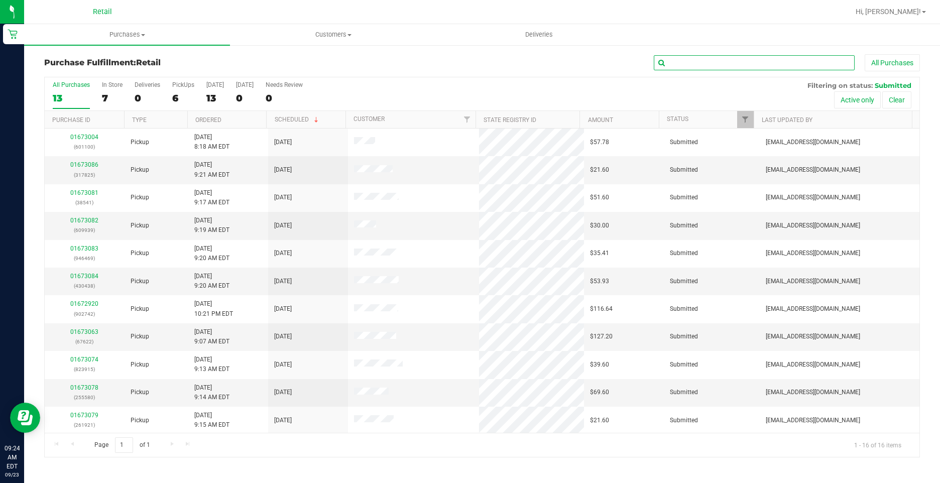
click at [723, 62] on input "text" at bounding box center [754, 62] width 201 height 15
type input "541"
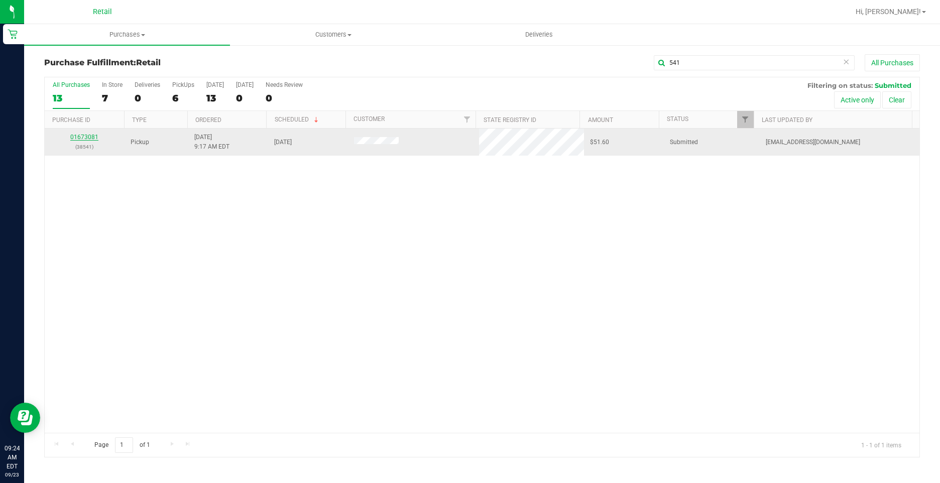
click at [83, 138] on link "01673081" at bounding box center [84, 137] width 28 height 7
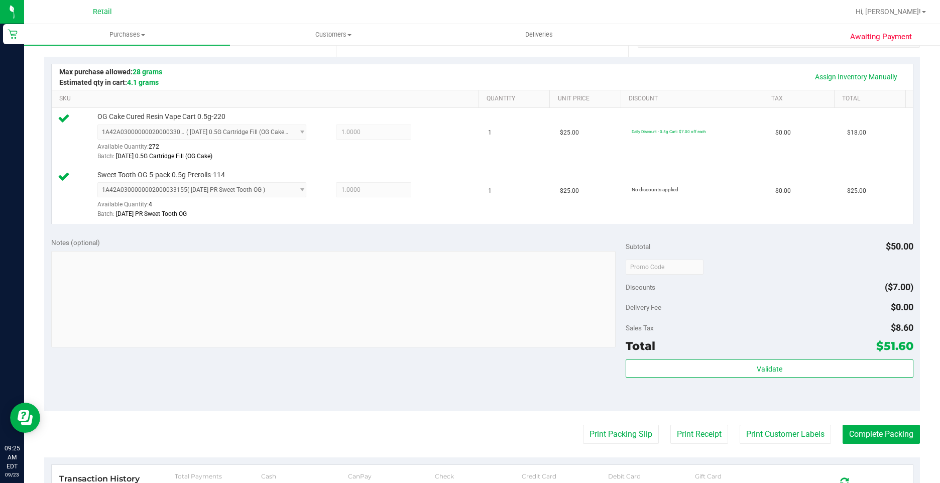
scroll to position [251, 0]
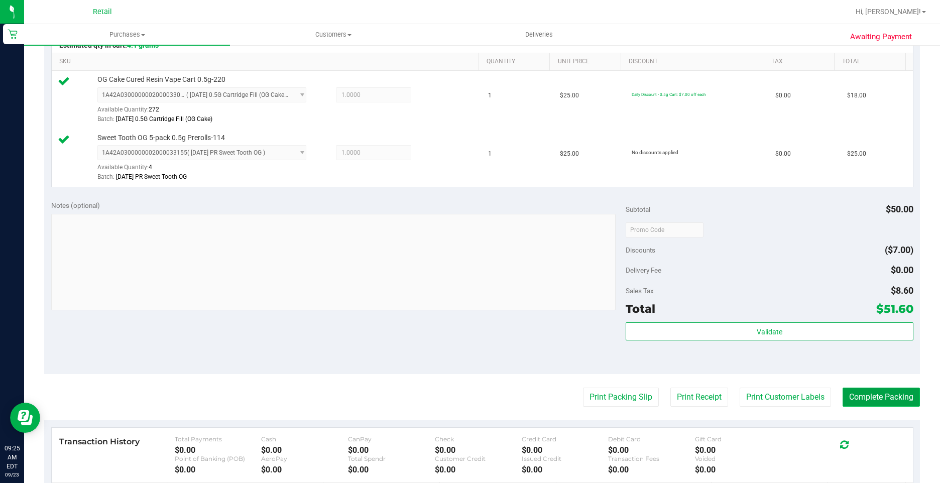
click at [884, 403] on button "Complete Packing" at bounding box center [880, 397] width 77 height 19
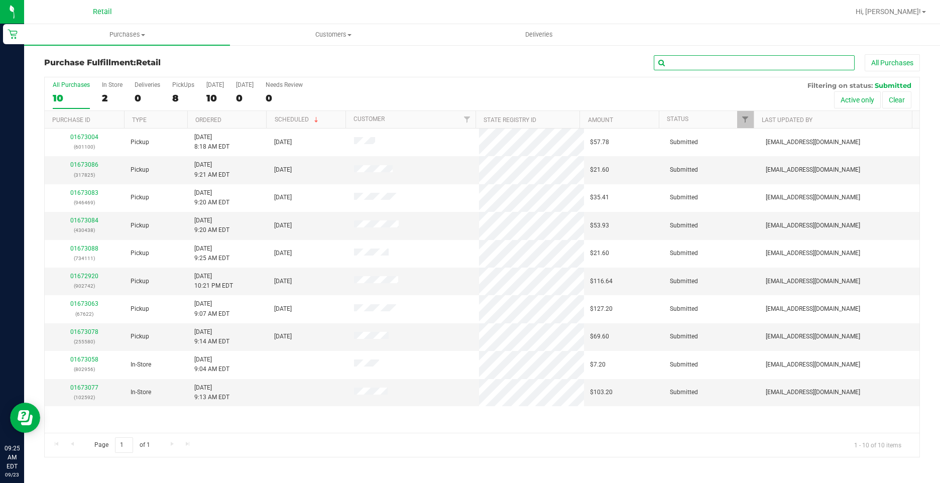
click at [724, 61] on input "text" at bounding box center [754, 62] width 201 height 15
type input "580"
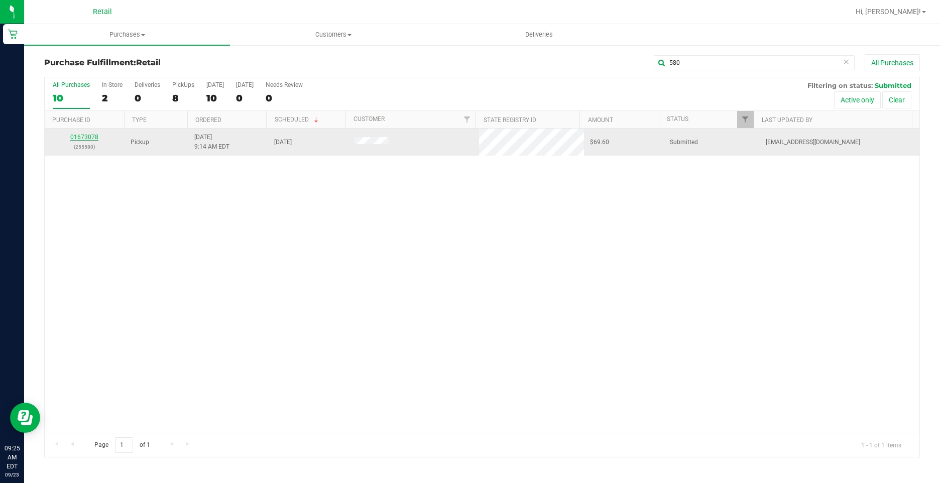
click at [82, 134] on link "01673078" at bounding box center [84, 137] width 28 height 7
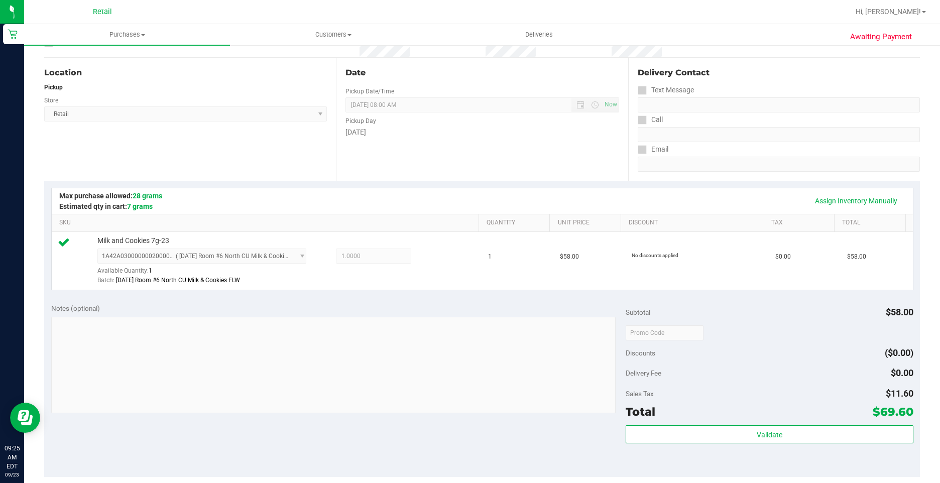
scroll to position [201, 0]
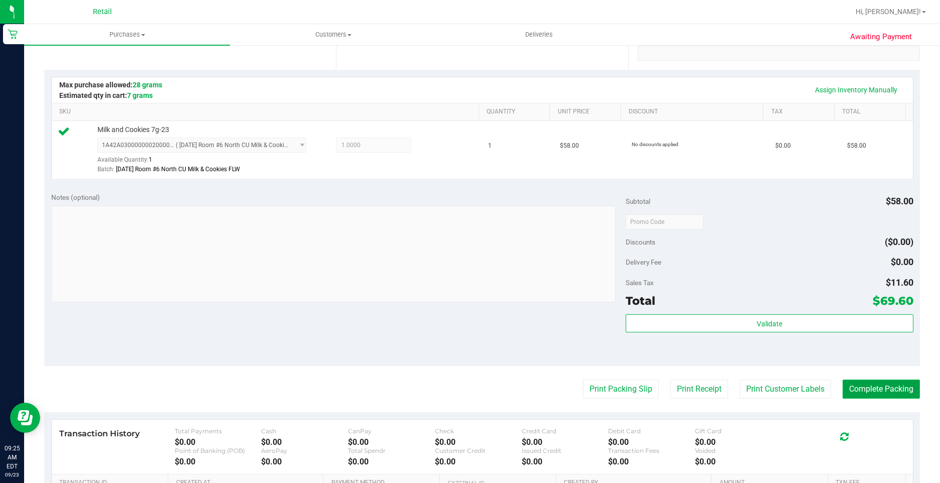
click at [847, 392] on button "Complete Packing" at bounding box center [880, 389] width 77 height 19
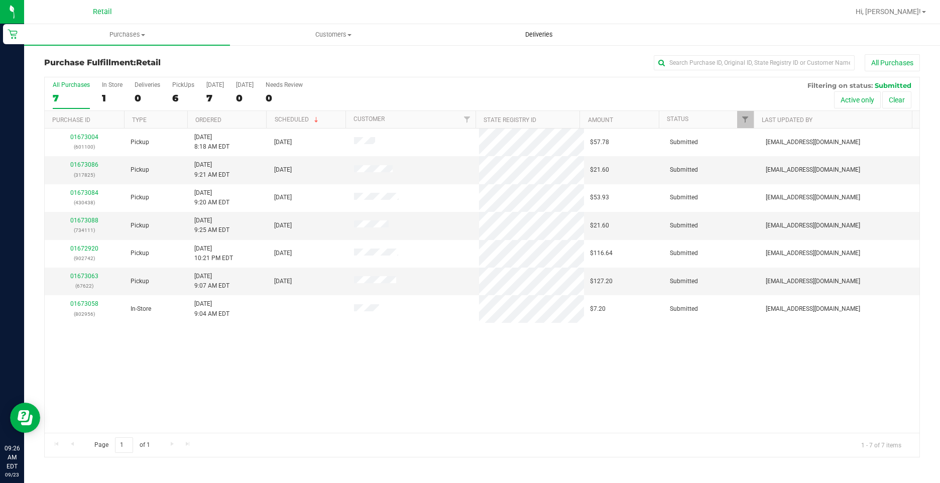
click at [531, 40] on uib-tab-heading "Deliveries" at bounding box center [539, 35] width 205 height 20
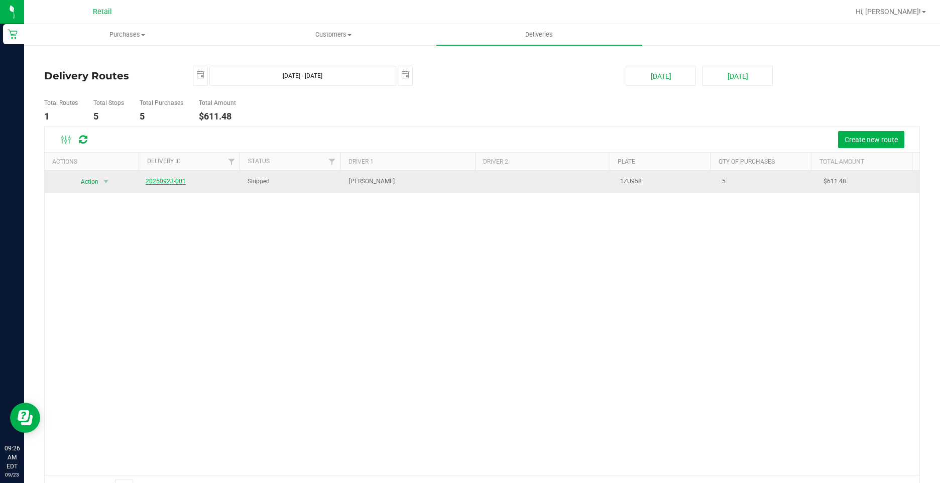
click at [169, 181] on link "20250923-001" at bounding box center [166, 181] width 40 height 7
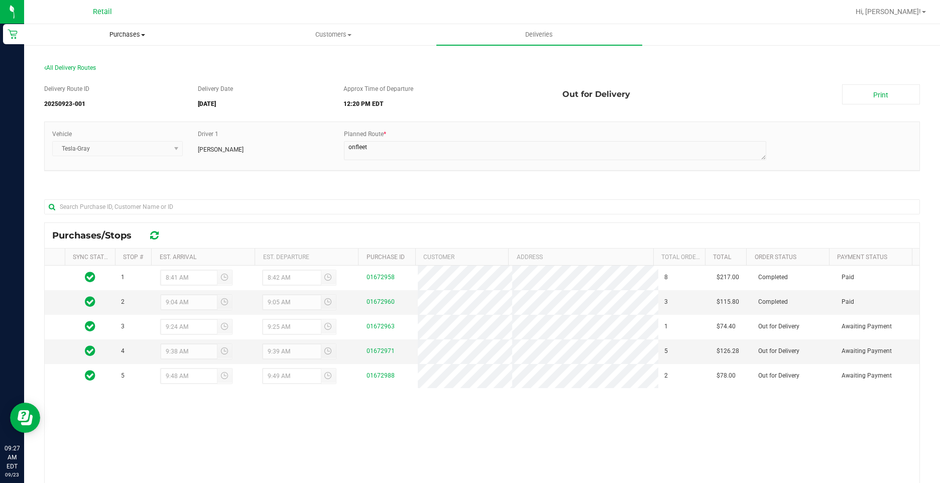
click at [122, 34] on span "Purchases" at bounding box center [127, 34] width 205 height 9
click at [121, 71] on li "Fulfillment" at bounding box center [127, 73] width 206 height 12
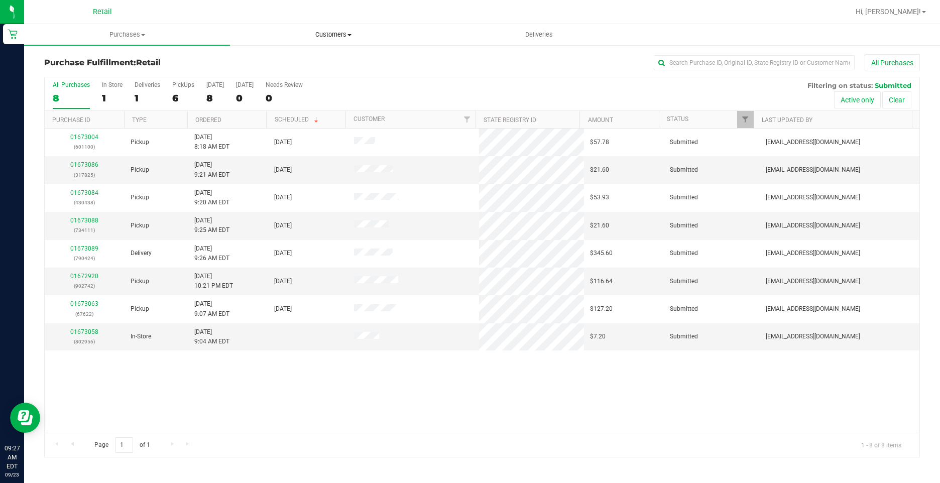
drag, startPoint x: 119, startPoint y: 76, endPoint x: 265, endPoint y: 29, distance: 153.5
click at [265, 29] on uib-tab-heading "Customers All customers Add a new customer All physicians" at bounding box center [332, 35] width 205 height 20
click at [135, 91] on label "Deliveries 1" at bounding box center [148, 95] width 26 height 28
click at [0, 0] on input "Deliveries 1" at bounding box center [0, 0] width 0 height 0
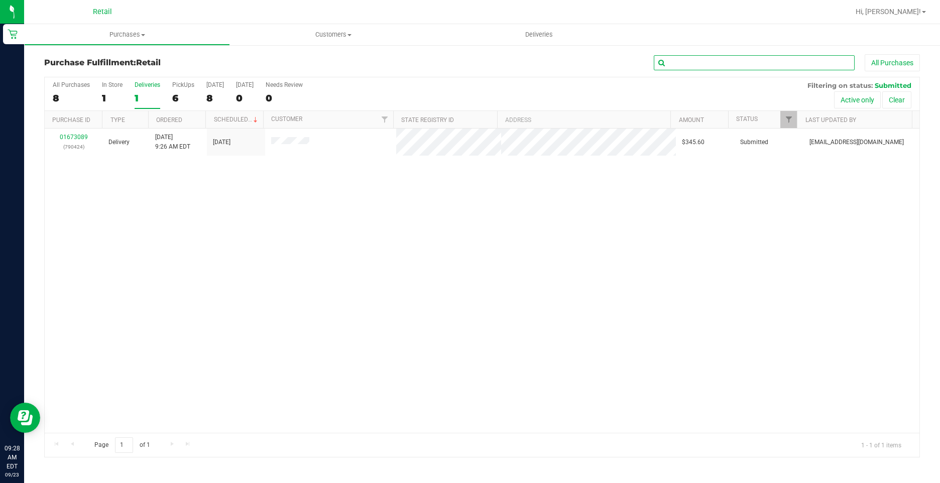
click at [678, 67] on input "text" at bounding box center [754, 62] width 201 height 15
type input "438"
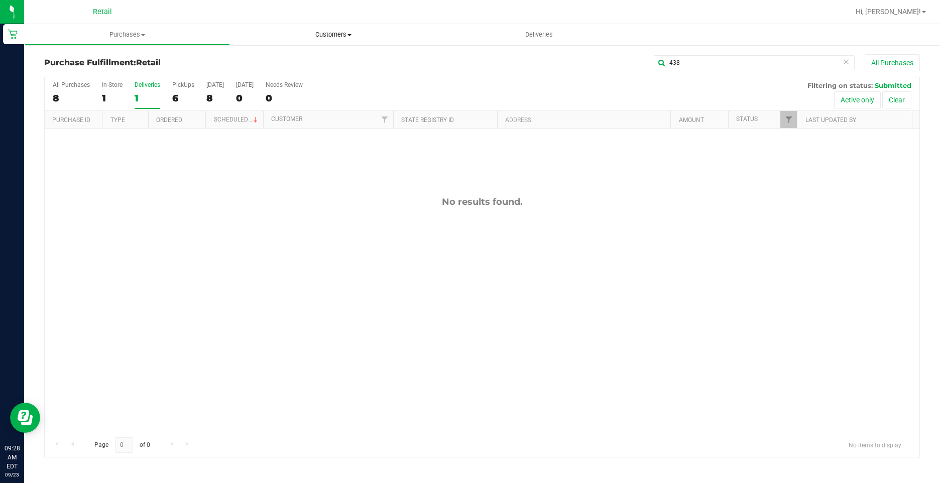
click at [330, 36] on span "Customers" at bounding box center [333, 34] width 206 height 9
click at [307, 61] on li "All customers" at bounding box center [333, 61] width 206 height 12
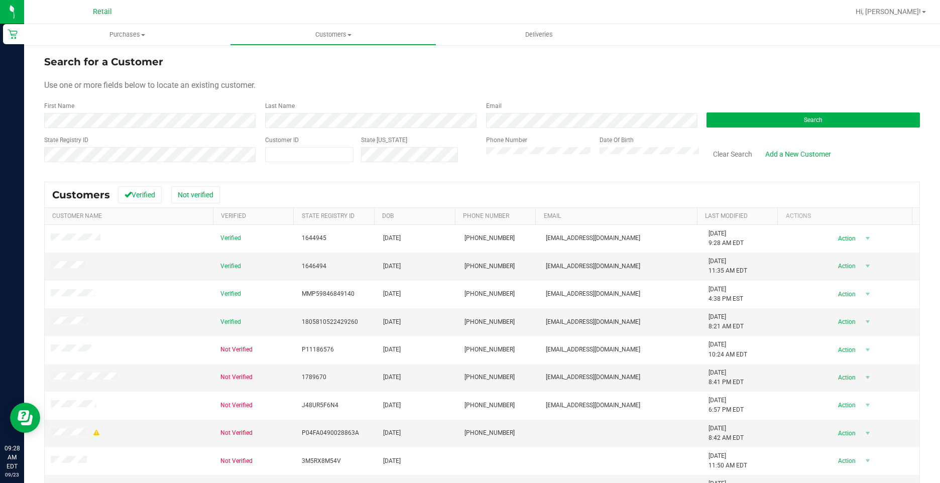
click at [298, 108] on div "Last Name" at bounding box center [368, 114] width 221 height 27
click at [298, 109] on div "Last Name" at bounding box center [368, 114] width 221 height 27
click at [831, 113] on button "Search" at bounding box center [812, 119] width 213 height 15
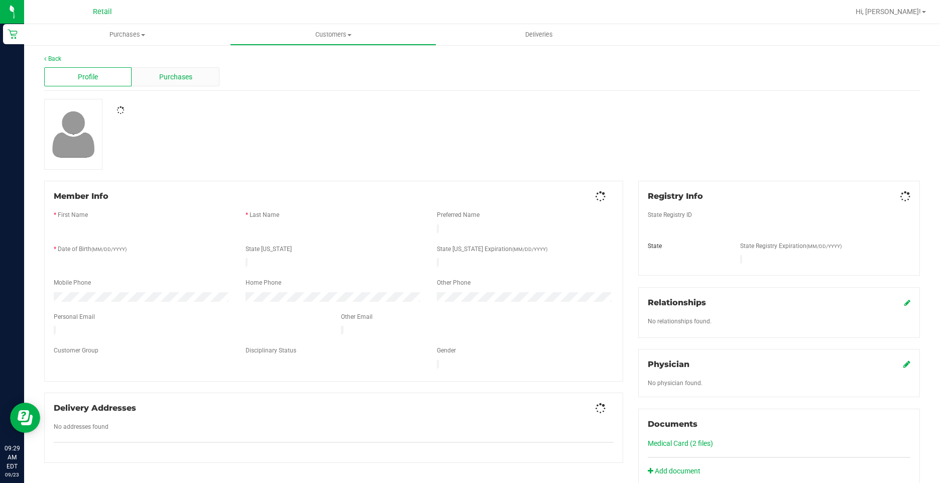
click at [182, 76] on span "Purchases" at bounding box center [175, 77] width 33 height 11
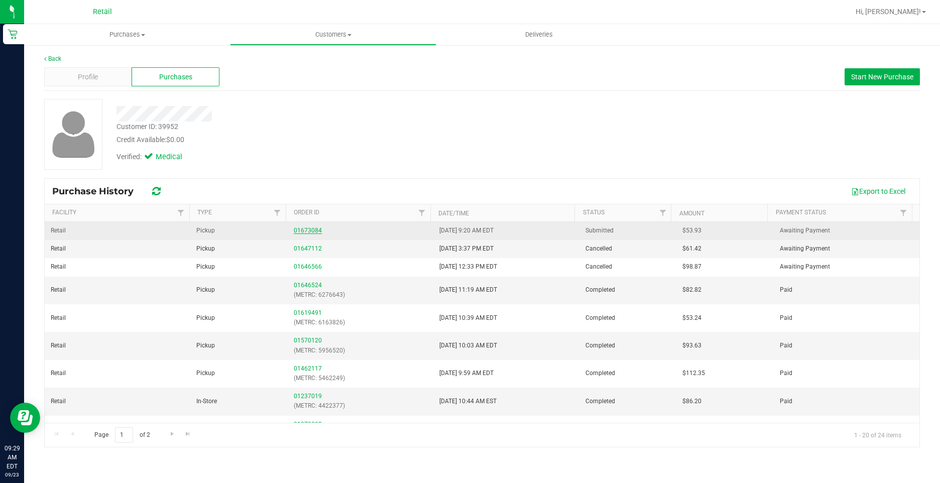
click at [312, 232] on link "01673084" at bounding box center [308, 230] width 28 height 7
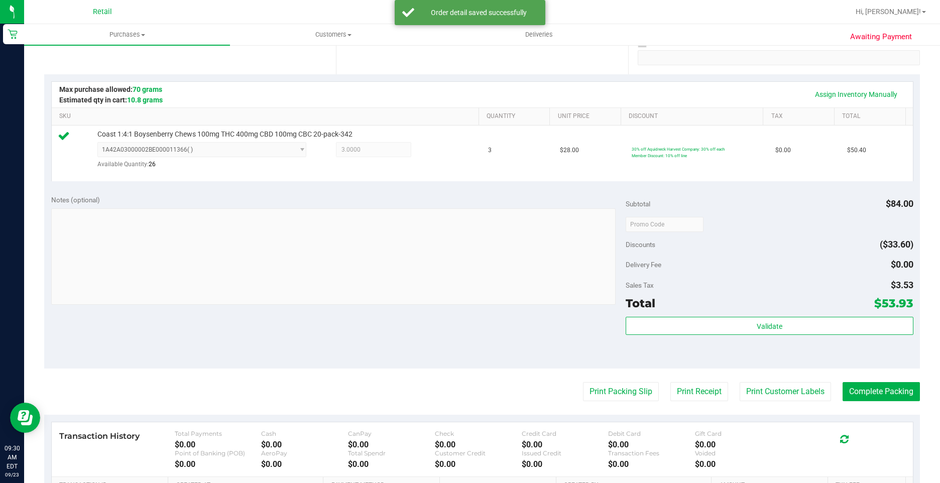
scroll to position [201, 0]
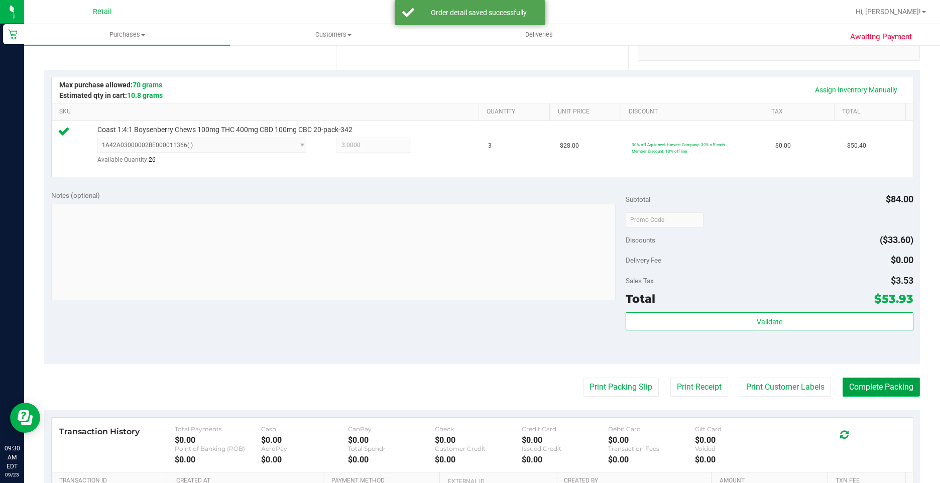
click at [879, 391] on button "Complete Packing" at bounding box center [880, 387] width 77 height 19
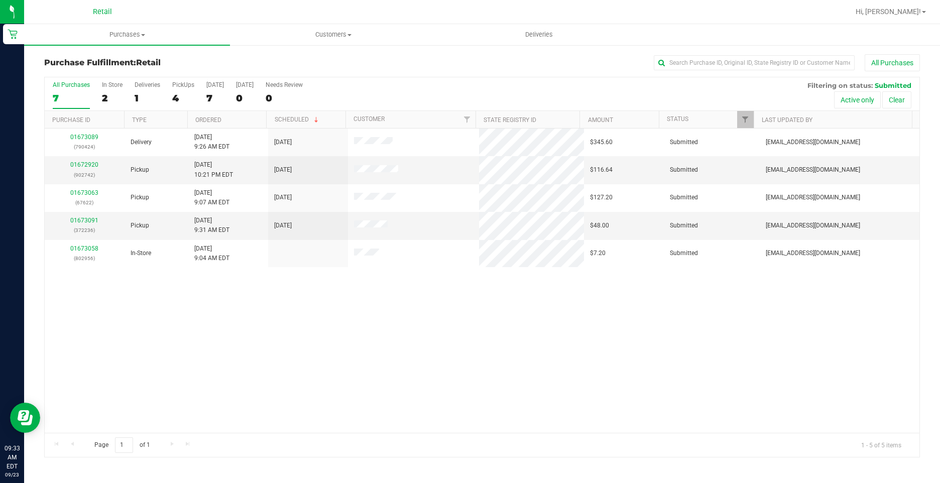
click at [372, 62] on div "All Purchases" at bounding box center [628, 62] width 584 height 17
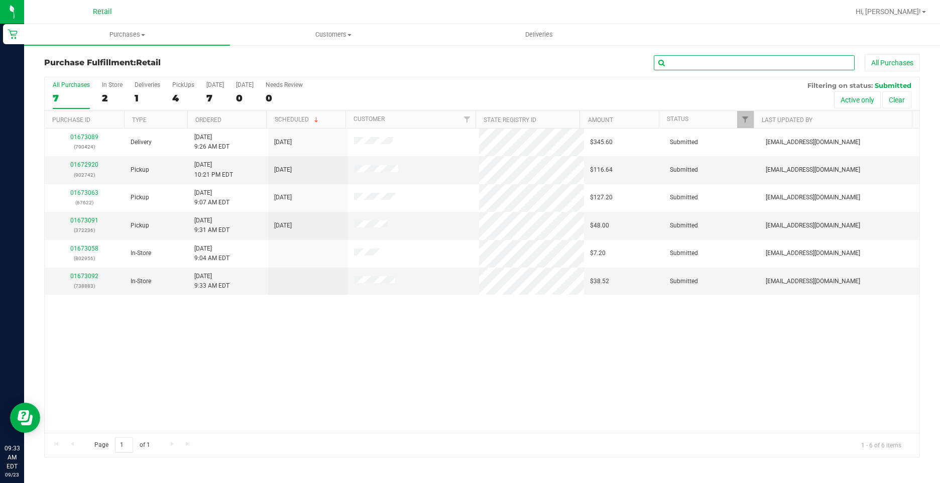
click at [682, 69] on input "text" at bounding box center [754, 62] width 201 height 15
type input "424"
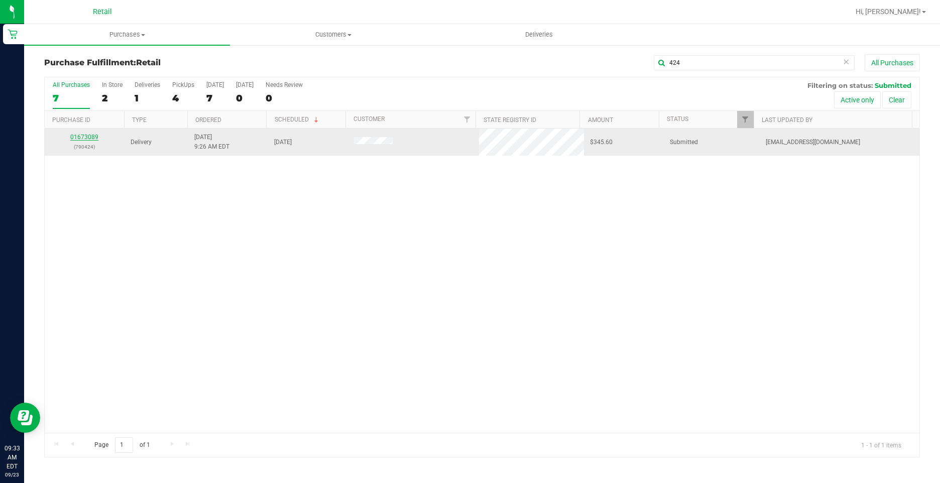
click at [78, 136] on link "01673089" at bounding box center [84, 137] width 28 height 7
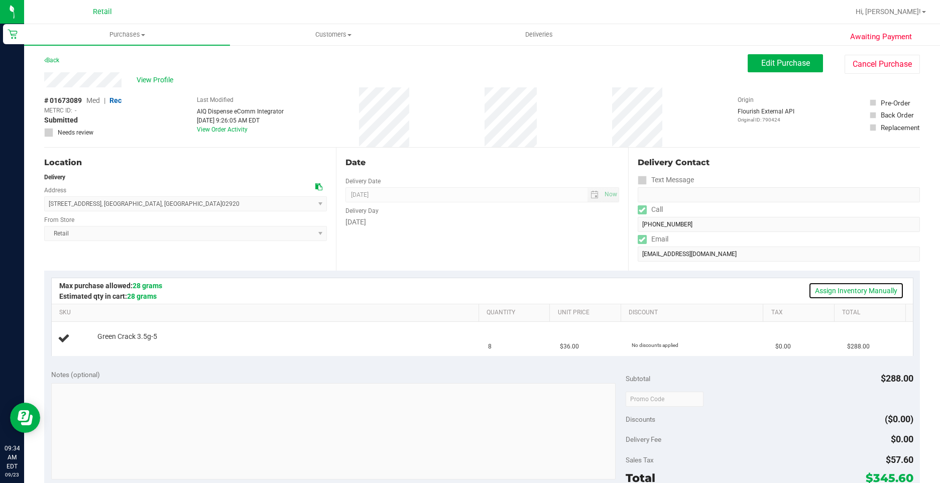
click at [851, 286] on link "Assign Inventory Manually" at bounding box center [855, 290] width 95 height 17
click at [114, 340] on link "Add Package" at bounding box center [115, 343] width 36 height 7
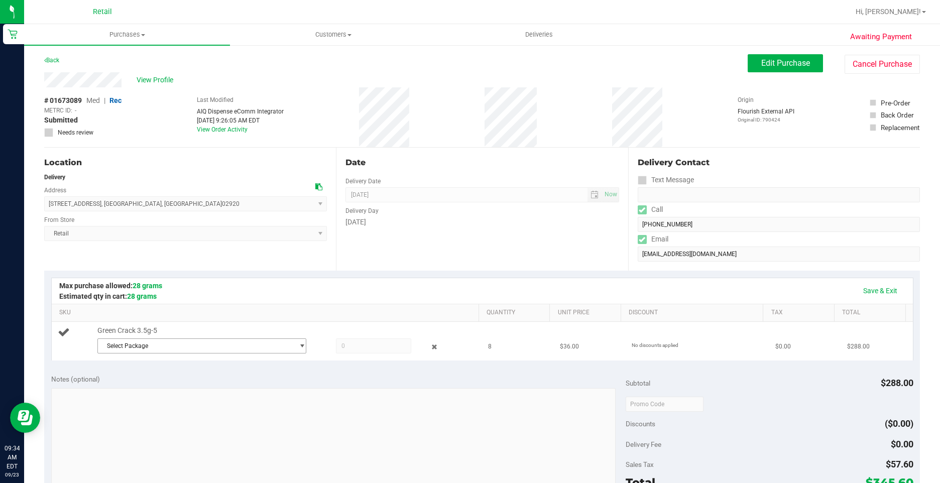
click at [293, 346] on span "select" at bounding box center [299, 346] width 13 height 14
click at [169, 388] on span "1A42A03000009C6000008415" at bounding box center [146, 387] width 86 height 7
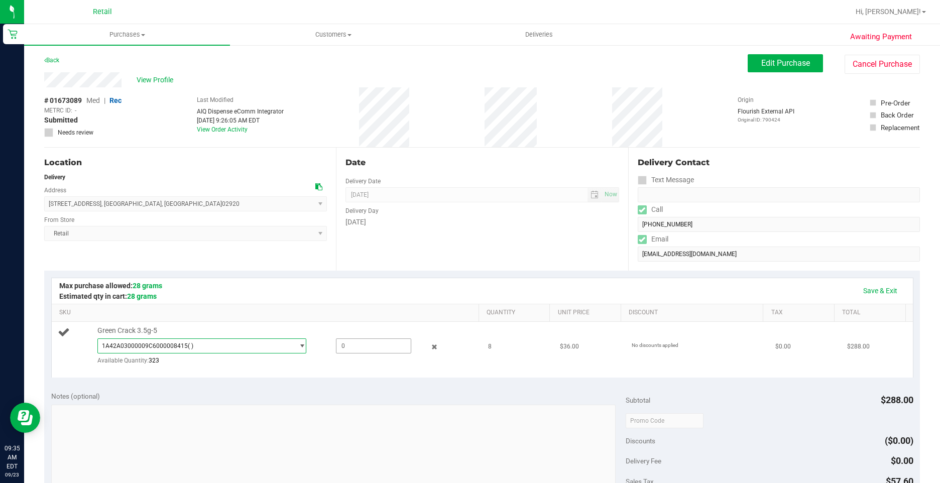
click at [347, 346] on span at bounding box center [373, 345] width 75 height 15
type input "8"
type input "8.0000"
click at [869, 287] on link "Save & Exit" at bounding box center [880, 290] width 47 height 17
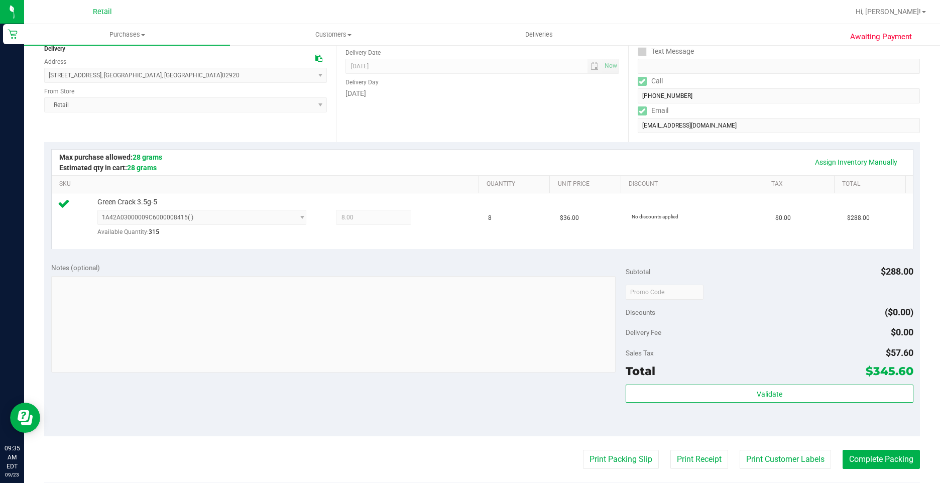
scroll to position [251, 0]
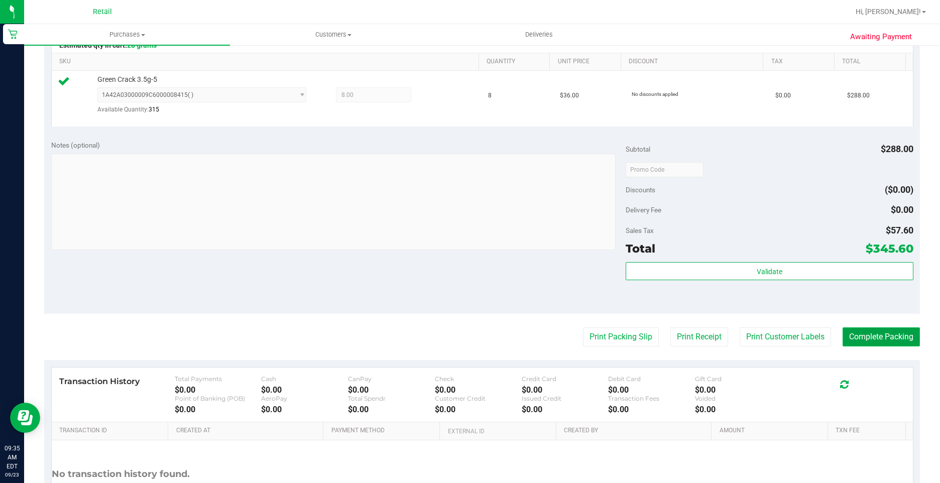
click at [877, 346] on button "Complete Packing" at bounding box center [880, 336] width 77 height 19
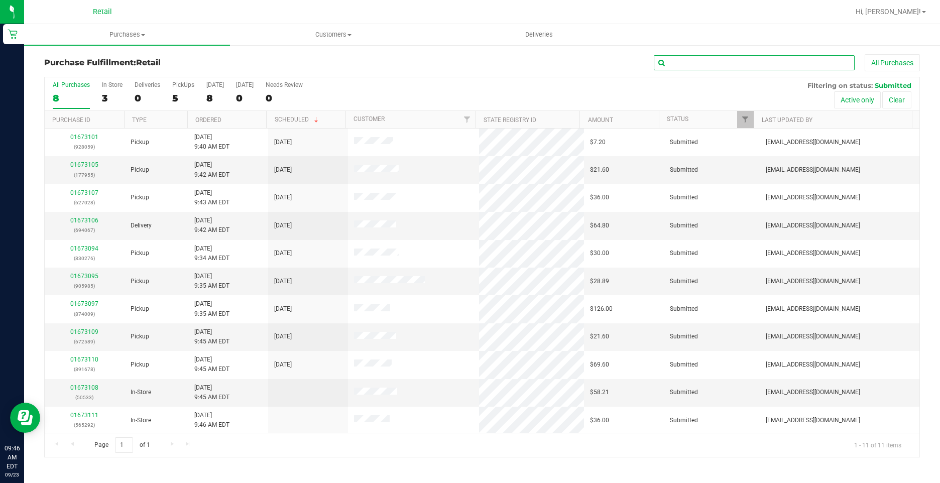
click at [672, 60] on input "text" at bounding box center [754, 62] width 201 height 15
type input "589"
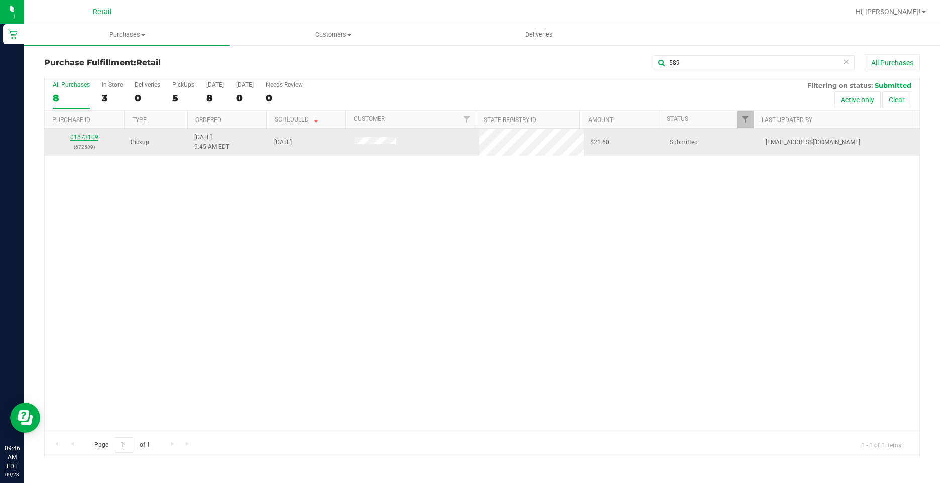
click at [75, 138] on link "01673109" at bounding box center [84, 137] width 28 height 7
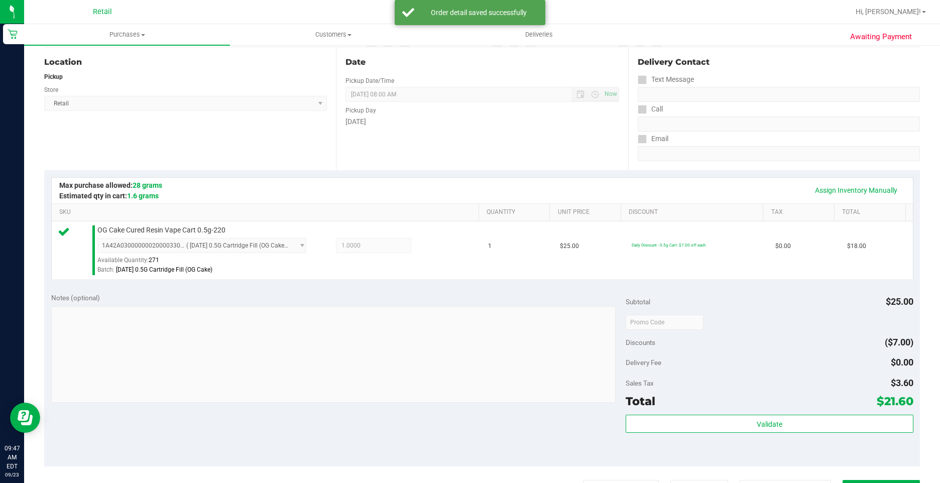
scroll to position [151, 0]
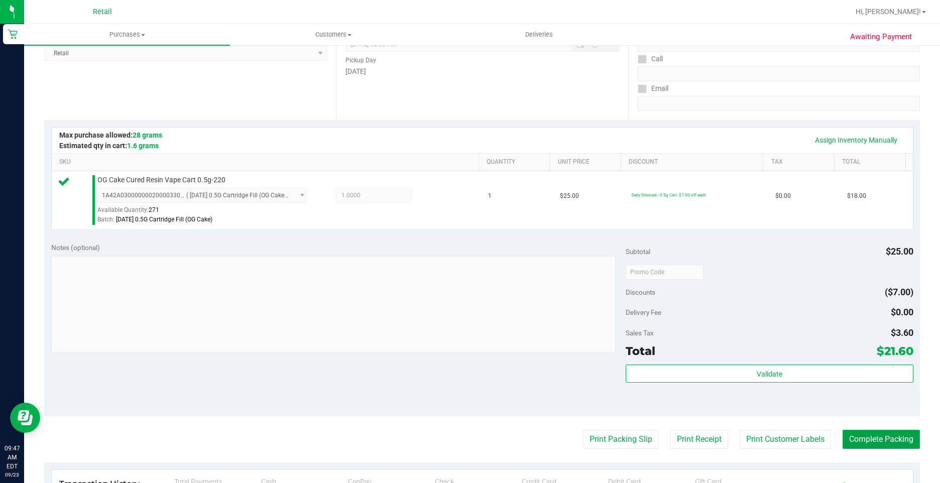
click at [850, 438] on button "Complete Packing" at bounding box center [880, 439] width 77 height 19
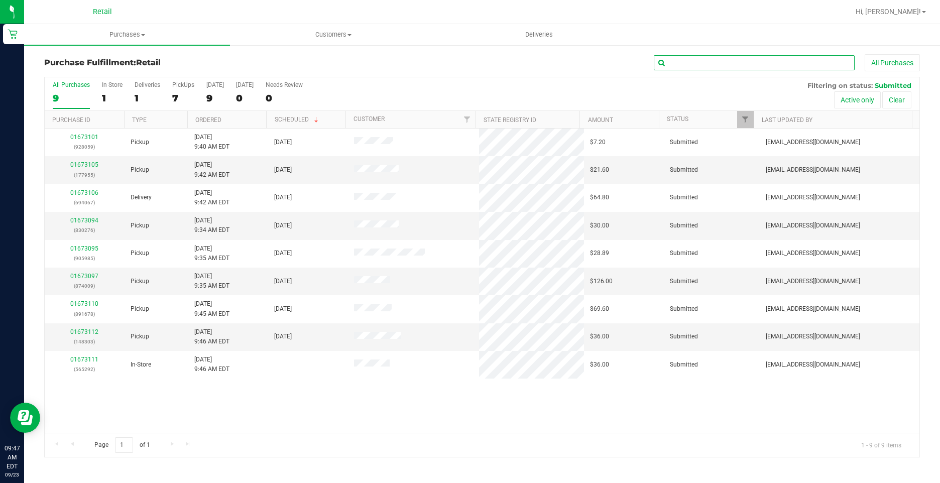
click at [699, 66] on input "text" at bounding box center [754, 62] width 201 height 15
type input "955"
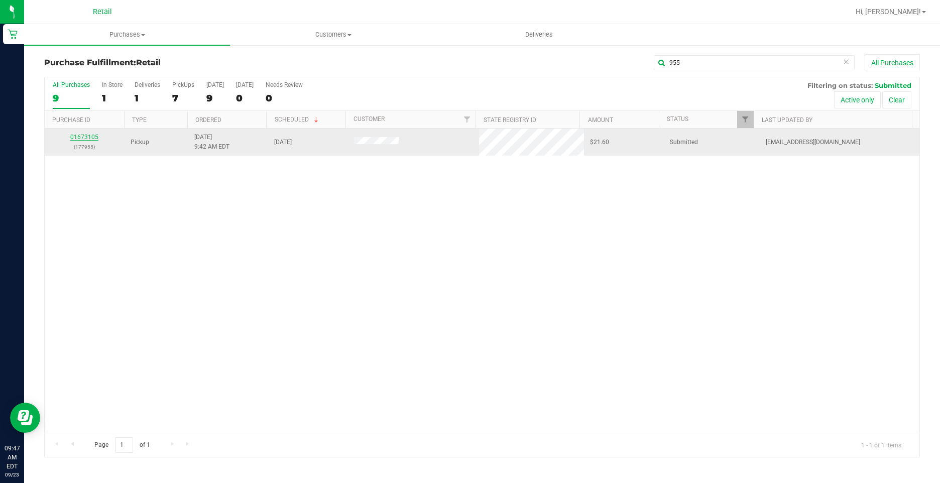
click at [90, 137] on link "01673105" at bounding box center [84, 137] width 28 height 7
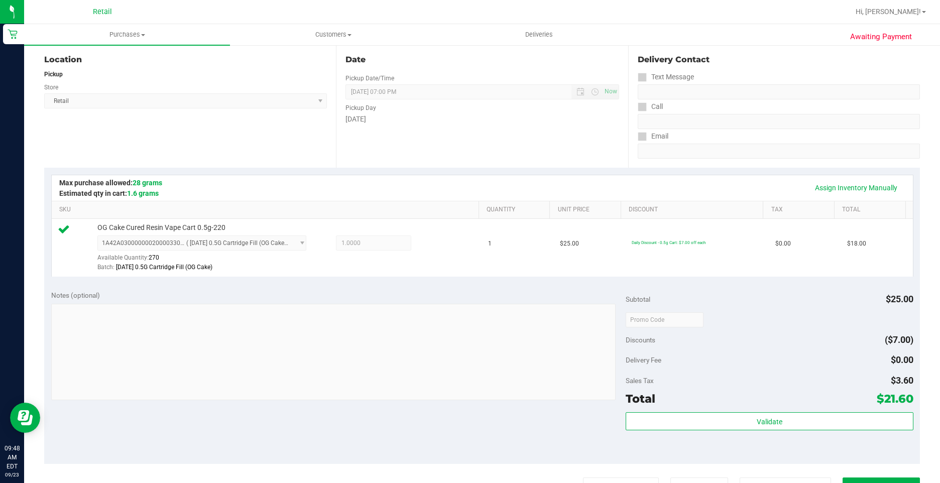
scroll to position [201, 0]
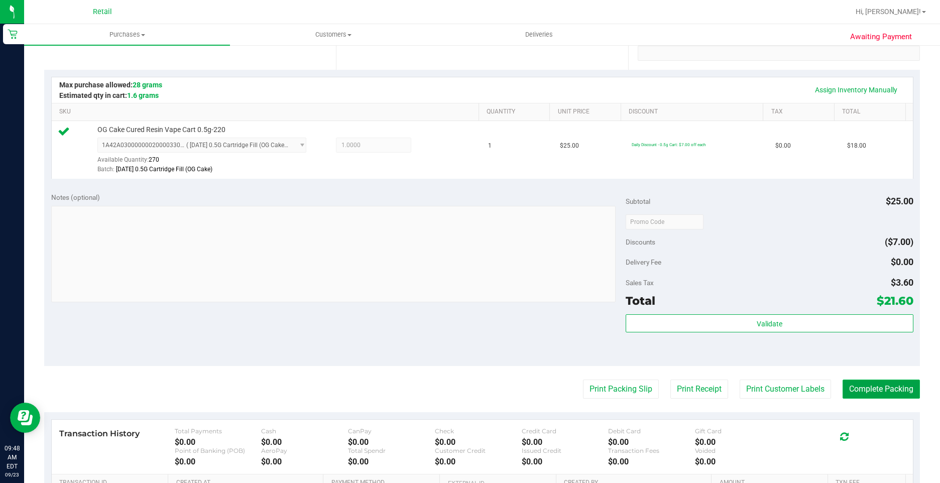
click at [859, 389] on button "Complete Packing" at bounding box center [880, 389] width 77 height 19
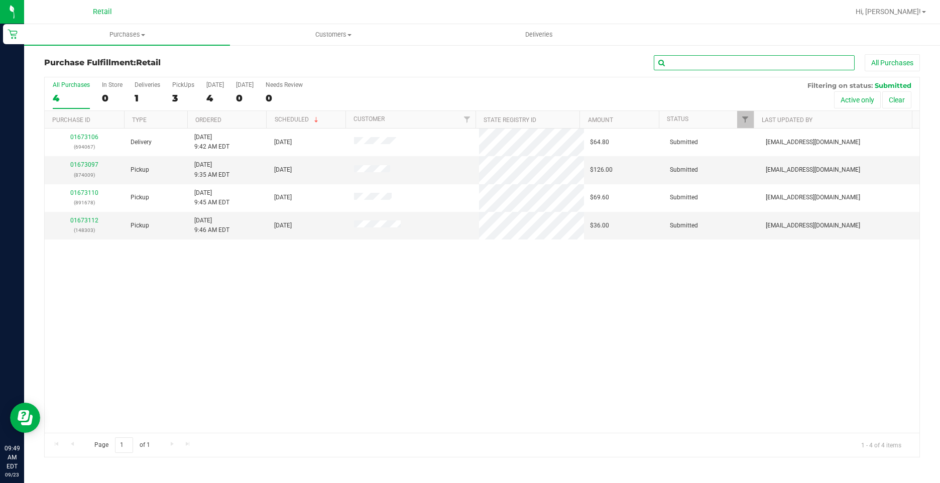
click at [766, 59] on input "text" at bounding box center [754, 62] width 201 height 15
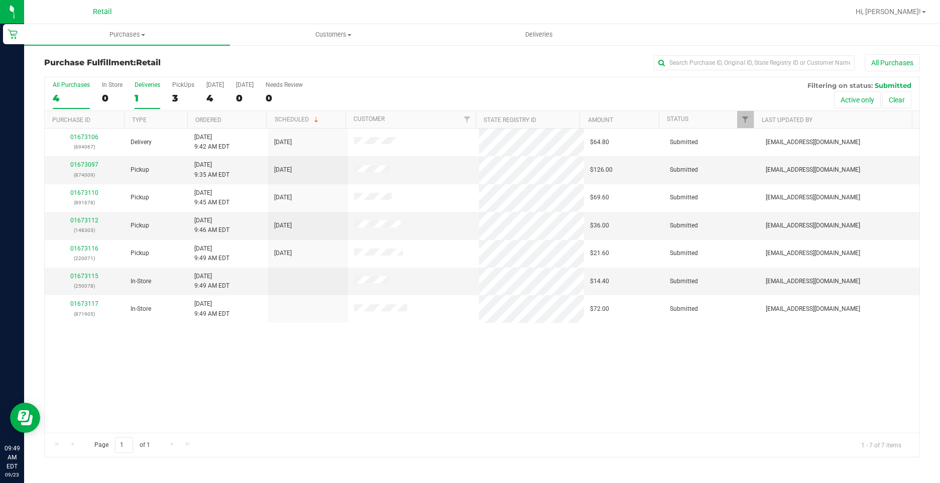
click at [149, 92] on div "1" at bounding box center [148, 98] width 26 height 12
click at [0, 0] on input "Deliveries 1" at bounding box center [0, 0] width 0 height 0
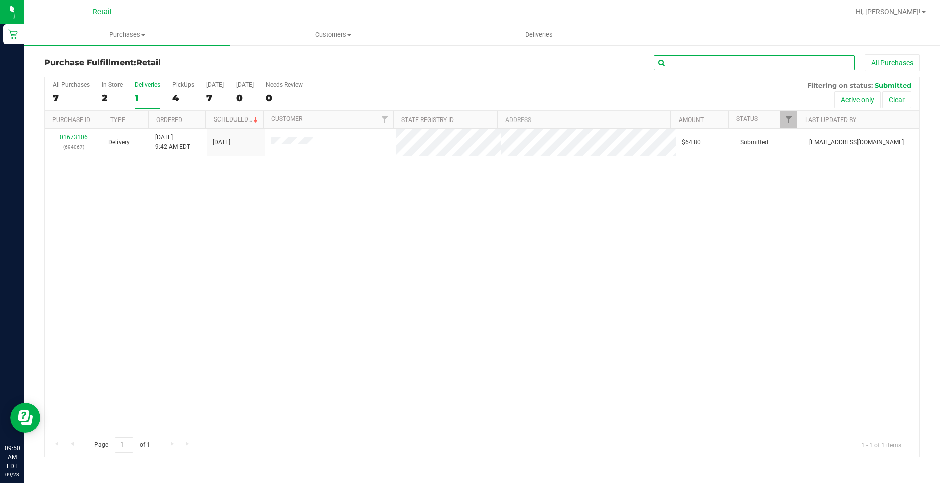
click at [776, 68] on input "text" at bounding box center [754, 62] width 201 height 15
type input "6"
type input "4067"
drag, startPoint x: 695, startPoint y: 60, endPoint x: 661, endPoint y: 62, distance: 33.7
click at [663, 62] on input "4067" at bounding box center [754, 62] width 201 height 15
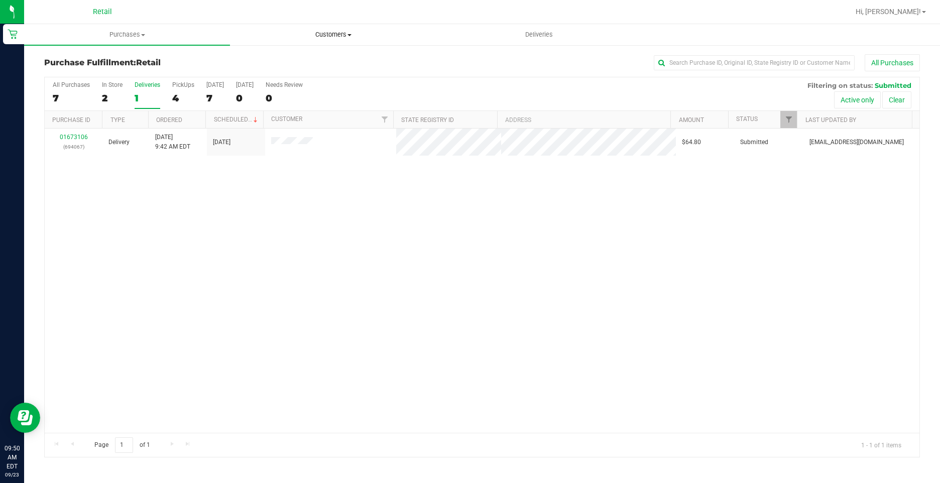
click at [336, 31] on span "Customers" at bounding box center [332, 34] width 205 height 9
click at [298, 57] on span "All customers" at bounding box center [266, 60] width 72 height 9
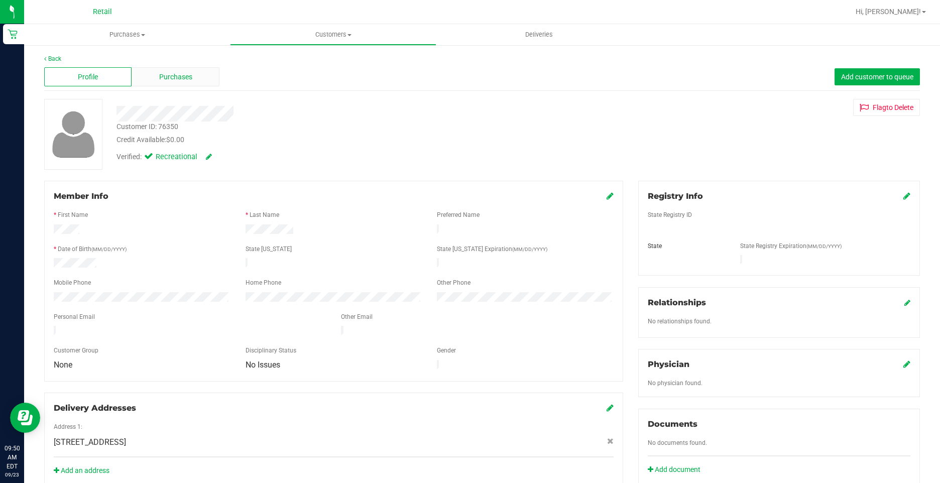
click at [187, 73] on span "Purchases" at bounding box center [175, 77] width 33 height 11
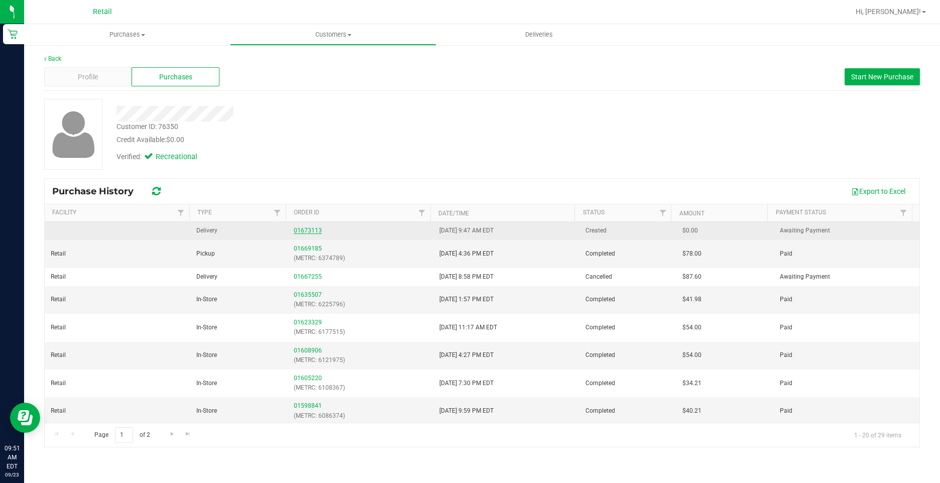
click at [298, 230] on link "01673113" at bounding box center [308, 230] width 28 height 7
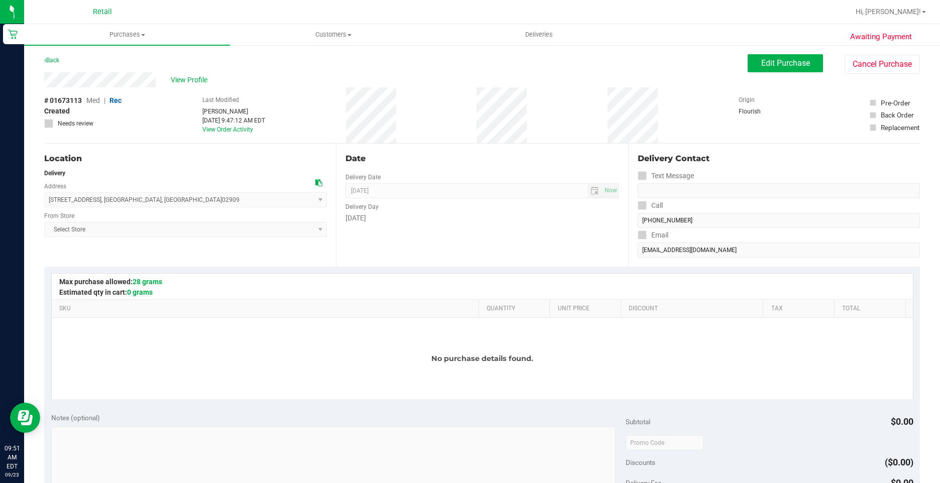
click at [541, 342] on div "No purchase details found." at bounding box center [482, 358] width 861 height 81
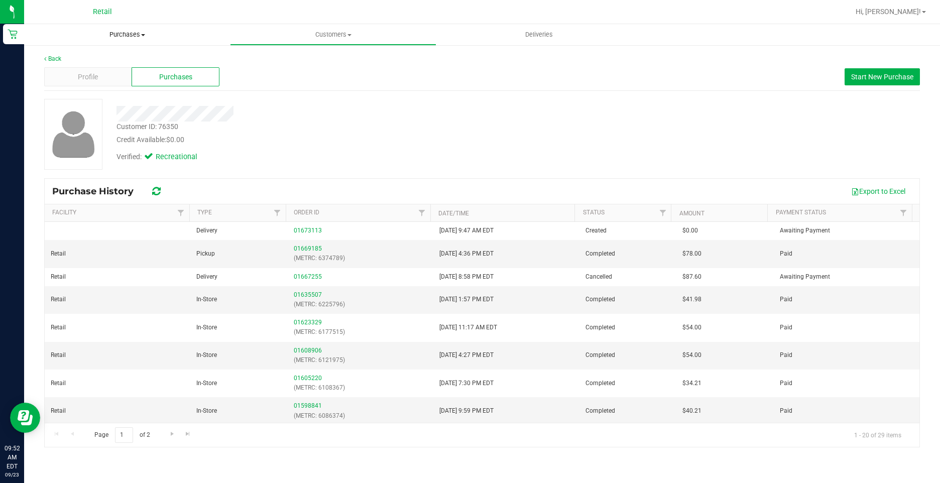
click at [127, 32] on span "Purchases" at bounding box center [127, 34] width 206 height 9
click at [123, 73] on li "Fulfillment" at bounding box center [127, 73] width 206 height 12
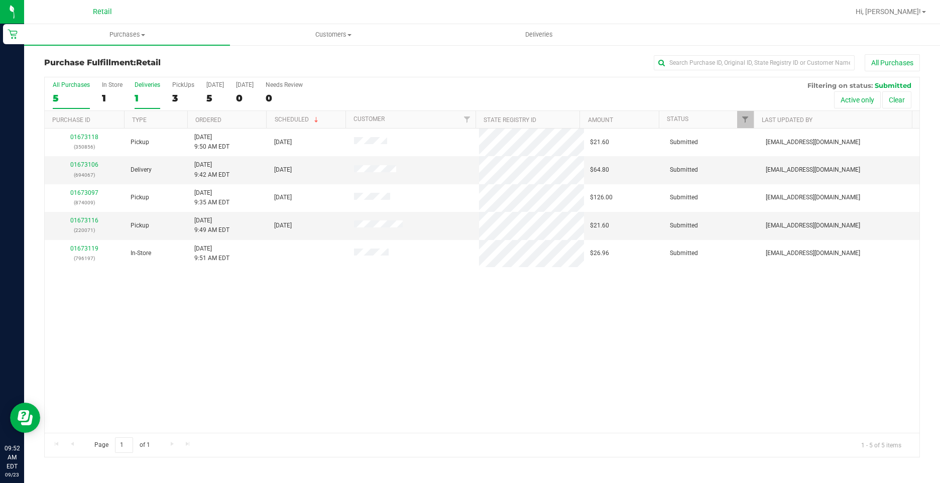
click at [147, 93] on div "1" at bounding box center [148, 98] width 26 height 12
click at [0, 0] on input "Deliveries 1" at bounding box center [0, 0] width 0 height 0
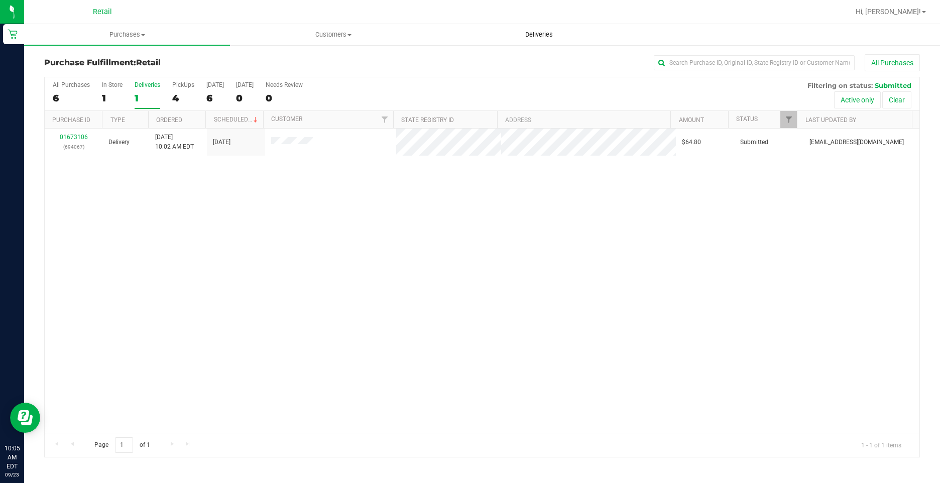
click at [530, 36] on span "Deliveries" at bounding box center [539, 34] width 55 height 9
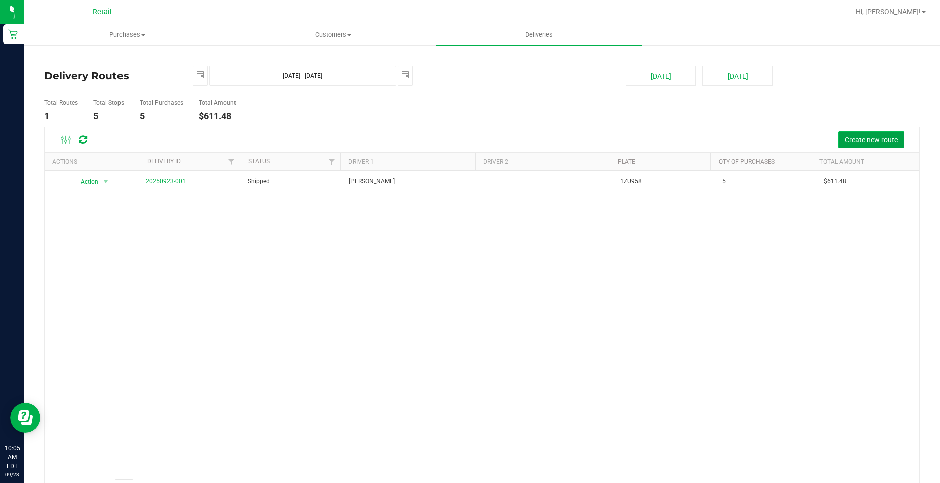
click at [876, 137] on span "Create new route" at bounding box center [871, 140] width 53 height 8
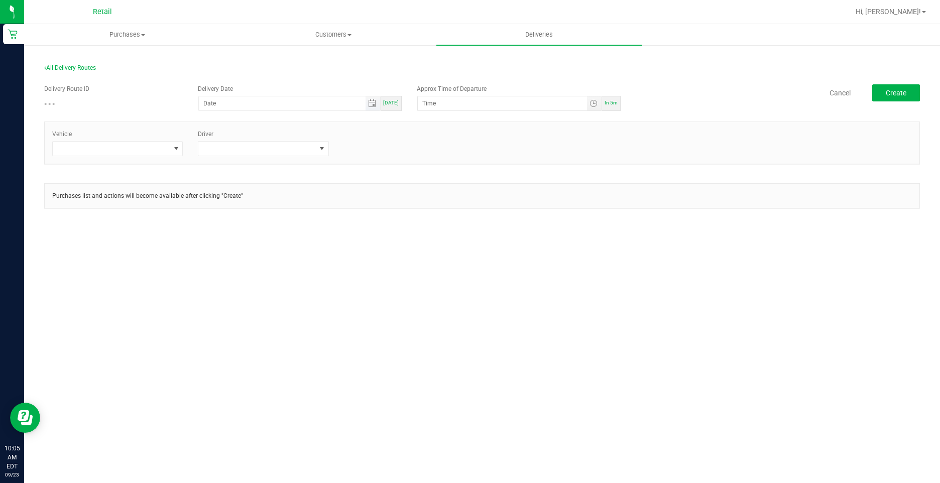
click at [241, 96] on span at bounding box center [289, 103] width 182 height 15
click at [376, 104] on span "Toggle calendar" at bounding box center [372, 103] width 8 height 8
click at [275, 199] on span "23" at bounding box center [273, 203] width 15 height 16
type input "[DATE]"
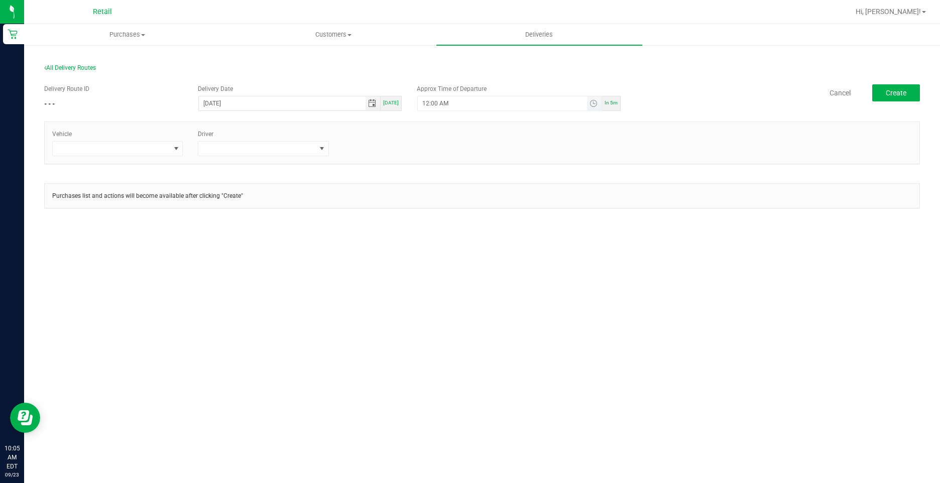
click at [492, 104] on input "12:00 AM" at bounding box center [502, 103] width 169 height 14
type input "12:10 AM"
type input "10:minute AM"
type input "12/31/1969"
type input "10:20 AM"
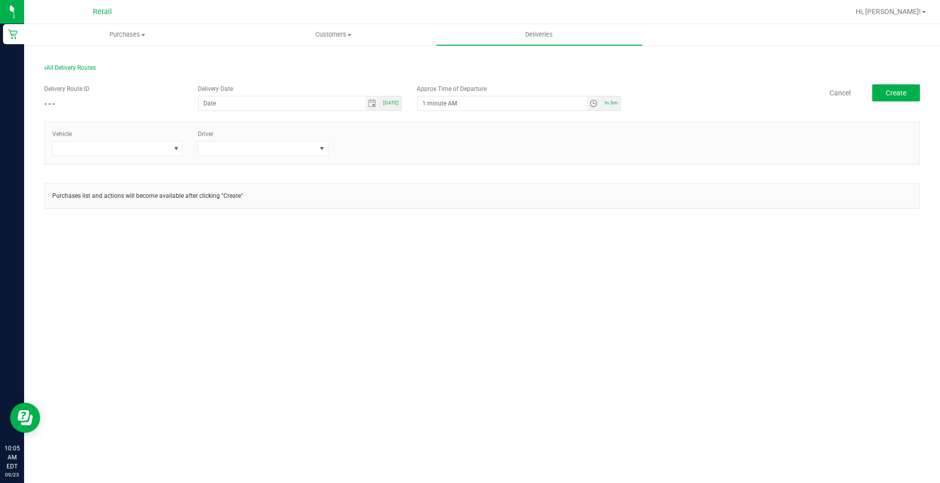
type input "10:minute AM"
type input "12/31/1969"
type input "10:25 AM"
click at [137, 140] on div "Vehicle" at bounding box center [118, 143] width 146 height 27
click at [147, 153] on span at bounding box center [111, 149] width 117 height 14
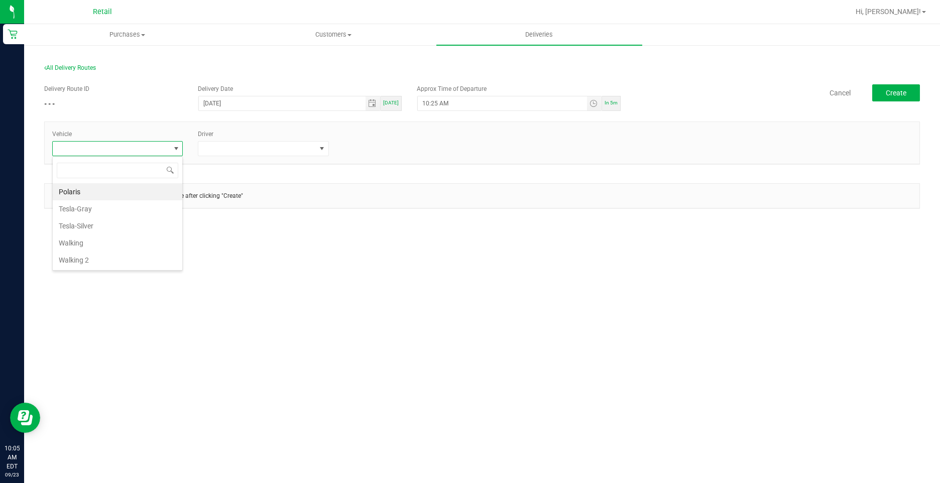
scroll to position [15, 131]
click at [85, 206] on li "Tesla-Gray" at bounding box center [118, 208] width 130 height 17
click at [219, 148] on span at bounding box center [256, 149] width 117 height 14
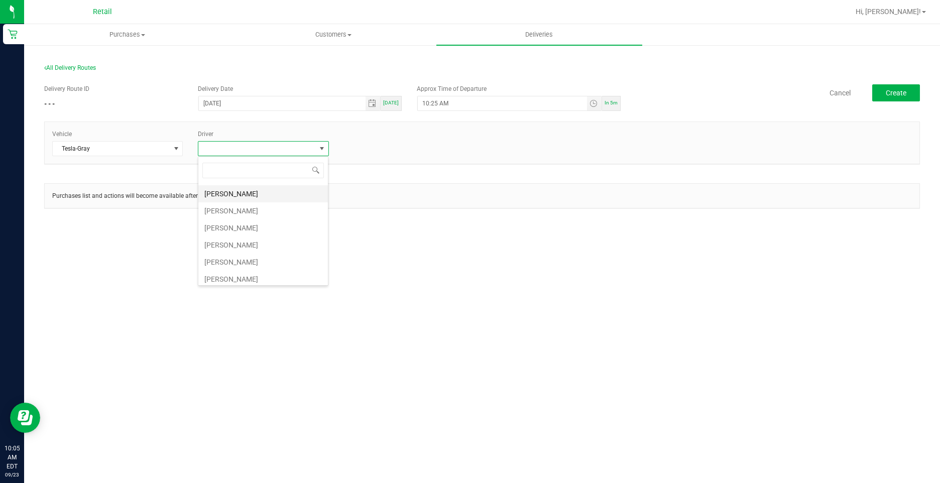
scroll to position [151, 0]
click at [233, 231] on li "Sergio Garcia" at bounding box center [263, 228] width 130 height 17
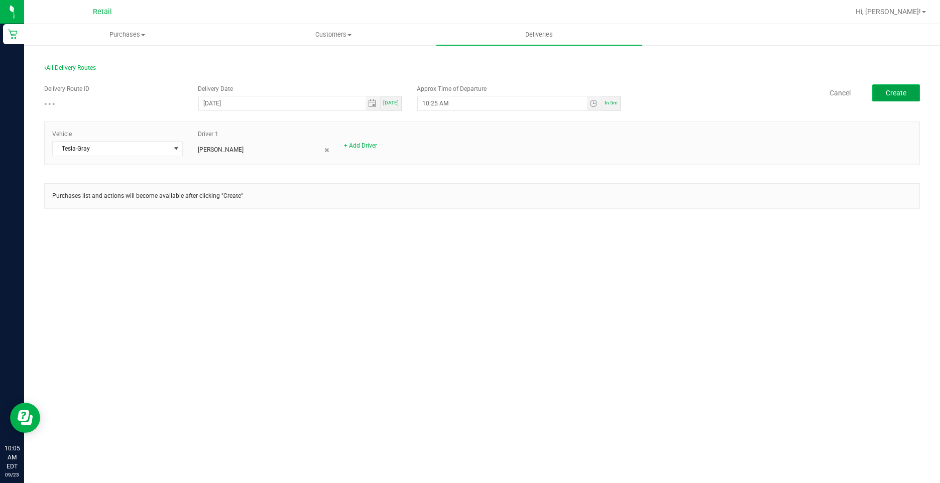
click at [900, 94] on span "Create" at bounding box center [896, 93] width 21 height 8
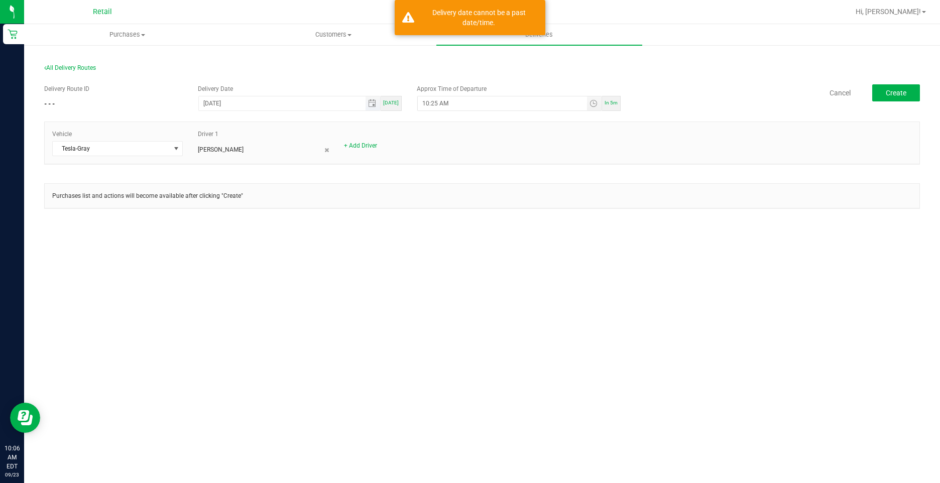
click at [327, 100] on input "12/31/1969" at bounding box center [282, 103] width 167 height 14
click at [398, 104] on span "[DATE]" at bounding box center [391, 103] width 16 height 6
type input "[DATE]"
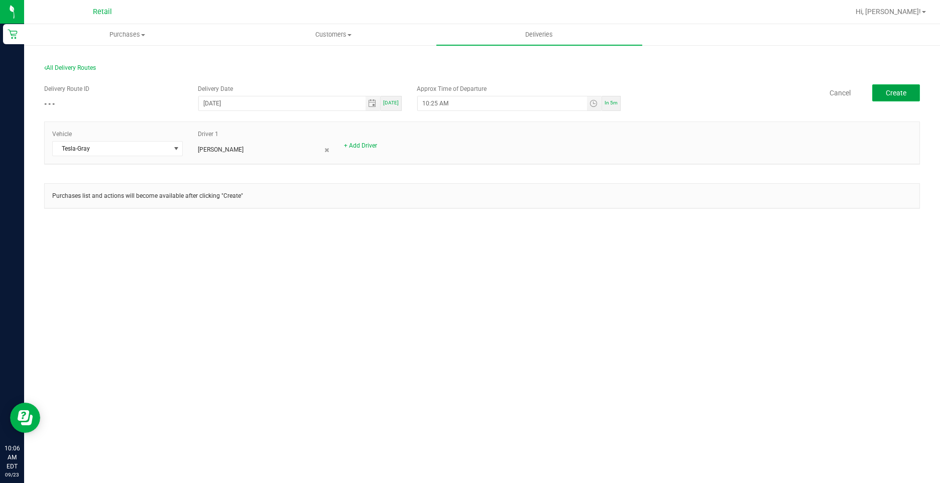
click at [895, 94] on span "Create" at bounding box center [896, 93] width 21 height 8
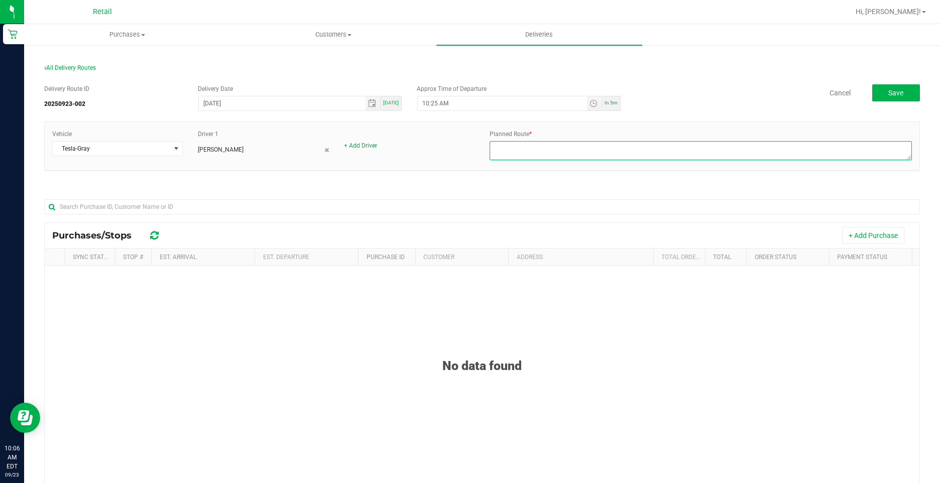
click at [553, 144] on textarea at bounding box center [701, 150] width 422 height 19
type textarea "ONFLEET"
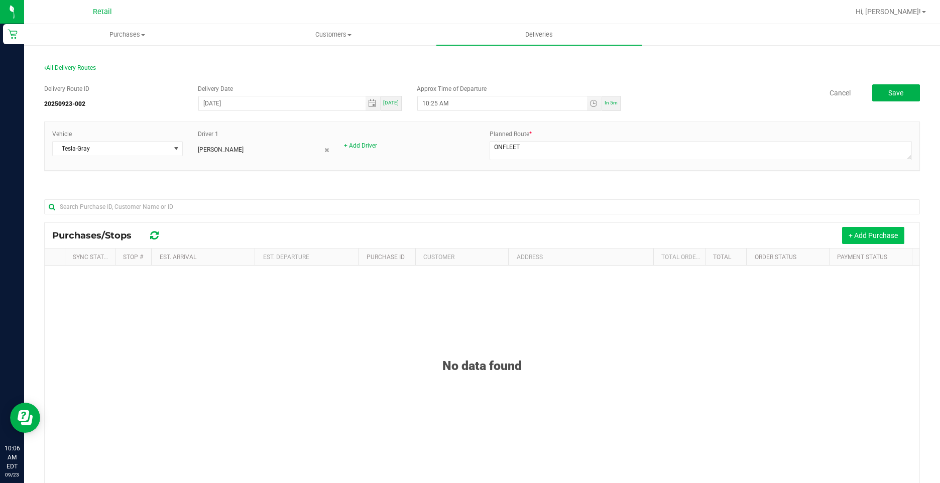
click at [853, 230] on button "+ Add Purchase" at bounding box center [873, 235] width 62 height 17
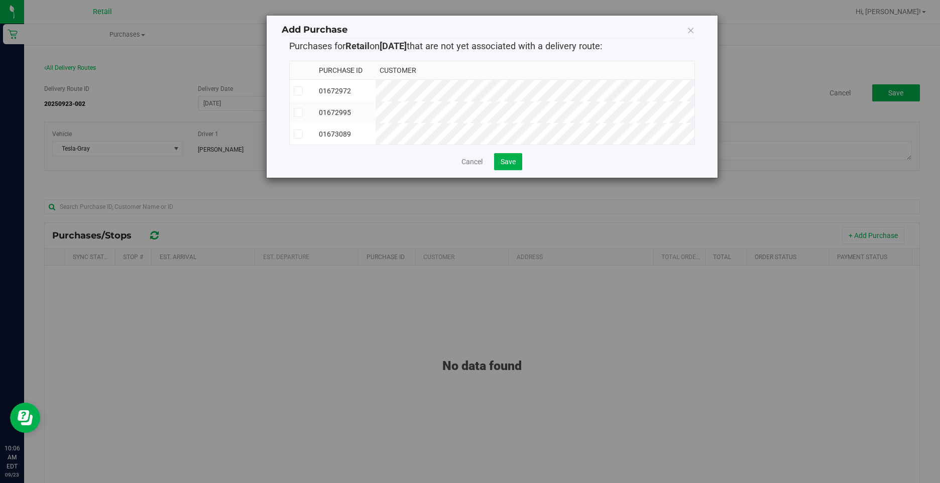
click at [296, 91] on icon at bounding box center [298, 91] width 7 height 0
click at [0, 0] on input "checkbox" at bounding box center [0, 0] width 0 height 0
click at [299, 112] on icon at bounding box center [298, 112] width 7 height 0
click at [0, 0] on input "checkbox" at bounding box center [0, 0] width 0 height 0
click at [298, 134] on icon at bounding box center [298, 134] width 7 height 0
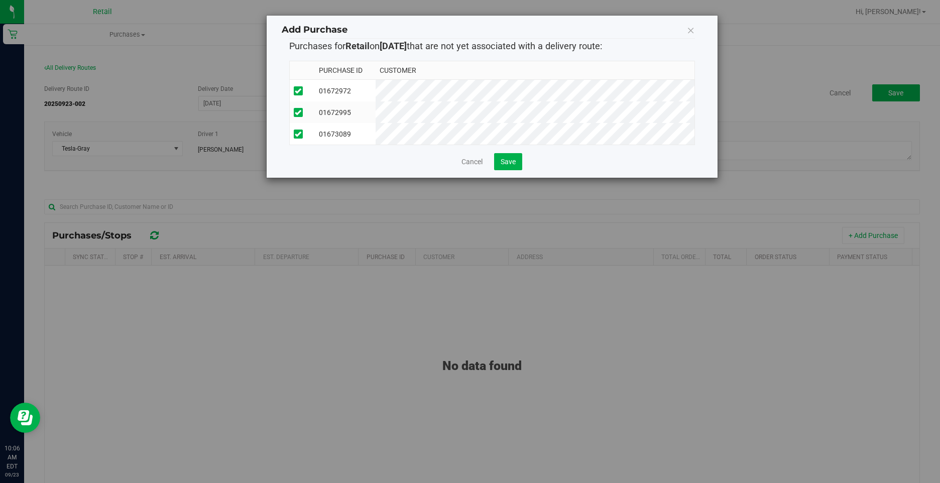
click at [0, 0] on input "checkbox" at bounding box center [0, 0] width 0 height 0
click at [507, 166] on span "Save" at bounding box center [508, 162] width 15 height 8
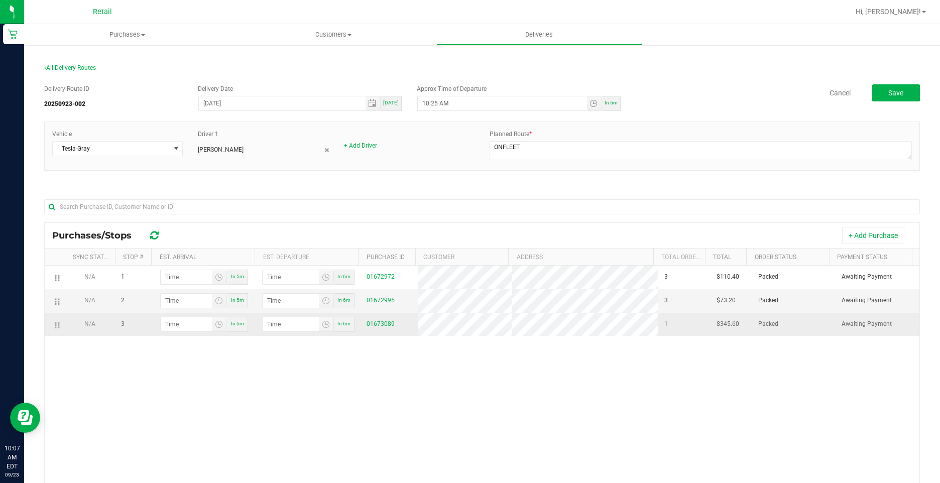
click at [57, 327] on td at bounding box center [55, 324] width 20 height 23
click at [59, 329] on icon at bounding box center [59, 325] width 2 height 8
click at [56, 329] on icon at bounding box center [56, 325] width 2 height 8
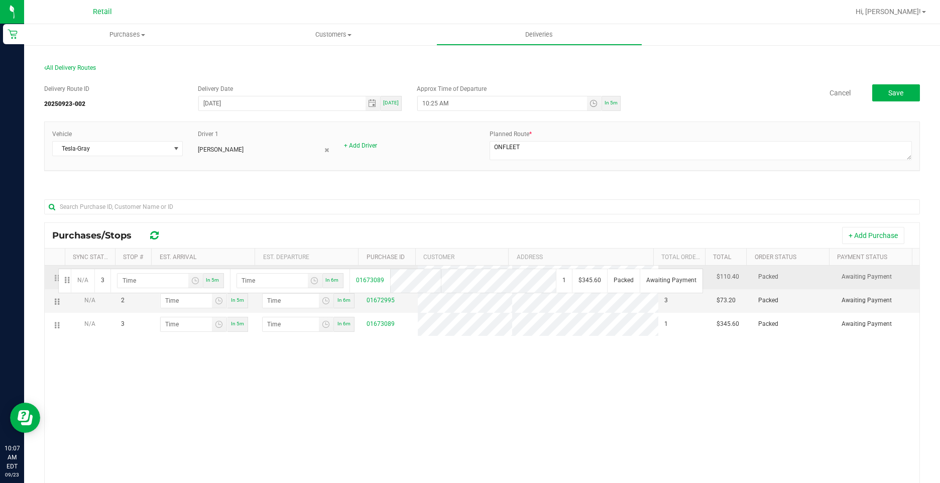
drag, startPoint x: 56, startPoint y: 331, endPoint x: 57, endPoint y: 268, distance: 63.8
drag, startPoint x: 56, startPoint y: 304, endPoint x: 51, endPoint y: 270, distance: 34.5
click at [194, 281] on input "hour:minute AM" at bounding box center [186, 277] width 51 height 14
type input "10:03 AM"
type input "10:04 AM"
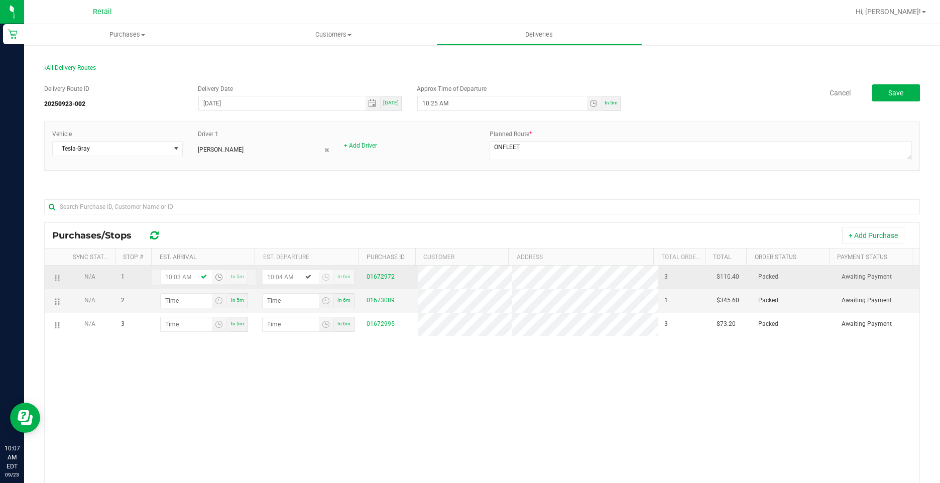
type input "10:35 AM"
type input "10:36 AM"
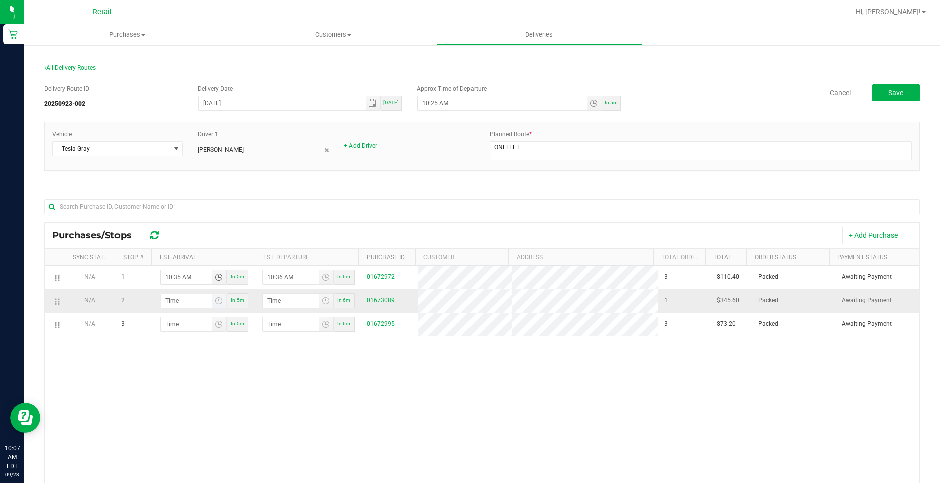
type input "10:35 AM"
click at [200, 304] on input "hour:minute AM" at bounding box center [186, 301] width 51 height 14
type input "10:05 AM"
type input "10:06 AM"
type input "10:52 AM"
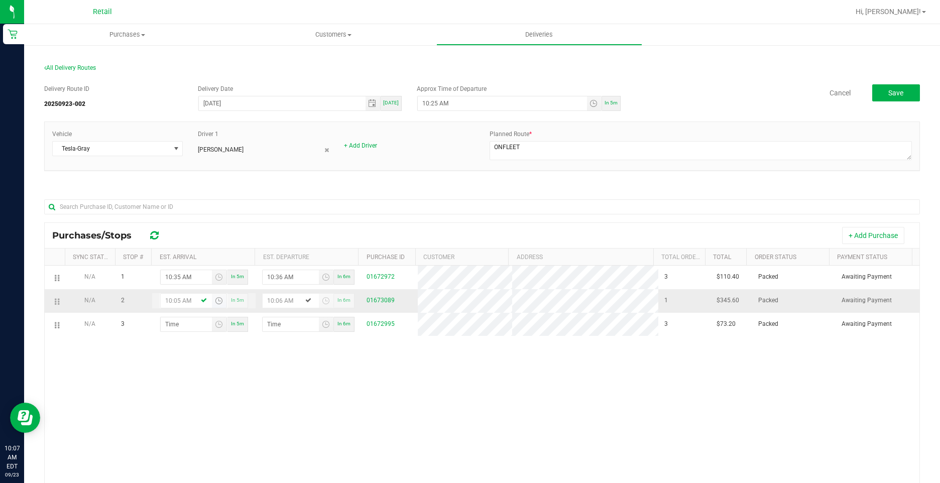
type input "10:53 AM"
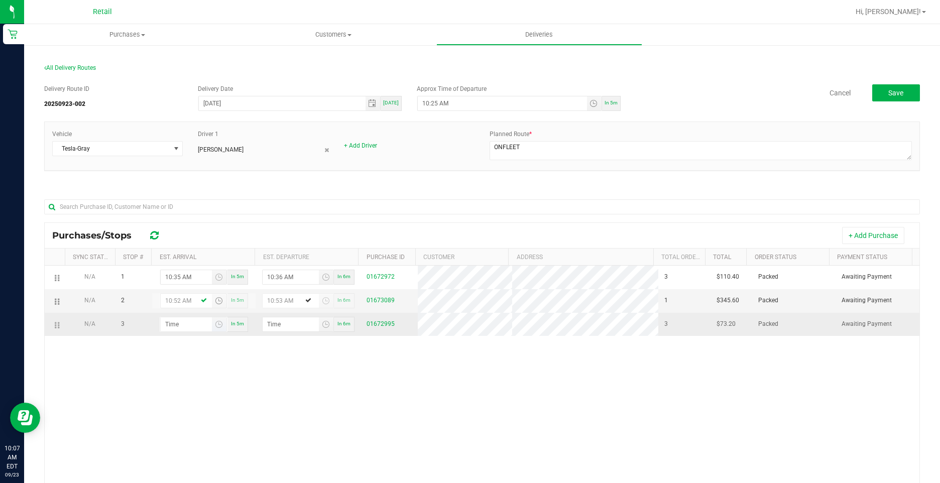
type input "10:52 AM"
click at [189, 331] on input "hour:minute AM" at bounding box center [186, 324] width 51 height 14
type input "11:01 AM"
type input "11:02 AM"
type input "11:18 AM"
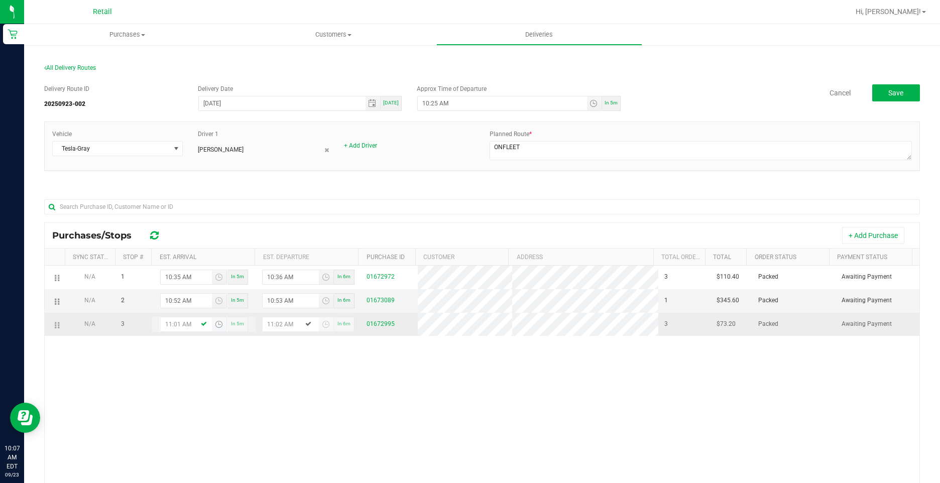
type input "11:19 AM"
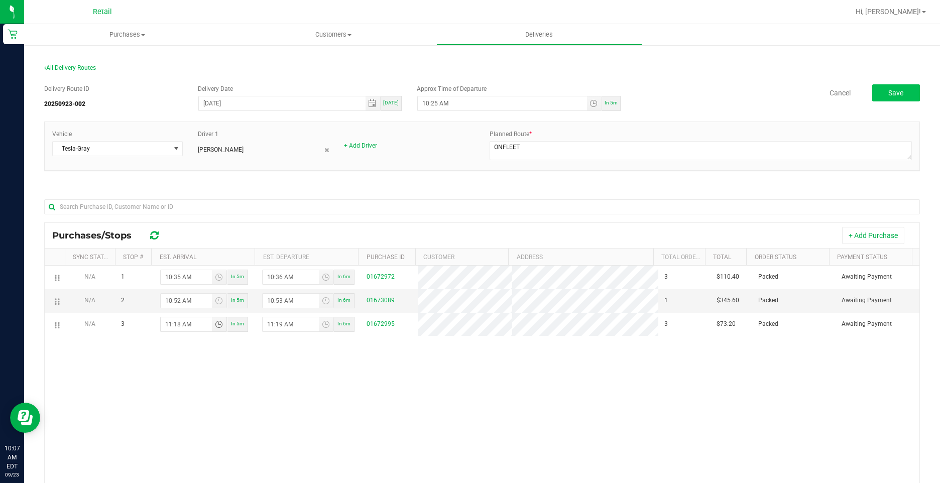
type input "11:18 AM"
click at [889, 94] on span "Save" at bounding box center [895, 93] width 15 height 8
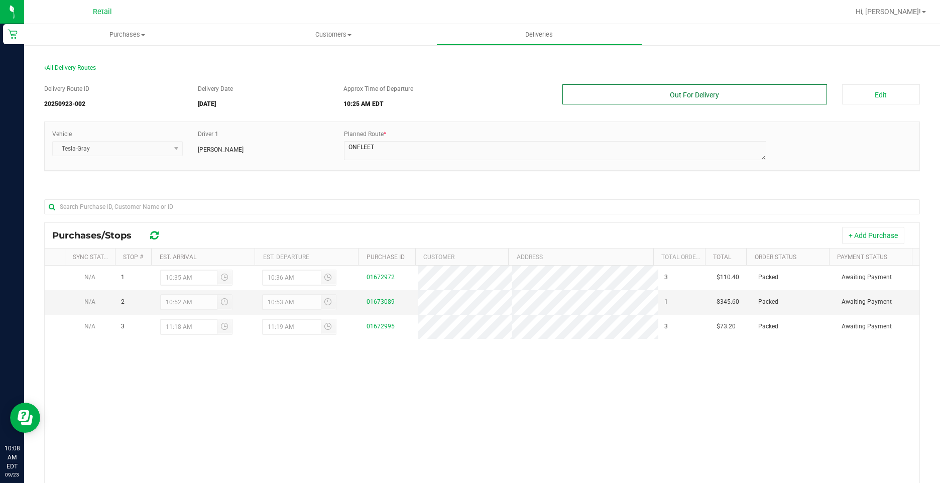
click at [730, 95] on button "Out For Delivery" at bounding box center [694, 94] width 264 height 20
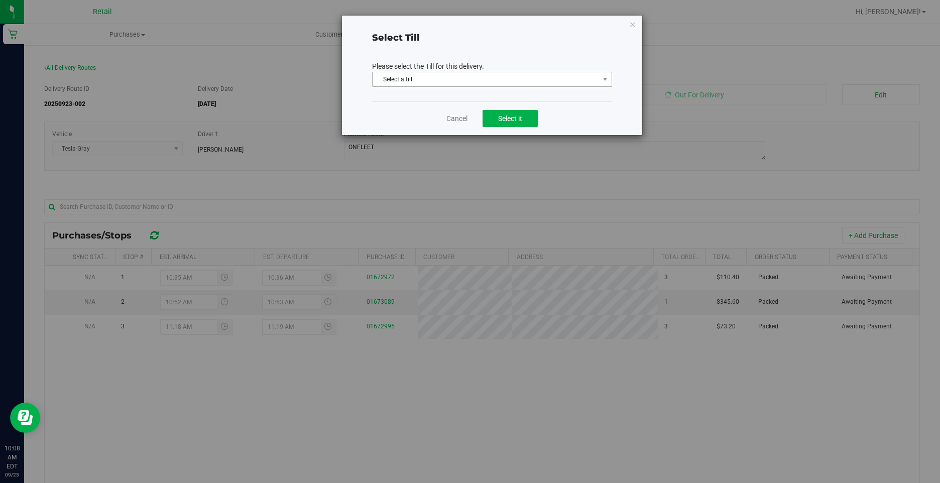
click at [465, 81] on span "Select a till" at bounding box center [486, 79] width 226 height 14
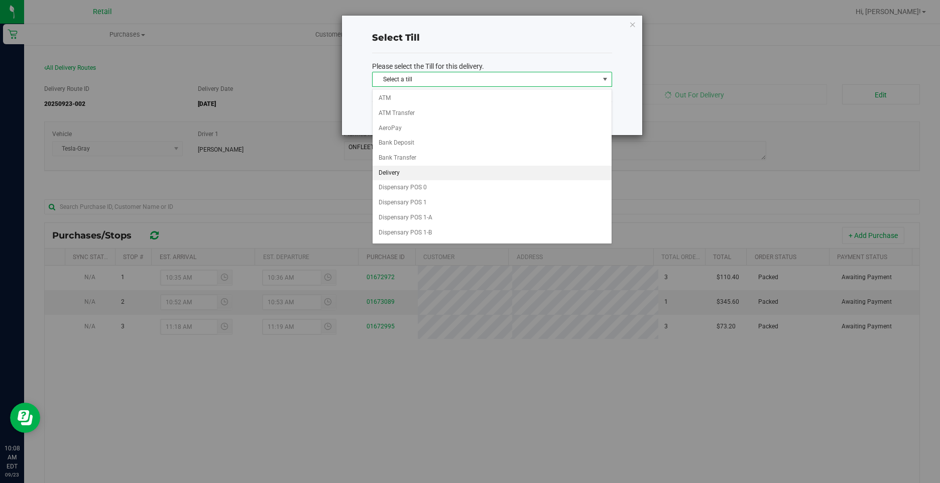
click at [402, 170] on li "Delivery" at bounding box center [492, 173] width 239 height 15
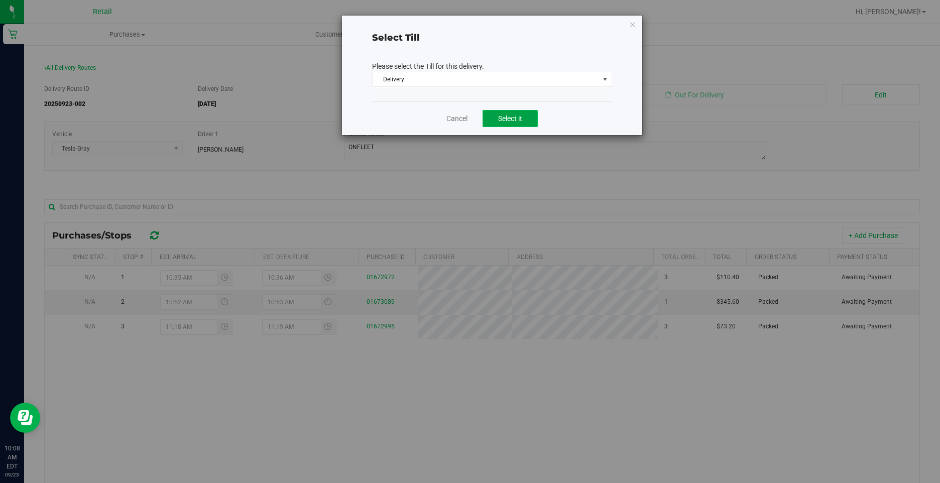
click at [511, 115] on span "Select it" at bounding box center [510, 118] width 24 height 8
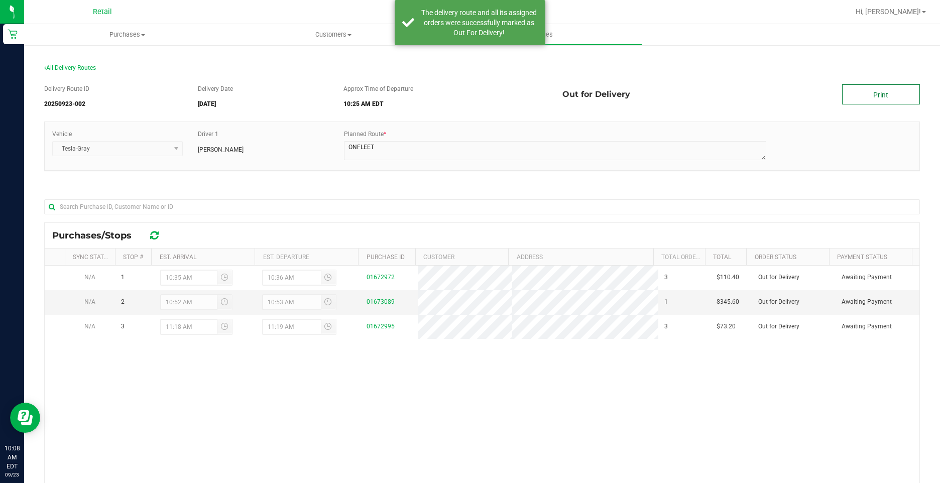
click at [862, 97] on link "Print" at bounding box center [881, 94] width 78 height 20
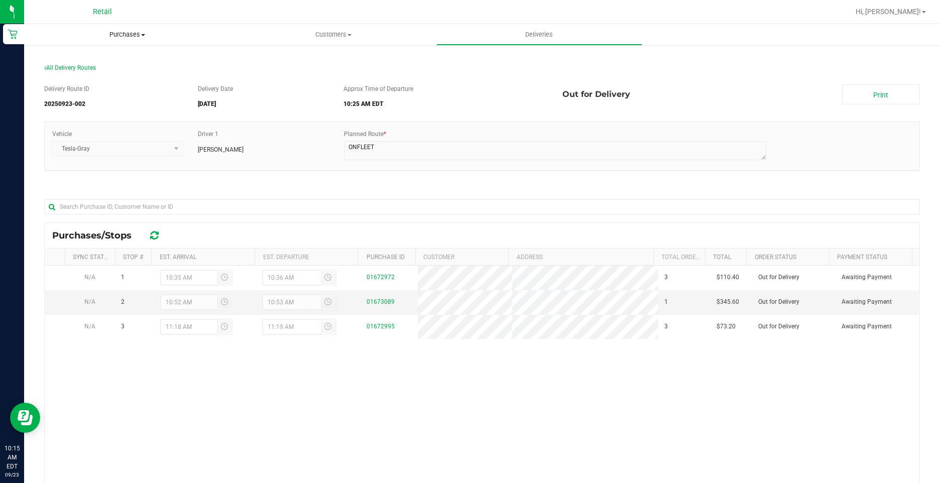
click at [133, 35] on span "Purchases" at bounding box center [127, 34] width 206 height 9
click at [105, 72] on li "Fulfillment" at bounding box center [127, 73] width 206 height 12
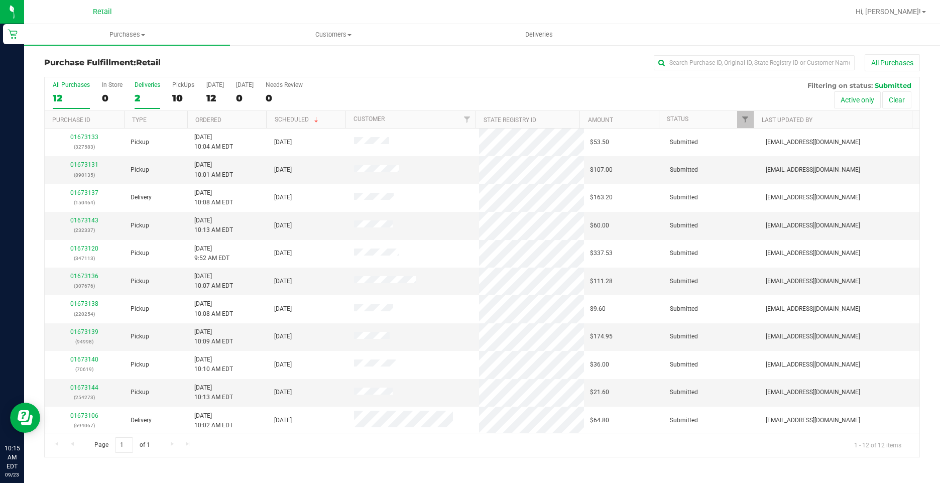
click at [139, 91] on label "Deliveries 2" at bounding box center [148, 95] width 26 height 28
click at [0, 0] on input "Deliveries 2" at bounding box center [0, 0] width 0 height 0
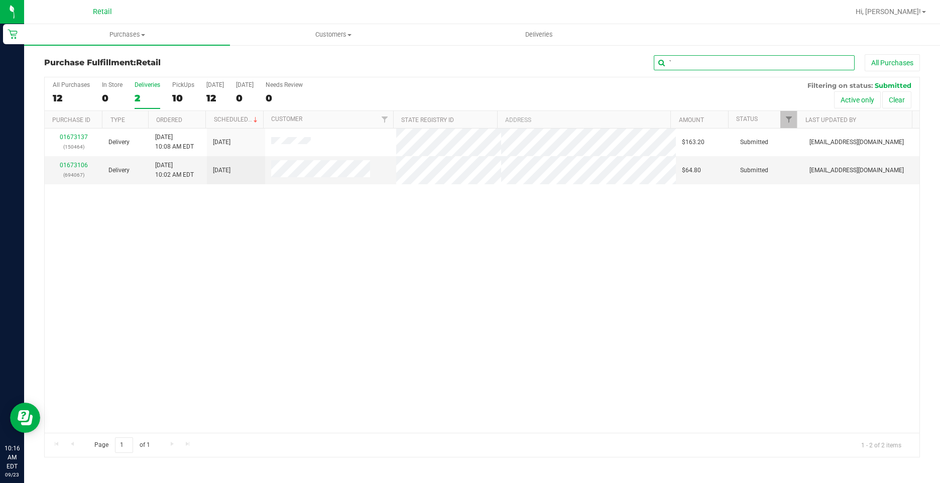
click at [702, 61] on input "`" at bounding box center [754, 62] width 201 height 15
type input "`"
type input "583"
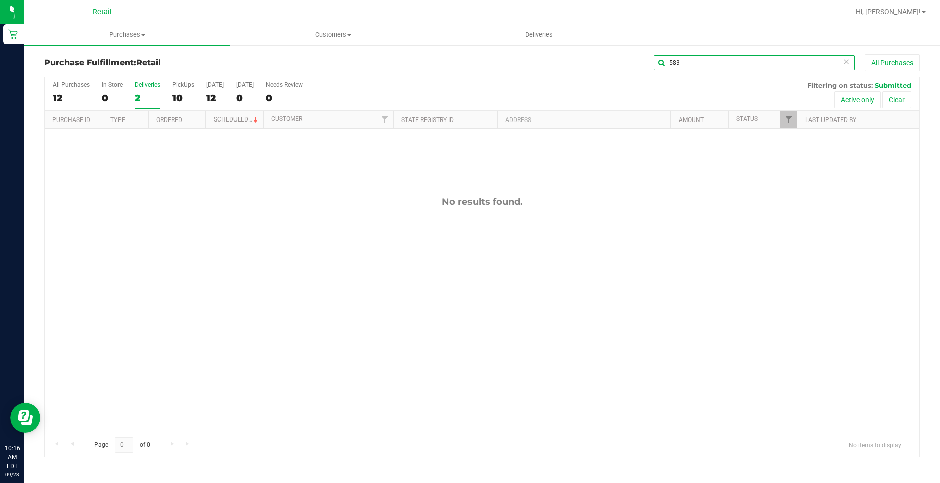
drag, startPoint x: 685, startPoint y: 64, endPoint x: 648, endPoint y: 57, distance: 37.3
click at [648, 57] on div "583 All Purchases" at bounding box center [628, 62] width 584 height 17
click at [73, 91] on div "All Purchases 12 In Store 0 Deliveries 2 PickUps 10 Today 12 Tomorrow 0 Needs R…" at bounding box center [482, 267] width 876 height 381
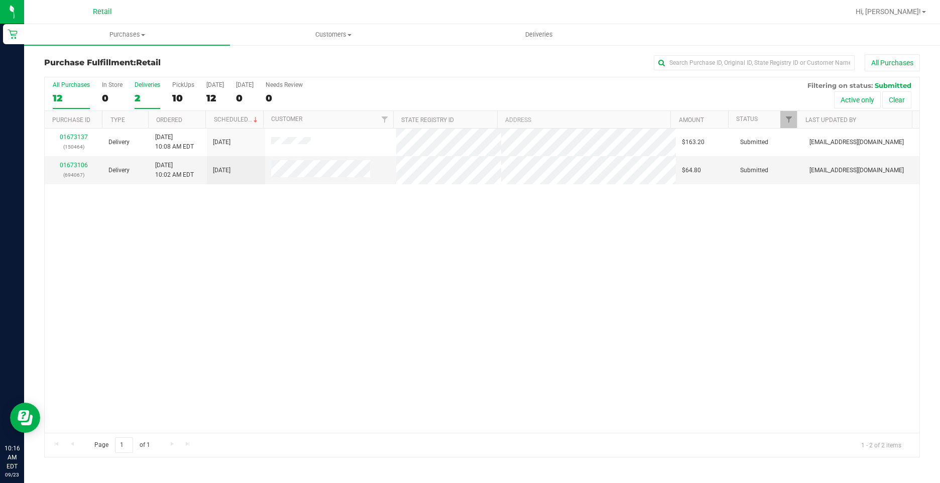
click at [65, 94] on div "12" at bounding box center [71, 98] width 37 height 12
click at [0, 0] on input "All Purchases 12" at bounding box center [0, 0] width 0 height 0
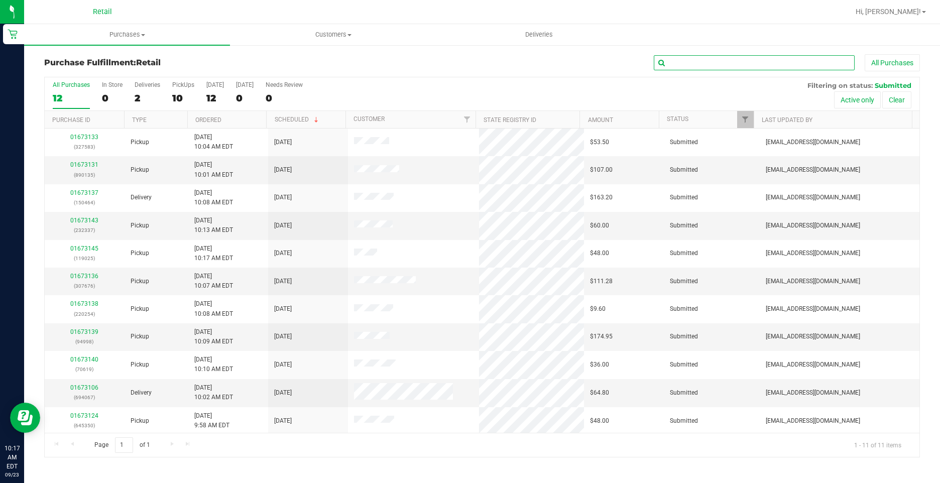
click at [711, 70] on input "text" at bounding box center [754, 62] width 201 height 15
type input "583"
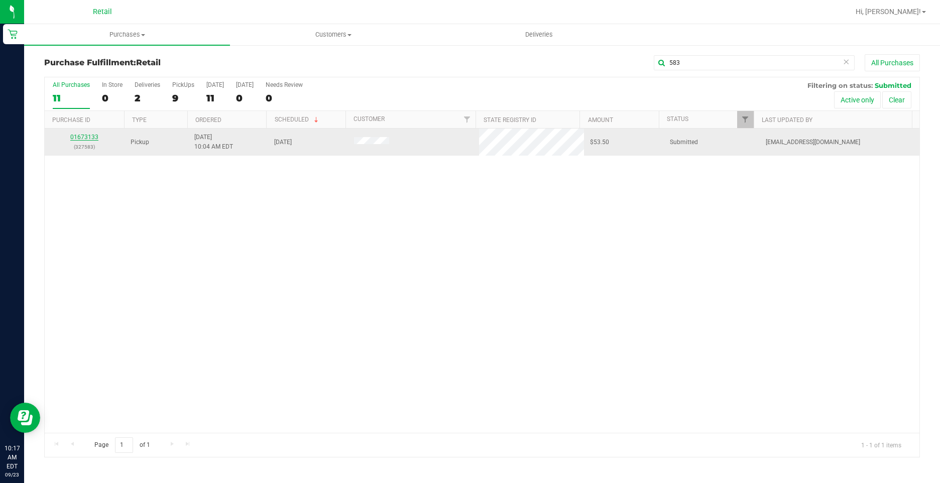
click at [90, 136] on link "01673133" at bounding box center [84, 137] width 28 height 7
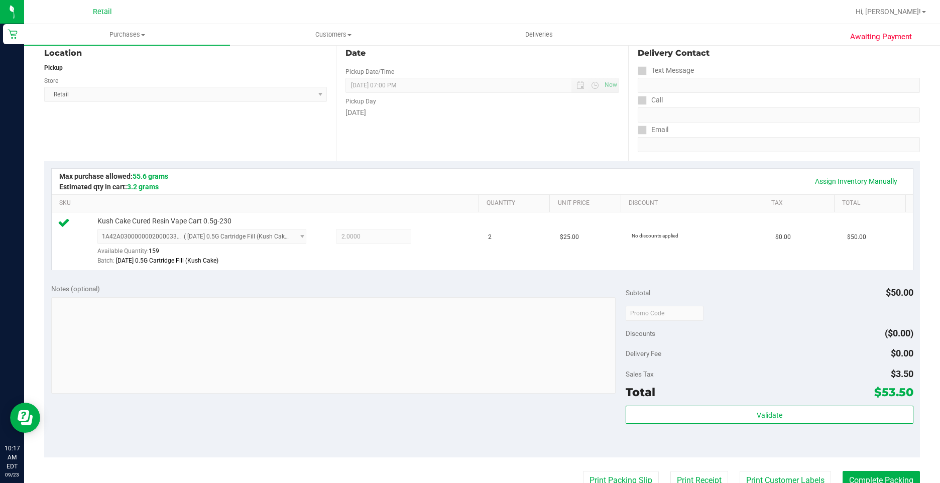
scroll to position [201, 0]
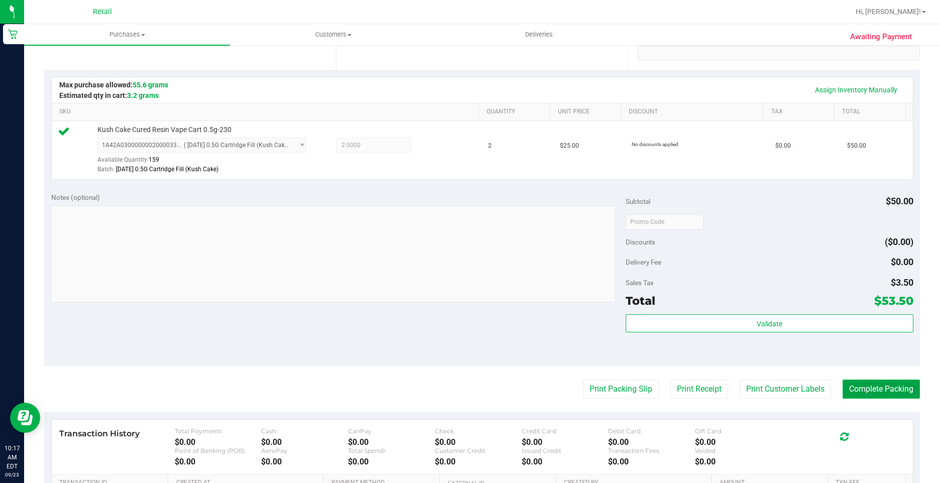
click at [878, 392] on button "Complete Packing" at bounding box center [880, 389] width 77 height 19
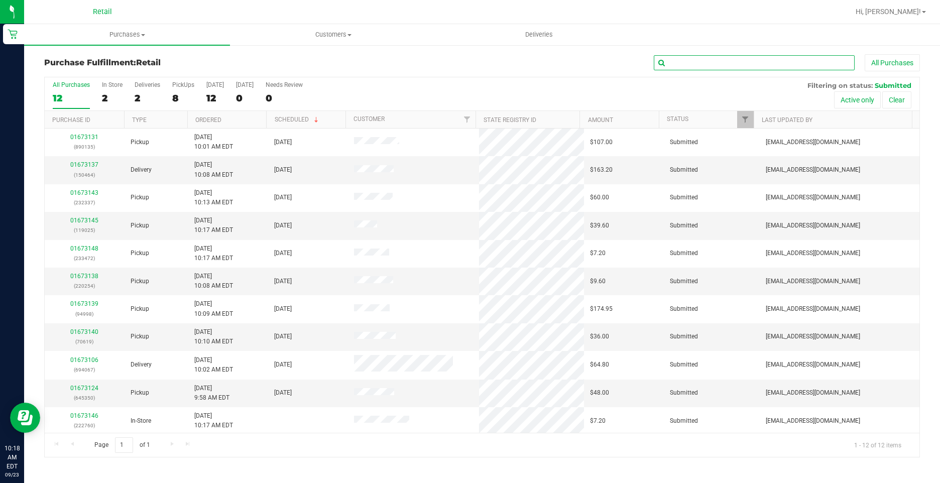
click at [709, 57] on input "text" at bounding box center [754, 62] width 201 height 15
type input "254"
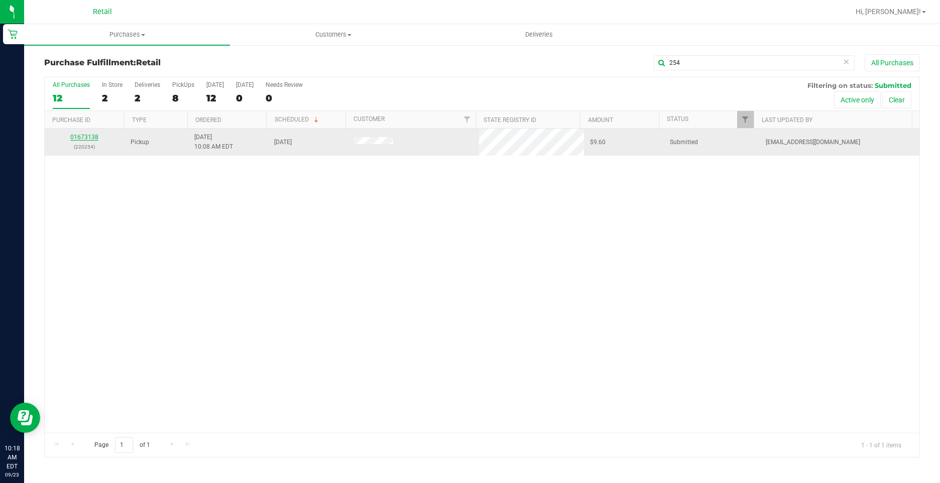
click at [82, 136] on link "01673138" at bounding box center [84, 137] width 28 height 7
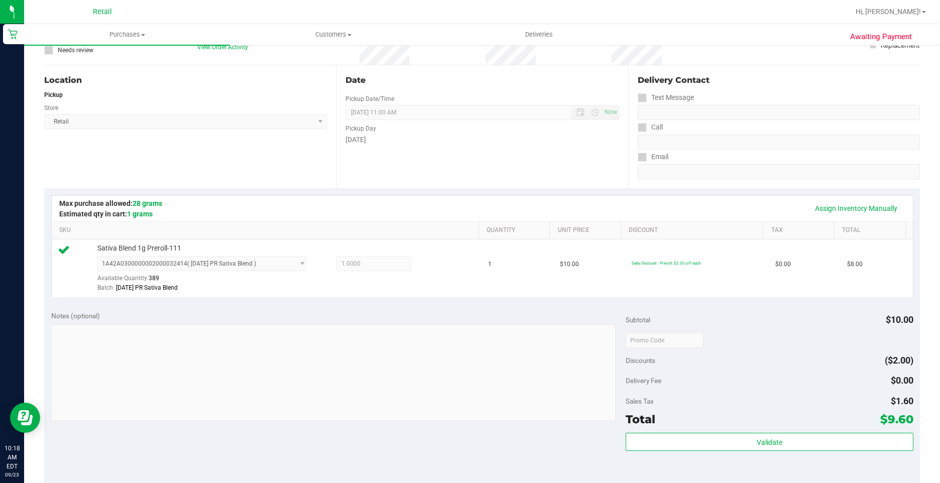
scroll to position [251, 0]
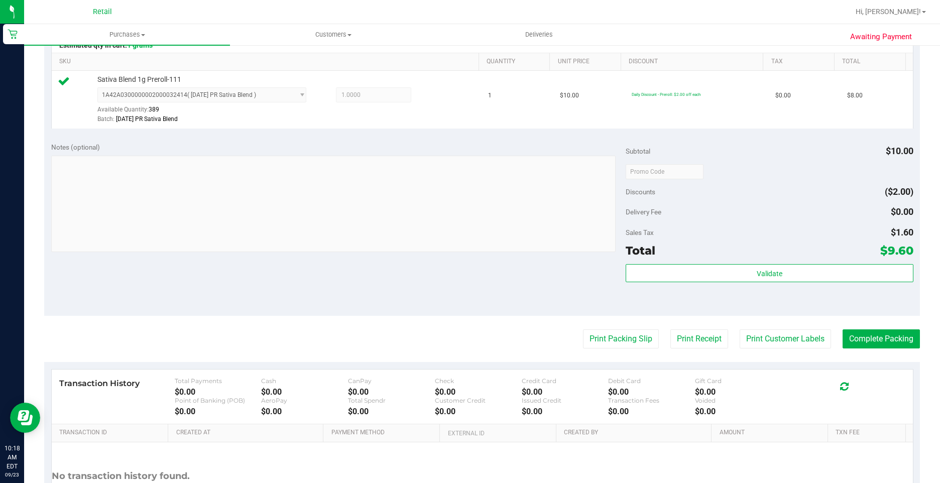
click at [883, 327] on purchase-details "Back Edit Purchase Cancel Purchase View Profile # 01673138 Med | Rec METRC ID: …" at bounding box center [482, 176] width 876 height 747
click at [889, 337] on button "Complete Packing" at bounding box center [880, 338] width 77 height 19
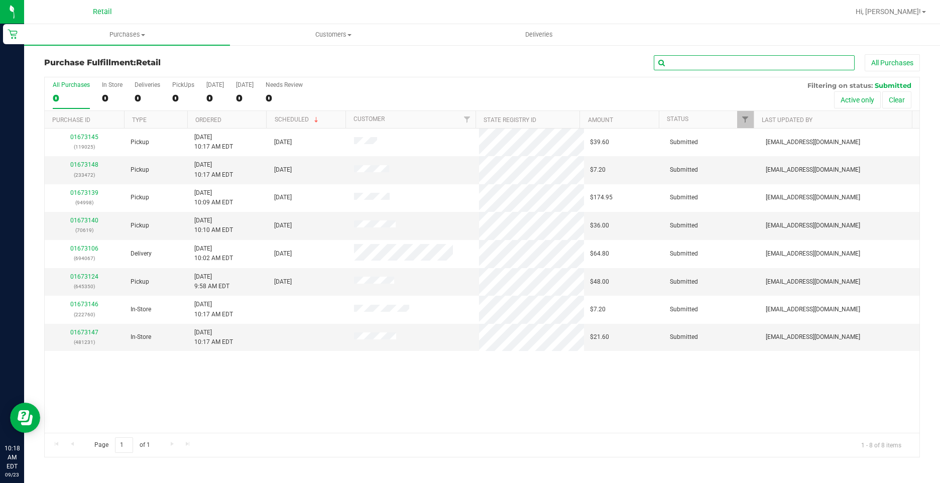
click at [765, 63] on input "text" at bounding box center [754, 62] width 201 height 15
type input "350"
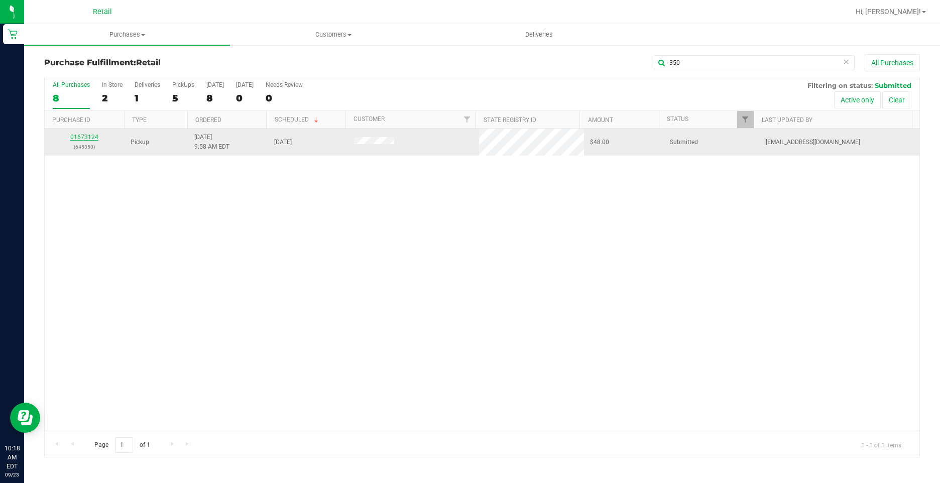
click at [96, 136] on link "01673124" at bounding box center [84, 137] width 28 height 7
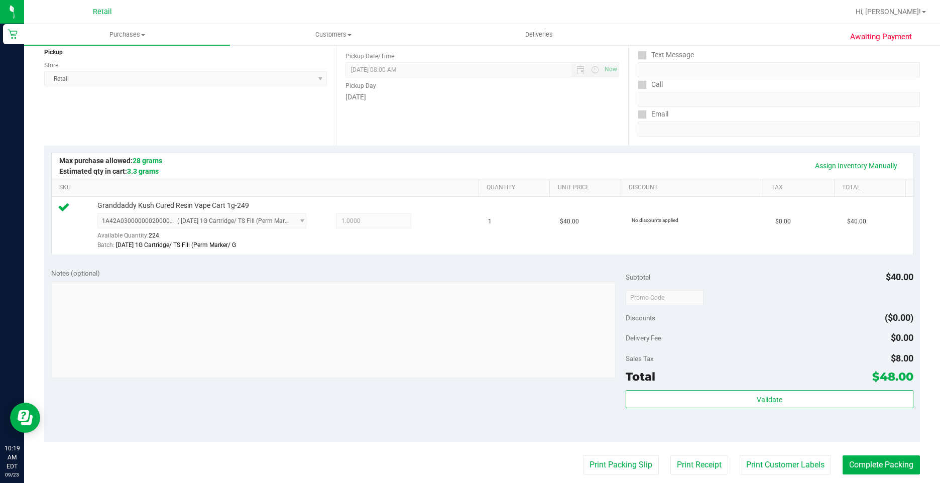
scroll to position [201, 0]
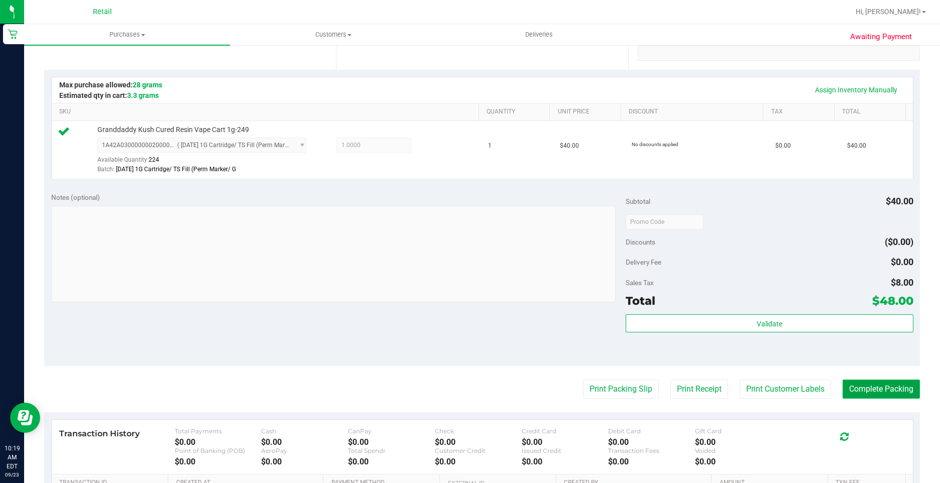
click at [880, 386] on button "Complete Packing" at bounding box center [880, 389] width 77 height 19
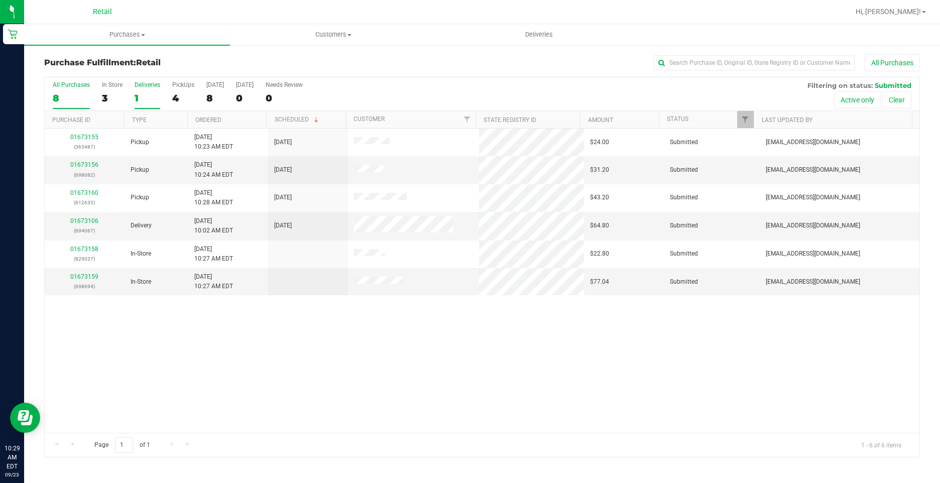
drag, startPoint x: 136, startPoint y: 96, endPoint x: 138, endPoint y: 89, distance: 7.0
click at [138, 89] on label "Deliveries 1" at bounding box center [148, 95] width 26 height 28
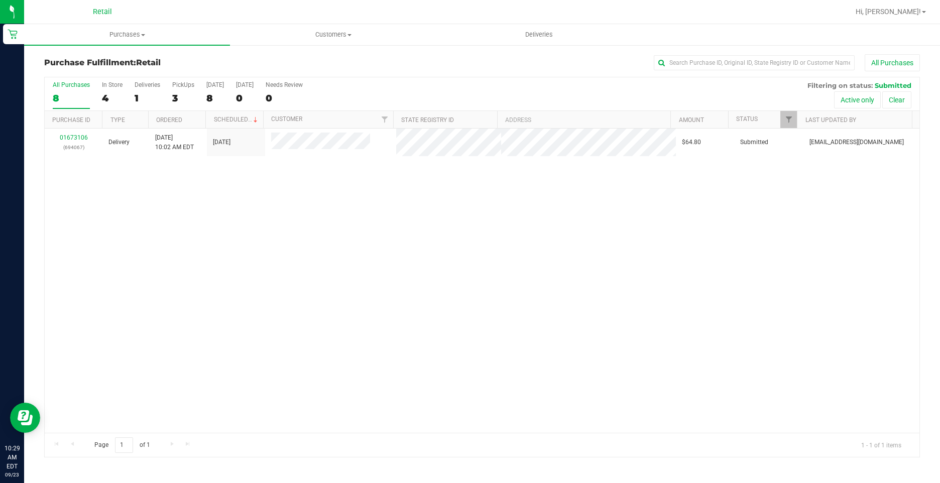
click at [79, 94] on div "8" at bounding box center [71, 98] width 37 height 12
click at [0, 0] on input "All Purchases 8" at bounding box center [0, 0] width 0 height 0
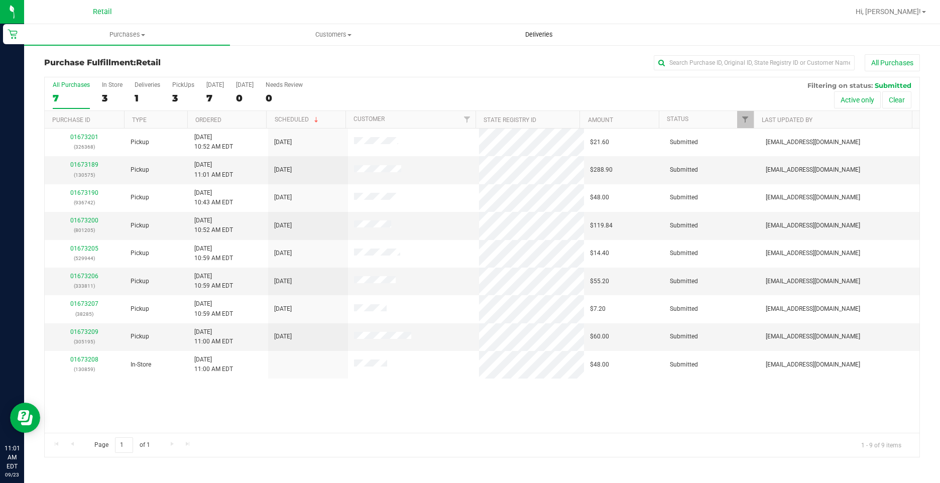
click at [544, 37] on span "Deliveries" at bounding box center [539, 34] width 55 height 9
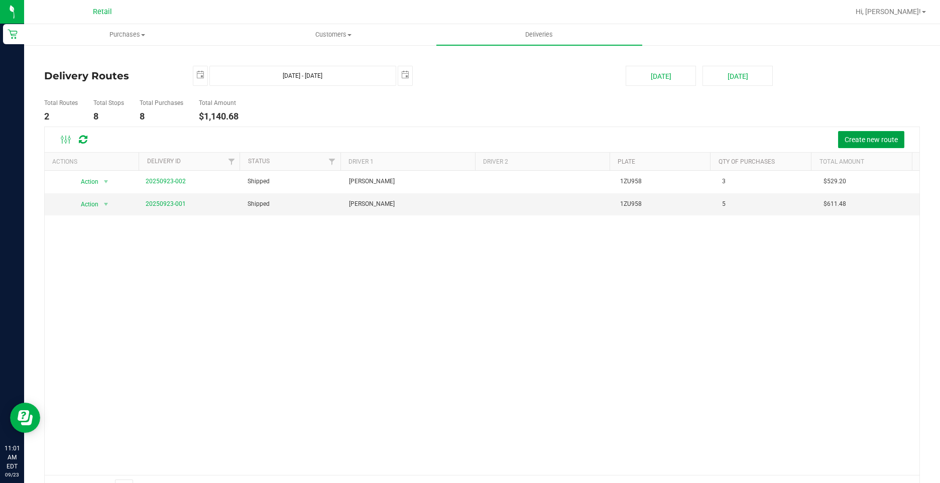
click at [878, 140] on span "Create new route" at bounding box center [871, 140] width 53 height 8
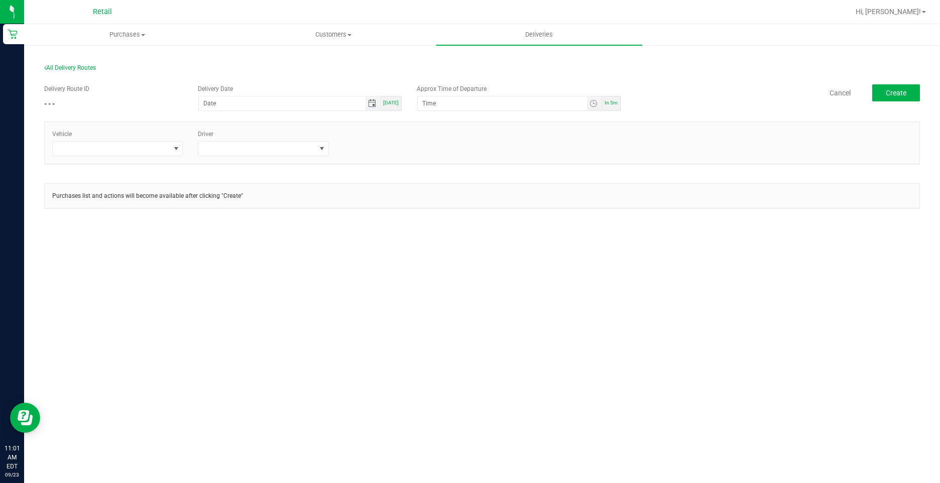
click at [375, 104] on span "Toggle calendar" at bounding box center [372, 103] width 8 height 8
click at [276, 199] on span "23" at bounding box center [273, 203] width 15 height 16
type input "[DATE]"
type input "12:00 AM"
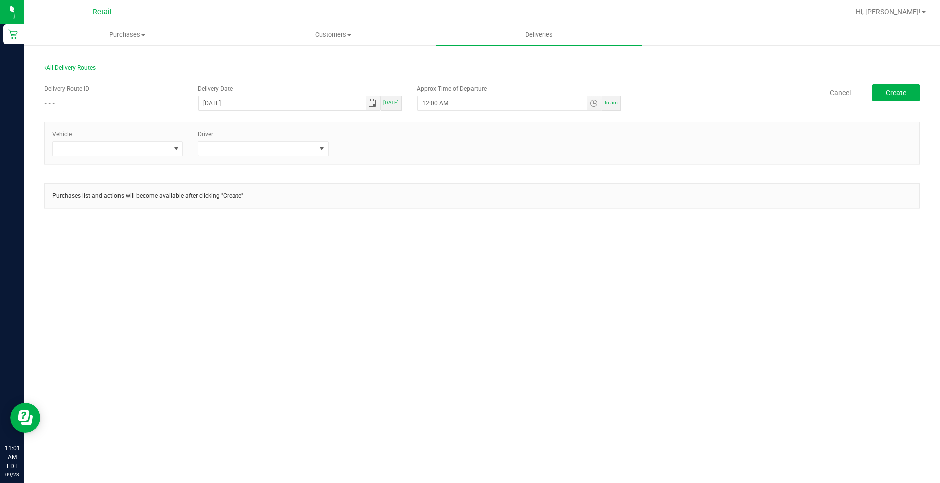
drag, startPoint x: 505, startPoint y: 98, endPoint x: 272, endPoint y: 77, distance: 233.9
click at [272, 77] on div "Delivery Route ID - - - Delivery Date 09/23/2025 Today Approx Time of Departure…" at bounding box center [482, 151] width 876 height 149
type input "11:minute AM"
type input "12/31/1969"
type input "11:40 AM"
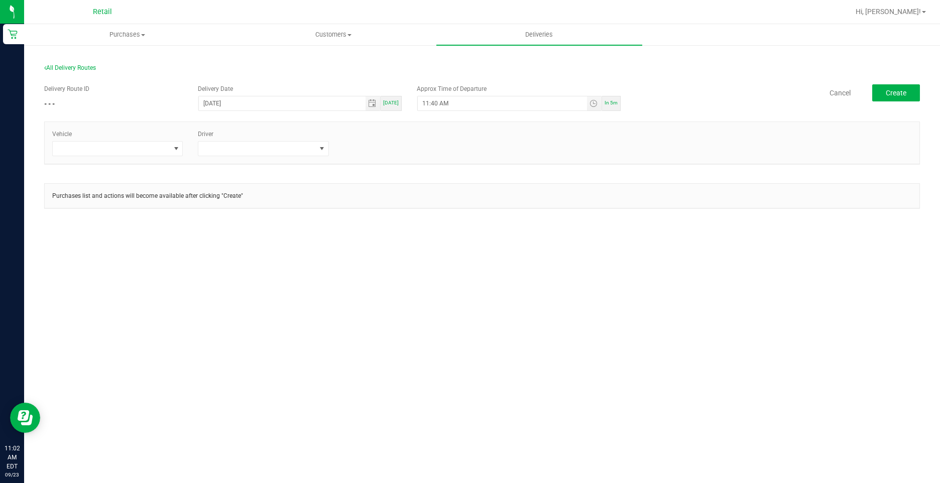
click at [133, 160] on div "Vehicle Driver" at bounding box center [482, 143] width 875 height 42
click at [141, 152] on span at bounding box center [111, 149] width 117 height 14
click at [115, 206] on li "Tesla-Gray" at bounding box center [118, 208] width 130 height 17
click at [209, 155] on span at bounding box center [256, 149] width 117 height 14
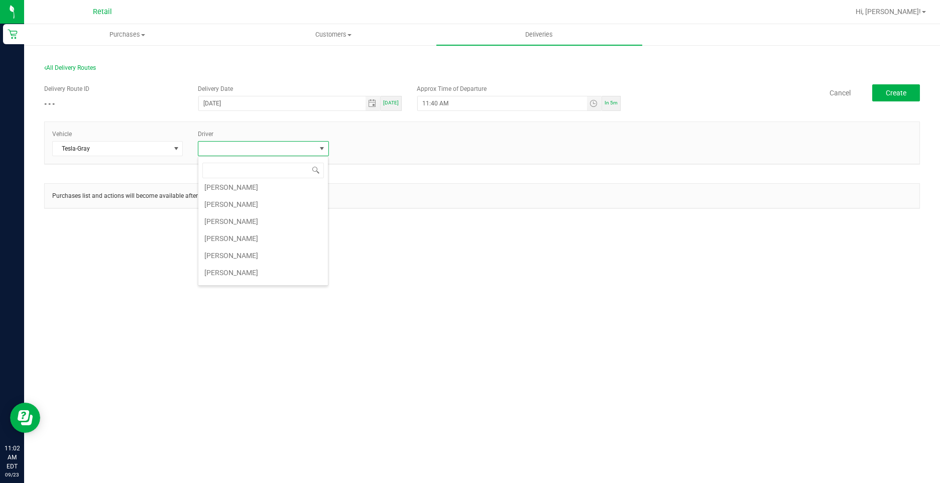
scroll to position [151, 0]
click at [239, 223] on li "Sergio Garcia" at bounding box center [263, 228] width 130 height 17
click at [888, 90] on span "Create" at bounding box center [896, 93] width 21 height 8
click at [392, 103] on span "[DATE]" at bounding box center [391, 103] width 16 height 6
type input "[DATE]"
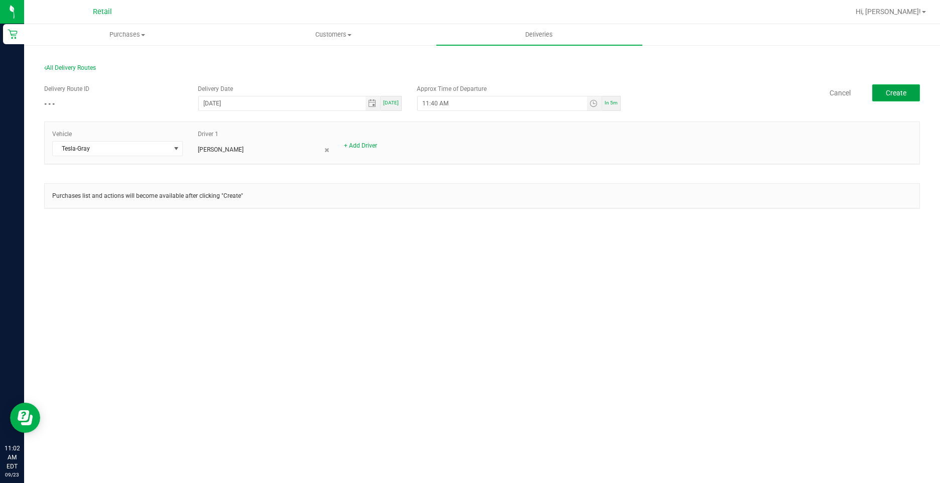
click at [883, 87] on button "Create" at bounding box center [896, 92] width 48 height 17
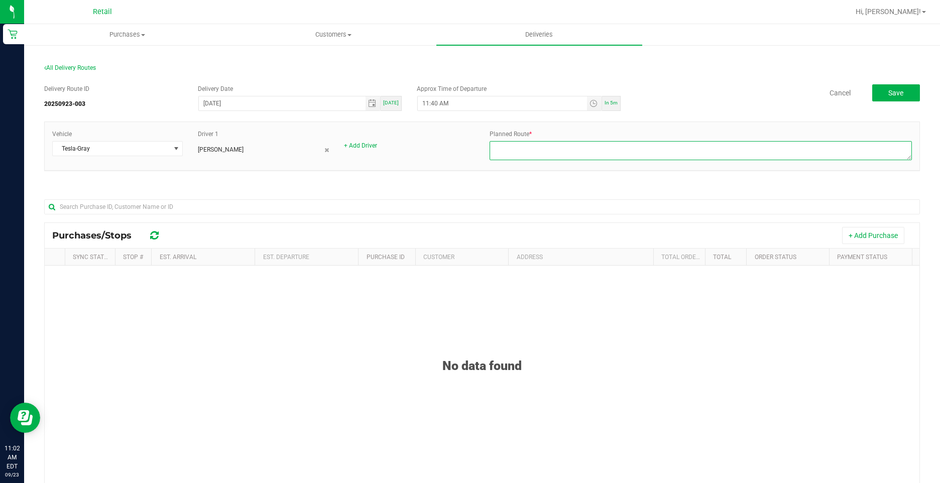
click at [546, 156] on textarea at bounding box center [701, 150] width 422 height 19
type textarea "ONFLEET"
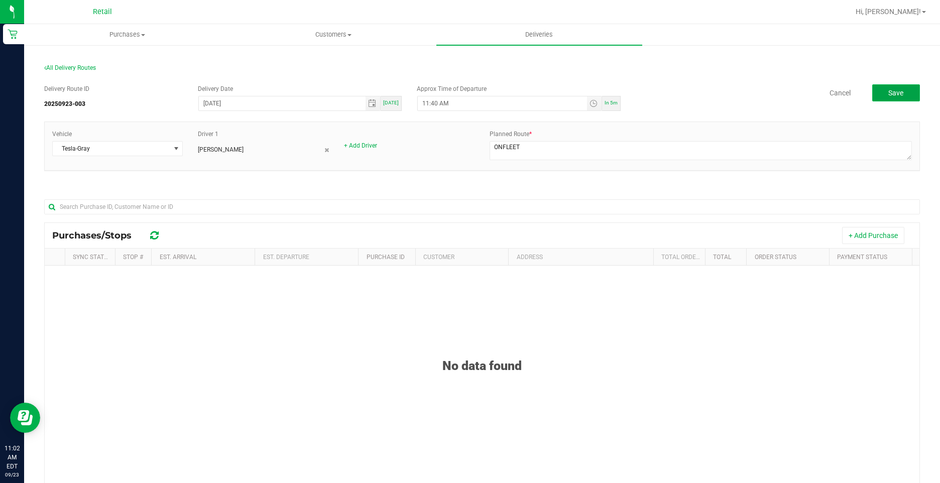
click at [888, 93] on span "Save" at bounding box center [895, 93] width 15 height 8
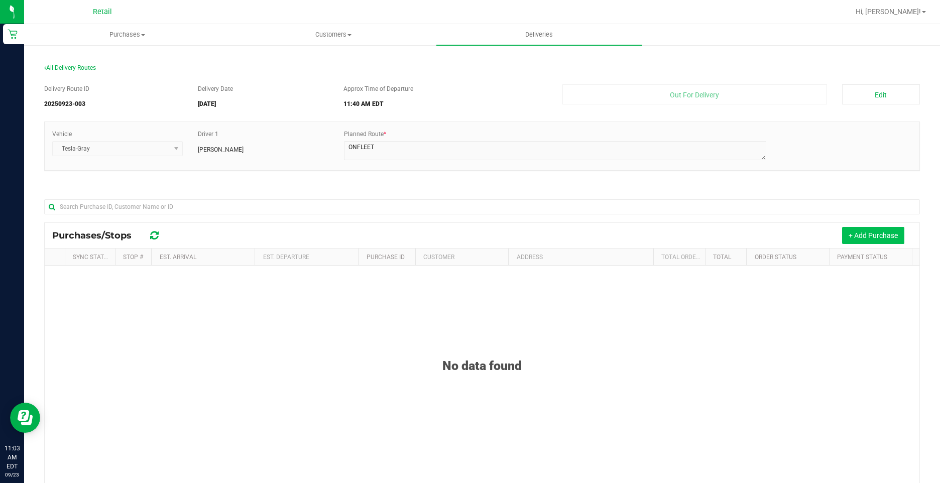
click at [877, 235] on button "+ Add Purchase" at bounding box center [873, 235] width 62 height 17
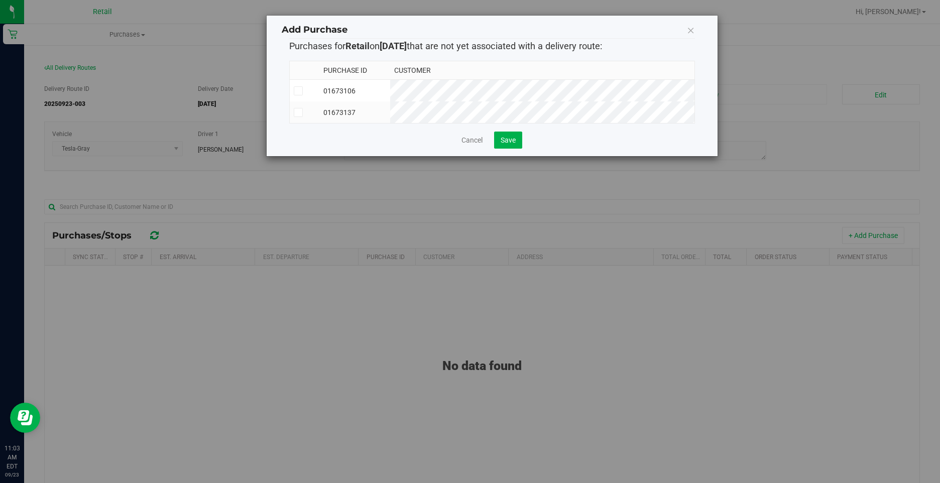
click at [296, 91] on icon at bounding box center [298, 91] width 7 height 0
click at [0, 0] on input "checkbox" at bounding box center [0, 0] width 0 height 0
click at [506, 144] on span "Save" at bounding box center [508, 140] width 15 height 8
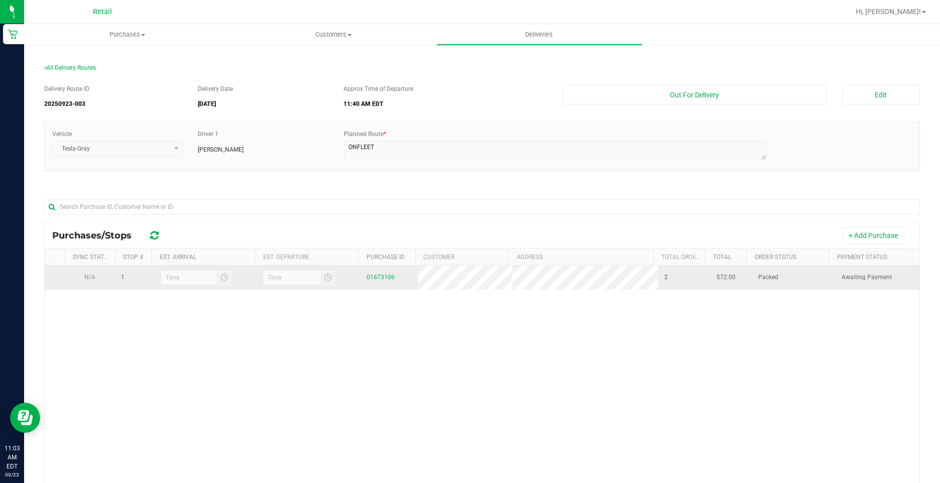
click at [209, 279] on div at bounding box center [196, 278] width 73 height 16
click at [201, 278] on div at bounding box center [196, 278] width 73 height 16
click at [223, 274] on div at bounding box center [196, 278] width 73 height 16
click at [202, 275] on div at bounding box center [196, 278] width 73 height 16
click at [224, 276] on div at bounding box center [196, 278] width 73 height 16
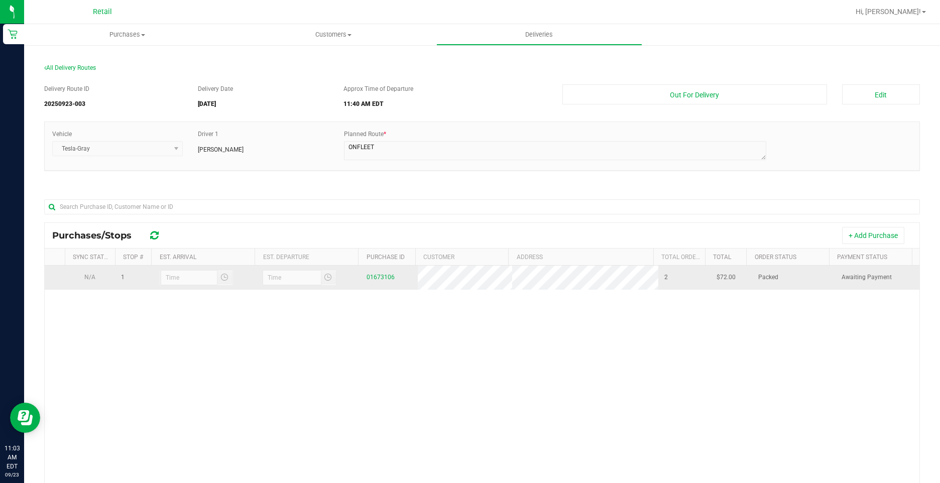
click at [182, 279] on div at bounding box center [196, 278] width 73 height 16
click at [170, 275] on div at bounding box center [196, 278] width 73 height 16
click at [227, 276] on div at bounding box center [196, 278] width 73 height 16
click at [223, 276] on div at bounding box center [196, 278] width 73 height 16
click at [217, 279] on div at bounding box center [196, 278] width 73 height 16
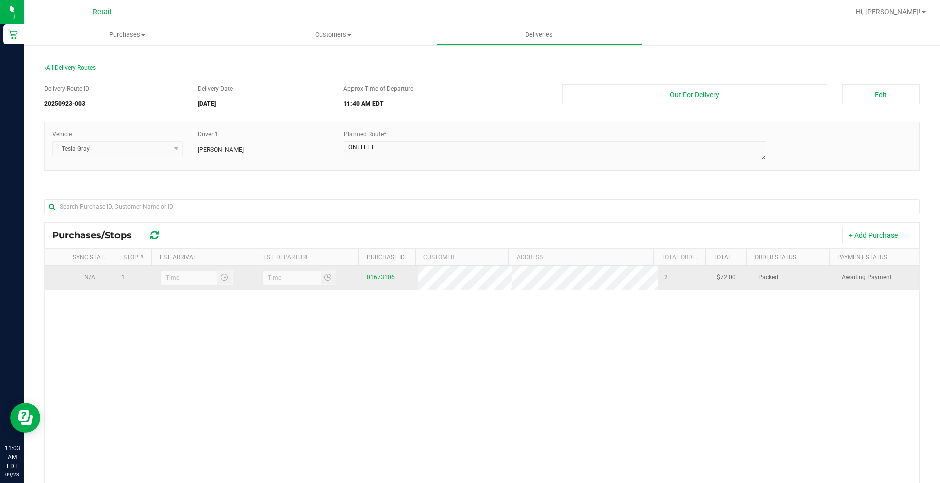
click at [217, 279] on div at bounding box center [196, 278] width 73 height 16
click at [216, 286] on td at bounding box center [204, 278] width 104 height 24
click at [224, 278] on div at bounding box center [196, 278] width 73 height 16
click at [176, 275] on div at bounding box center [196, 278] width 73 height 16
click at [301, 288] on td at bounding box center [308, 278] width 104 height 24
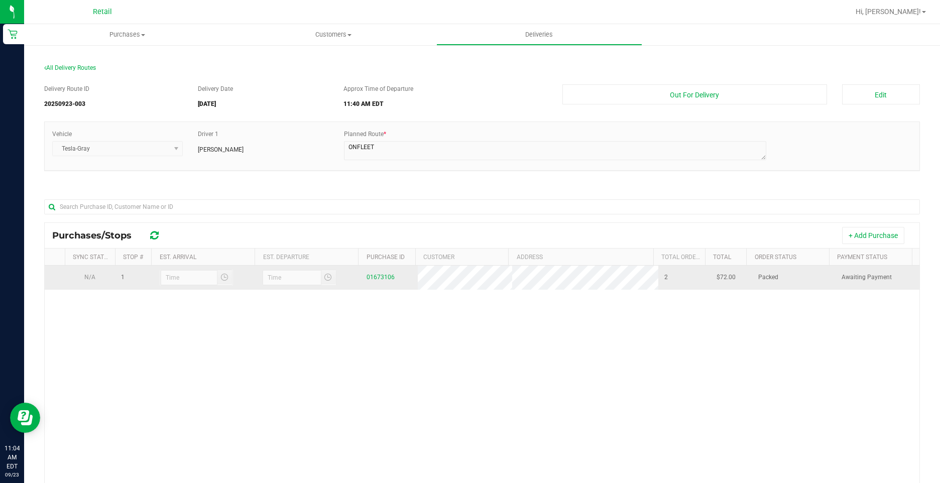
click at [319, 277] on div at bounding box center [299, 278] width 74 height 16
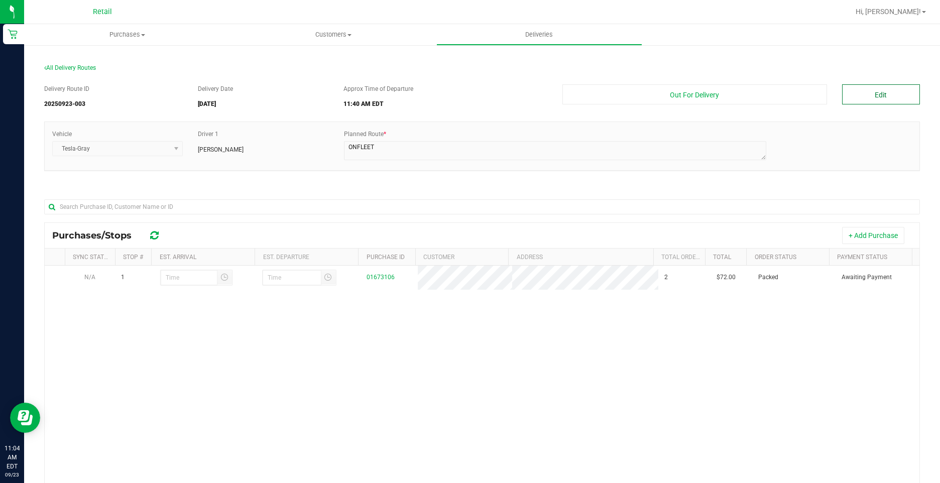
click at [887, 92] on button "Edit" at bounding box center [881, 94] width 78 height 20
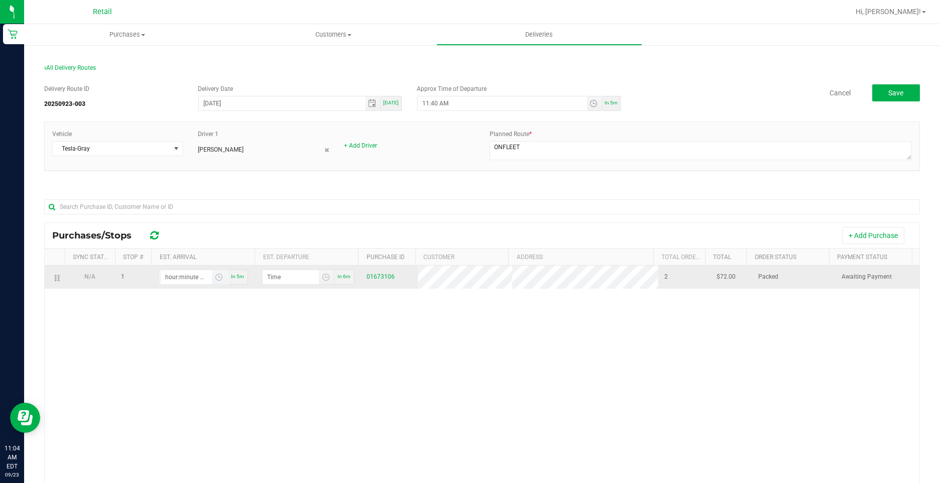
click at [189, 280] on input "hour:minute AM" at bounding box center [186, 277] width 51 height 14
type input "11:04 AM"
type input "11:05 AM"
type input "11:40 AM"
type input "11:41 AM"
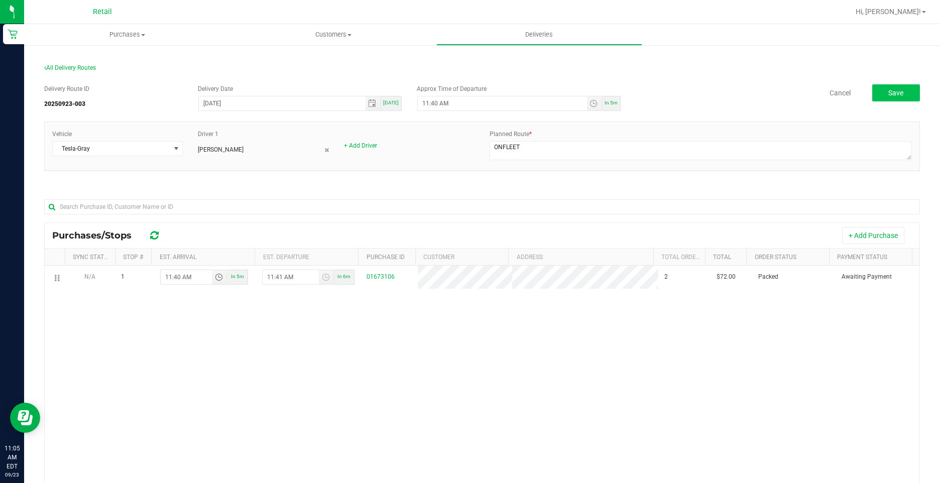
type input "11:40 AM"
click at [894, 89] on span "Save" at bounding box center [895, 93] width 15 height 8
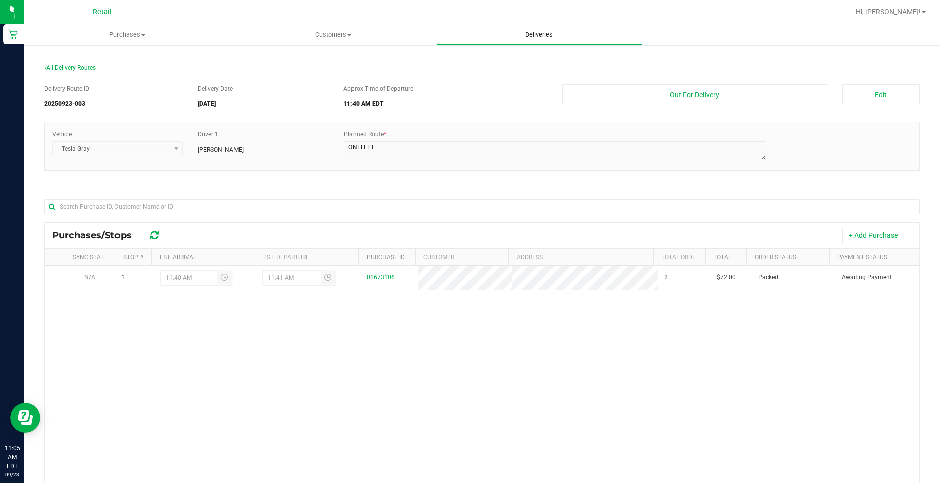
click at [546, 34] on span "Deliveries" at bounding box center [539, 34] width 55 height 9
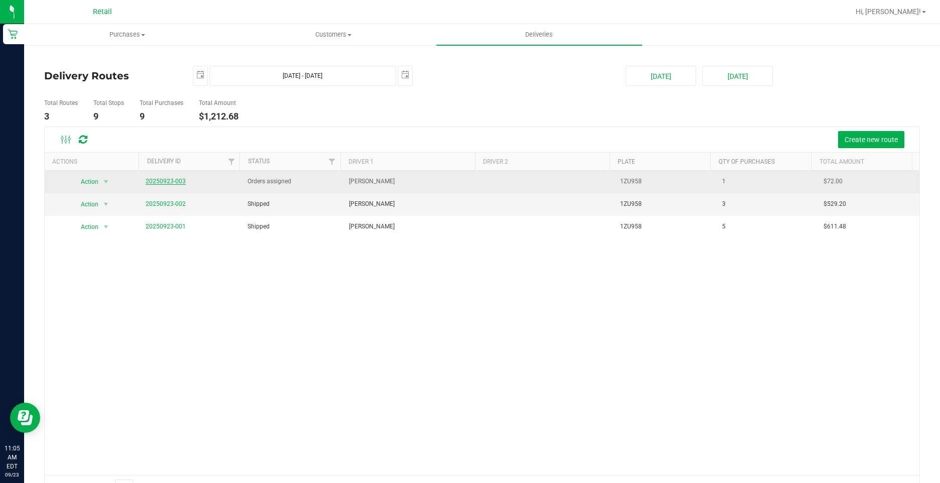
click at [178, 183] on link "20250923-003" at bounding box center [166, 181] width 40 height 7
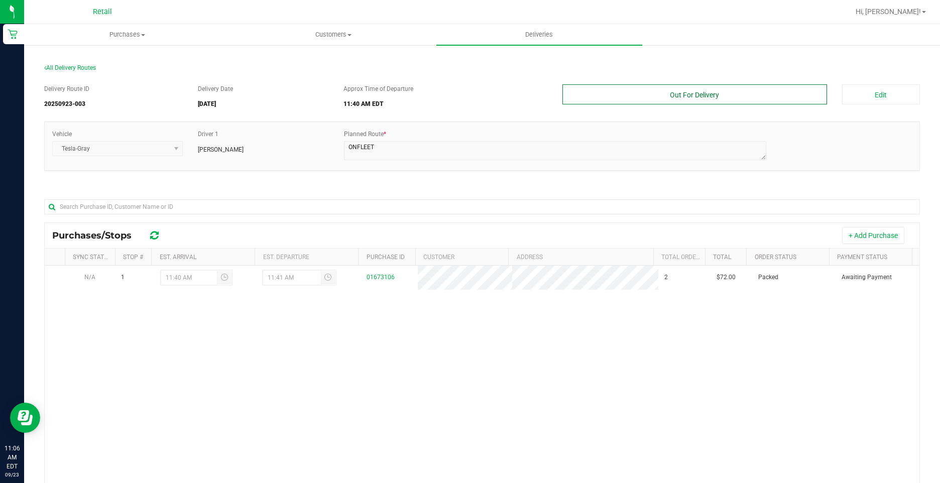
click at [713, 92] on button "Out For Delivery" at bounding box center [694, 94] width 264 height 20
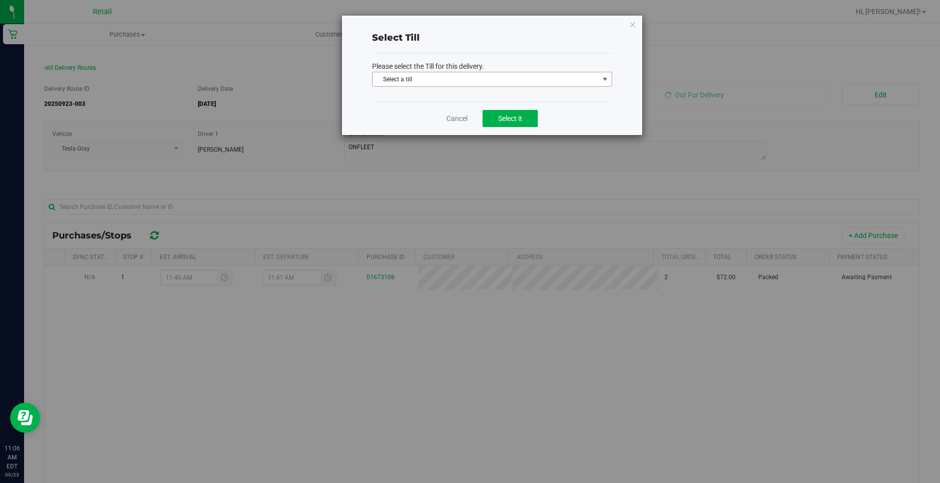
click at [516, 79] on span "Select a till" at bounding box center [486, 79] width 226 height 14
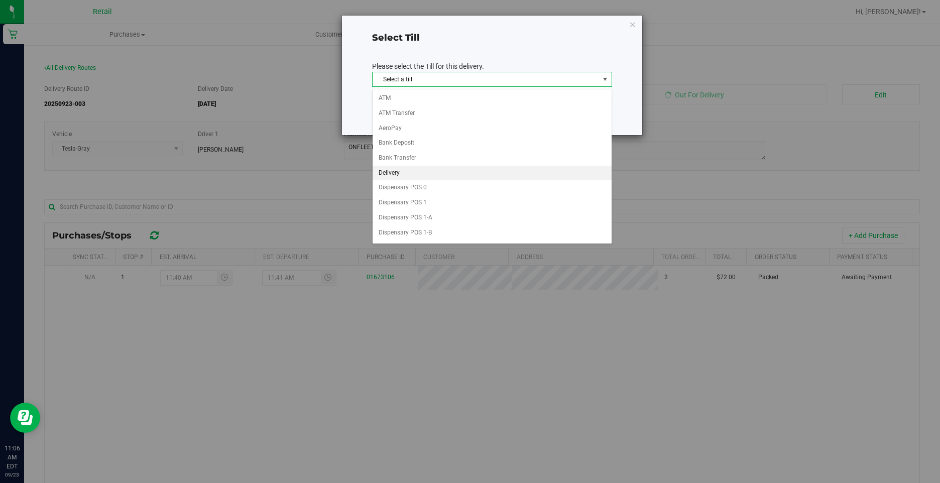
click at [403, 172] on li "Delivery" at bounding box center [492, 173] width 239 height 15
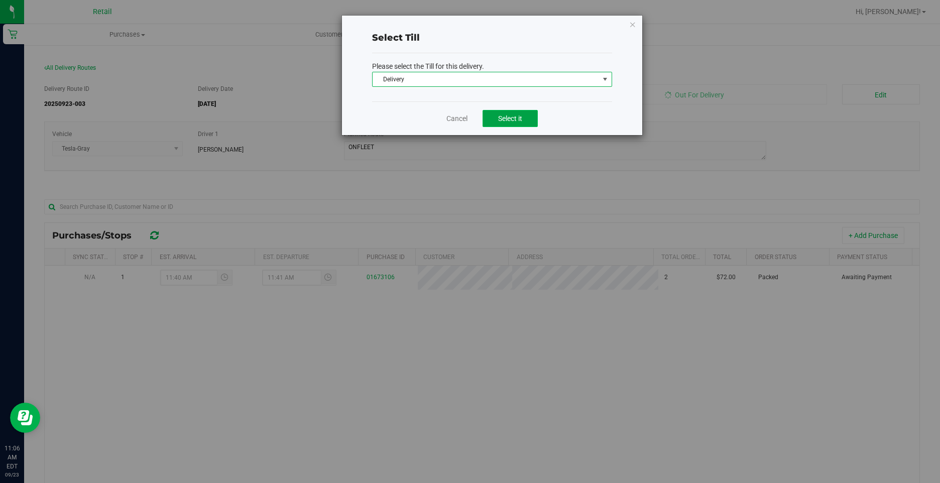
click at [518, 114] on span "Select it" at bounding box center [510, 118] width 24 height 8
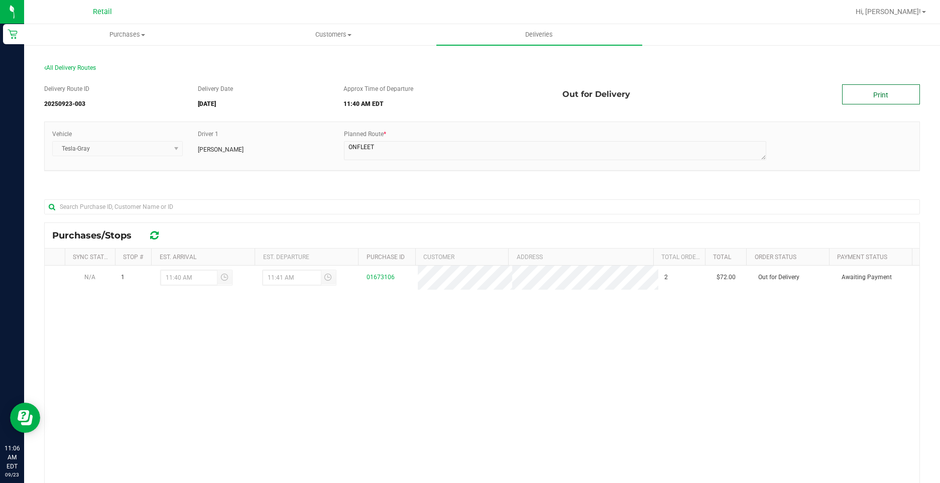
click at [856, 97] on link "Print" at bounding box center [881, 94] width 78 height 20
